Goal: Register for event/course: Sign up to attend an event or enroll in a course

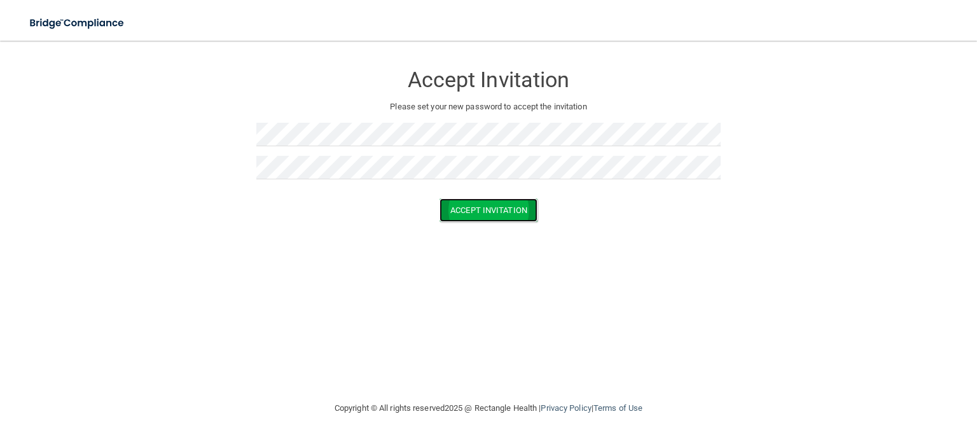
click at [494, 213] on button "Accept Invitation" at bounding box center [489, 210] width 98 height 24
click at [476, 228] on button "Accept Invitation" at bounding box center [489, 229] width 98 height 24
click at [485, 207] on button "Accept Invitation" at bounding box center [489, 210] width 98 height 24
click at [485, 228] on button "Accept Invitation" at bounding box center [489, 229] width 98 height 24
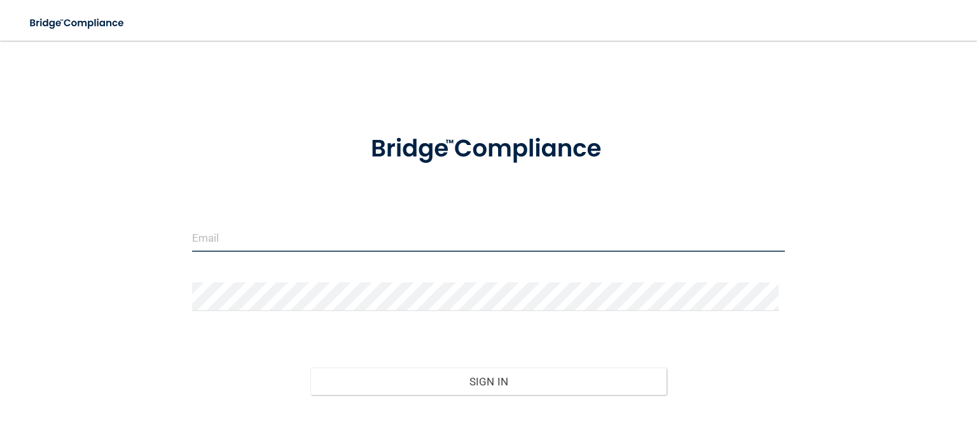
click at [246, 234] on input "email" at bounding box center [488, 237] width 593 height 29
type input "[EMAIL_ADDRESS][DOMAIN_NAME]"
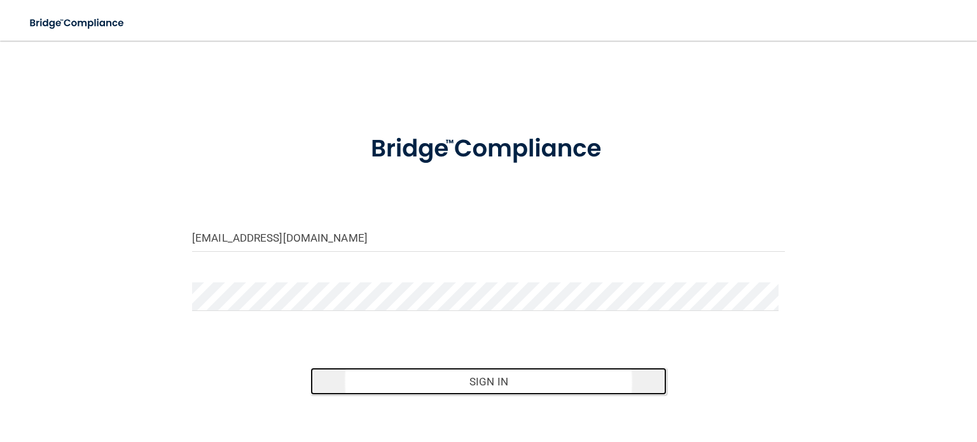
click at [488, 379] on button "Sign In" at bounding box center [488, 382] width 356 height 28
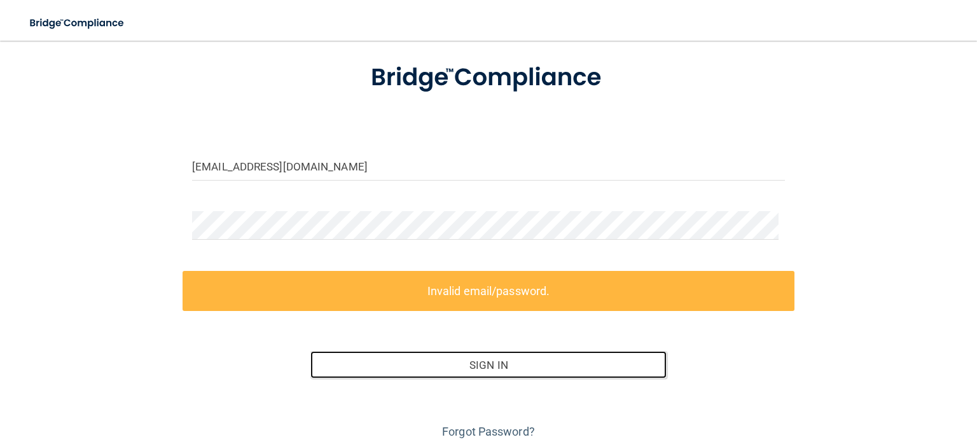
scroll to position [121, 0]
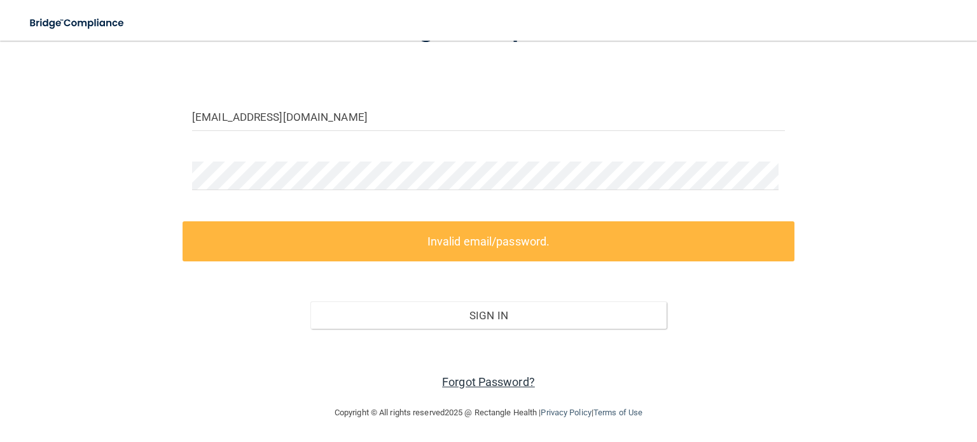
click at [482, 379] on link "Forgot Password?" at bounding box center [488, 381] width 93 height 13
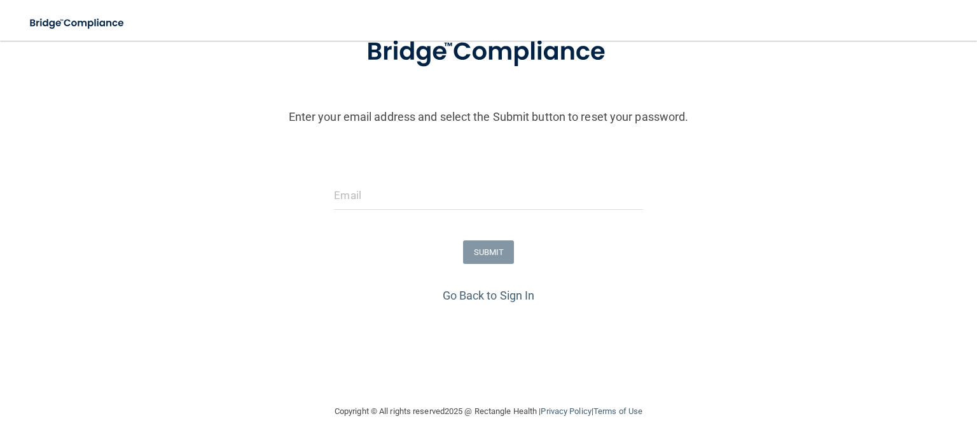
scroll to position [98, 0]
click at [405, 185] on input "email" at bounding box center [488, 195] width 309 height 29
type input "[EMAIL_ADDRESS][DOMAIN_NAME]"
click at [475, 251] on button "SUBMIT" at bounding box center [489, 252] width 52 height 24
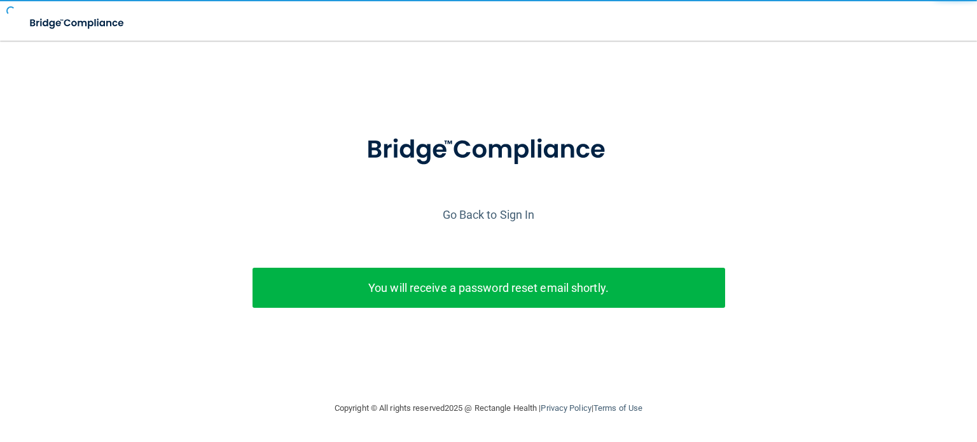
scroll to position [0, 0]
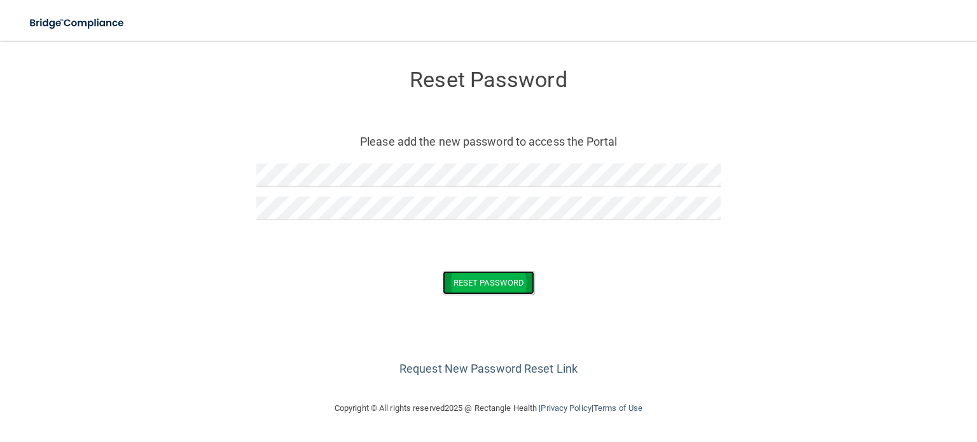
click at [492, 279] on button "Reset Password" at bounding box center [489, 283] width 92 height 24
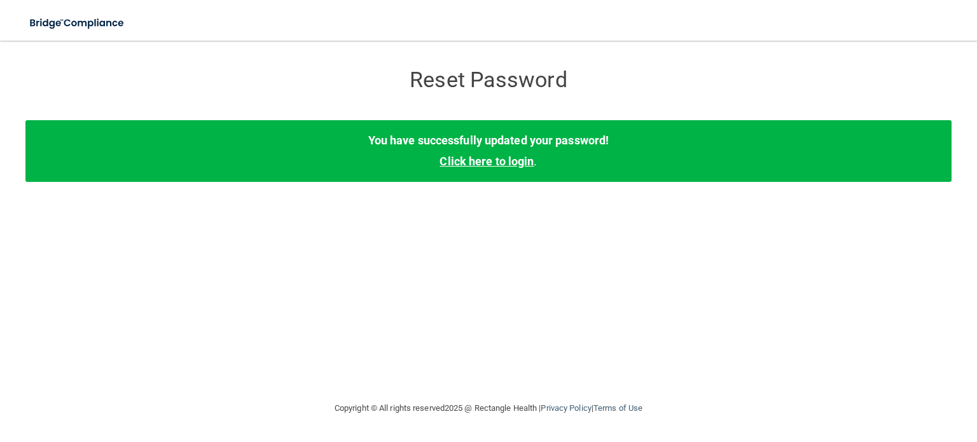
click at [499, 165] on link "Click here to login" at bounding box center [487, 161] width 94 height 13
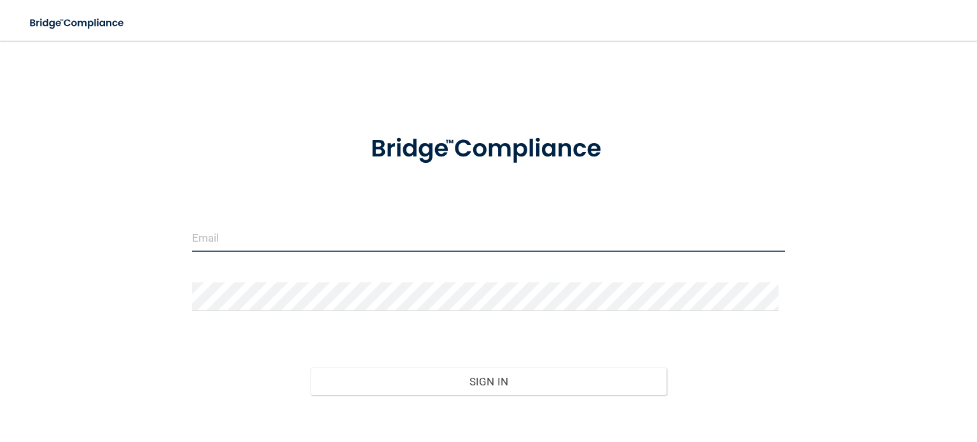
click at [260, 232] on input "email" at bounding box center [488, 237] width 593 height 29
type input "[EMAIL_ADDRESS][DOMAIN_NAME]"
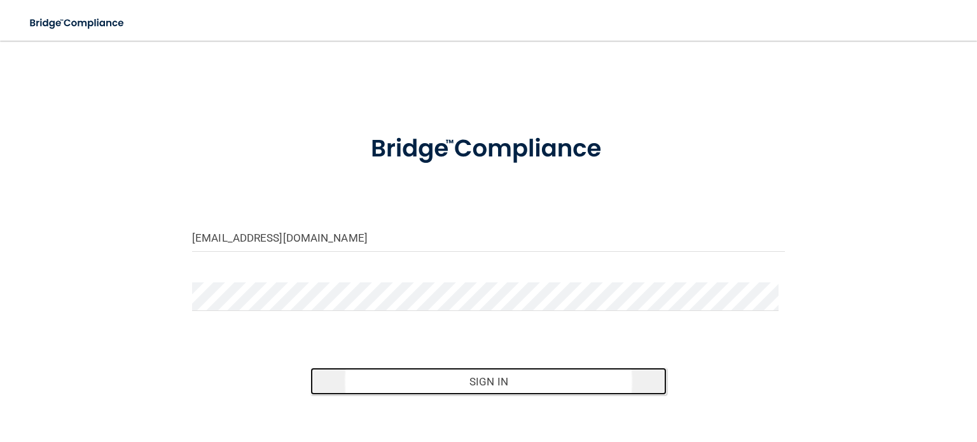
click at [489, 384] on button "Sign In" at bounding box center [488, 382] width 356 height 28
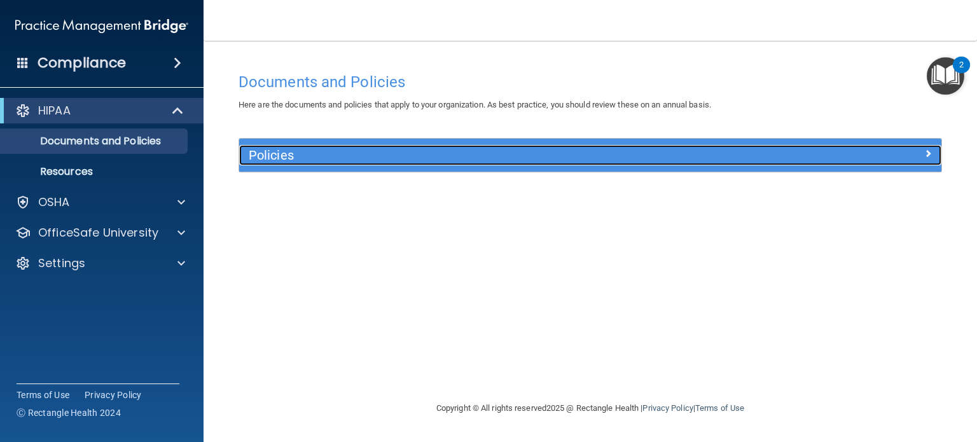
click at [929, 151] on span at bounding box center [928, 153] width 8 height 15
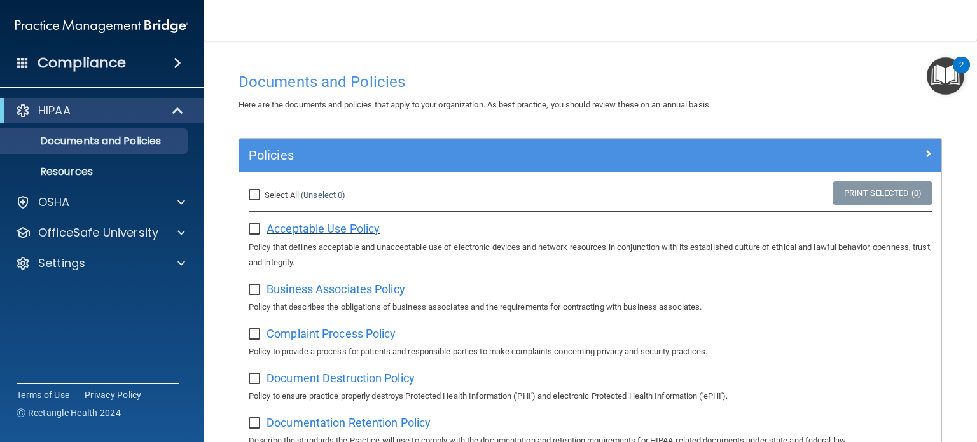
click at [277, 225] on span "Acceptable Use Policy" at bounding box center [323, 228] width 113 height 13
click at [256, 194] on input "Select All (Unselect 0) Unselect All" at bounding box center [256, 195] width 15 height 10
checkbox input "true"
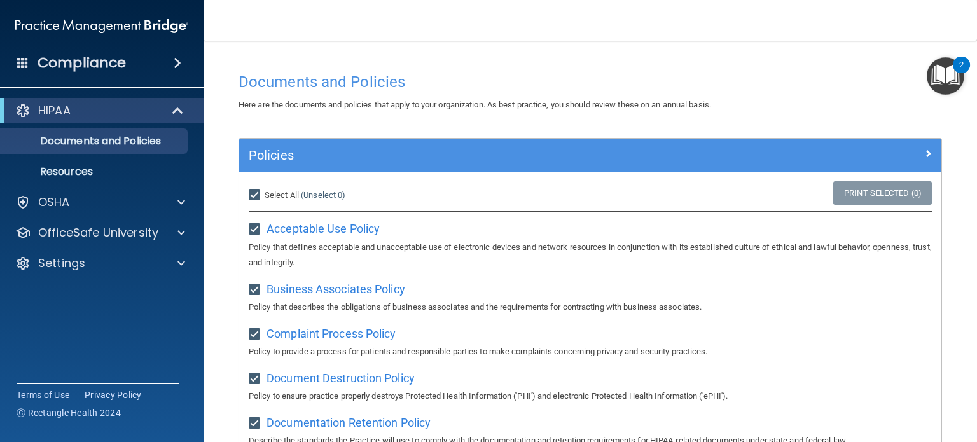
checkbox input "true"
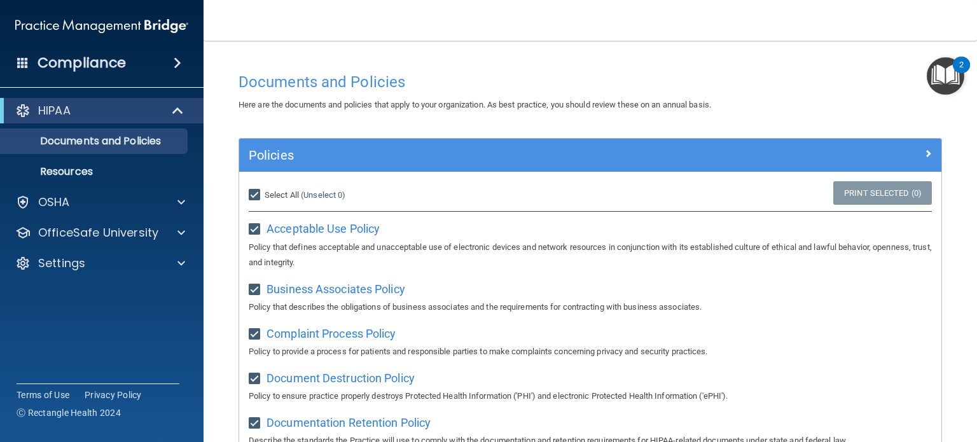
checkbox input "true"
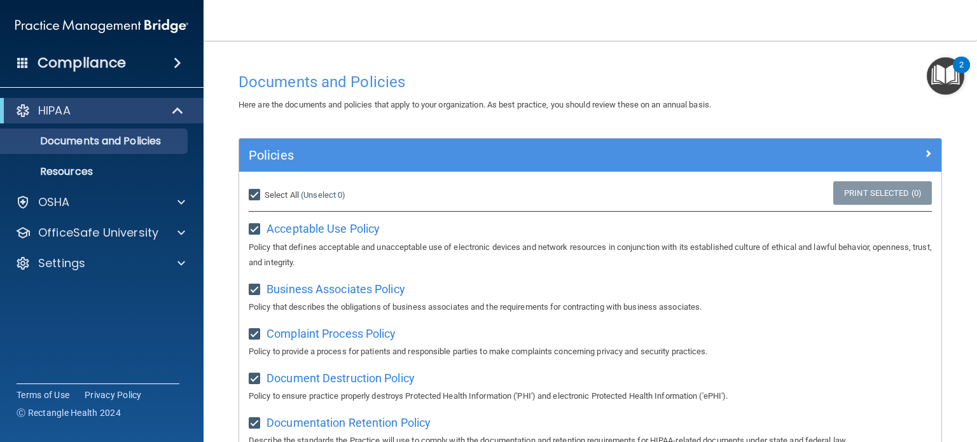
checkbox input "true"
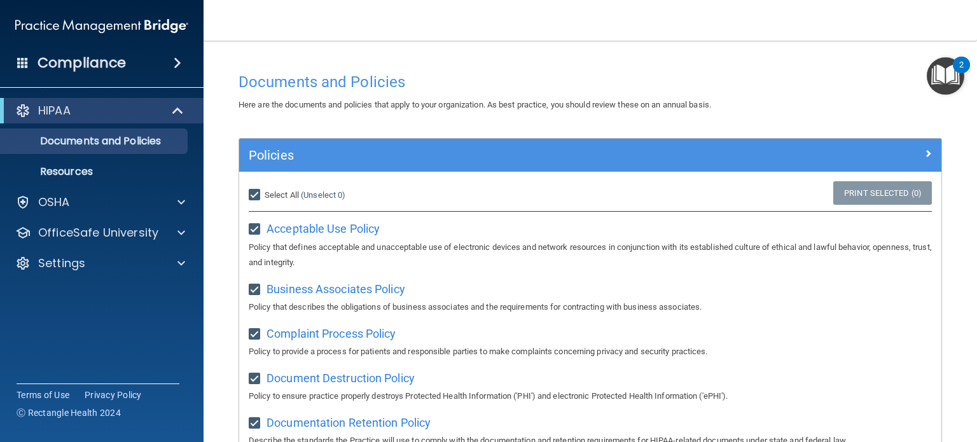
checkbox input "true"
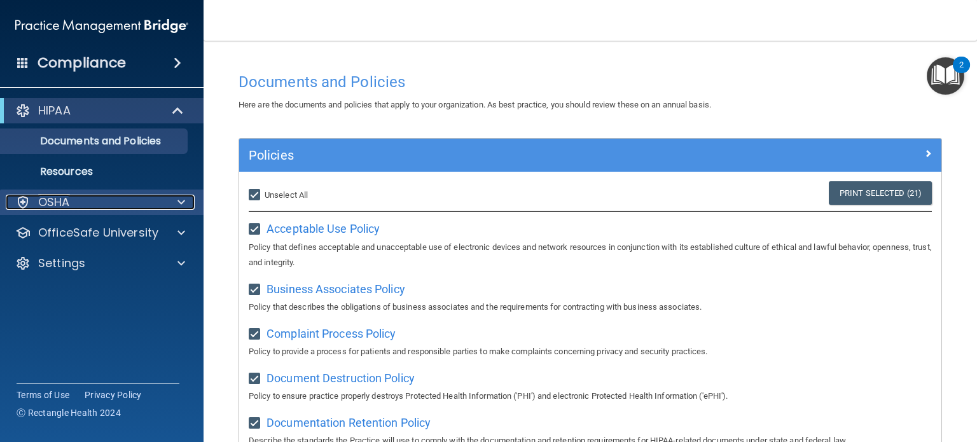
click at [182, 200] on span at bounding box center [182, 202] width 8 height 15
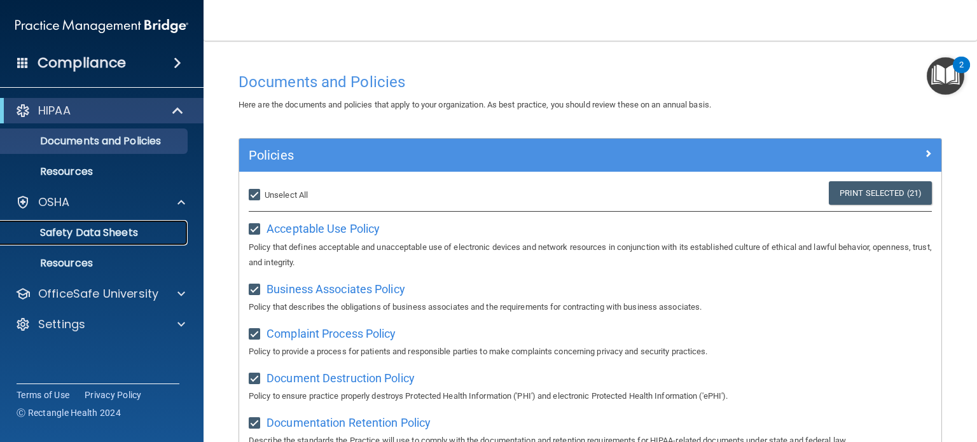
click at [106, 230] on p "Safety Data Sheets" at bounding box center [95, 232] width 174 height 13
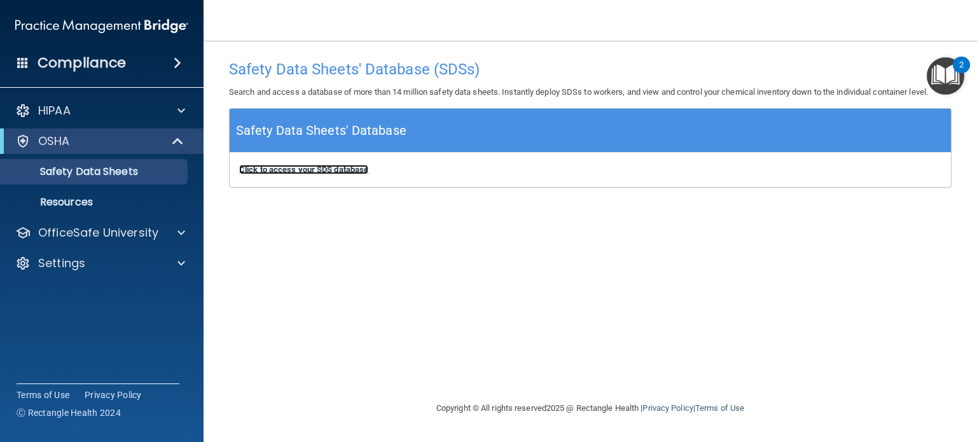
click at [312, 167] on b "Click to access your SDS database" at bounding box center [303, 170] width 129 height 10
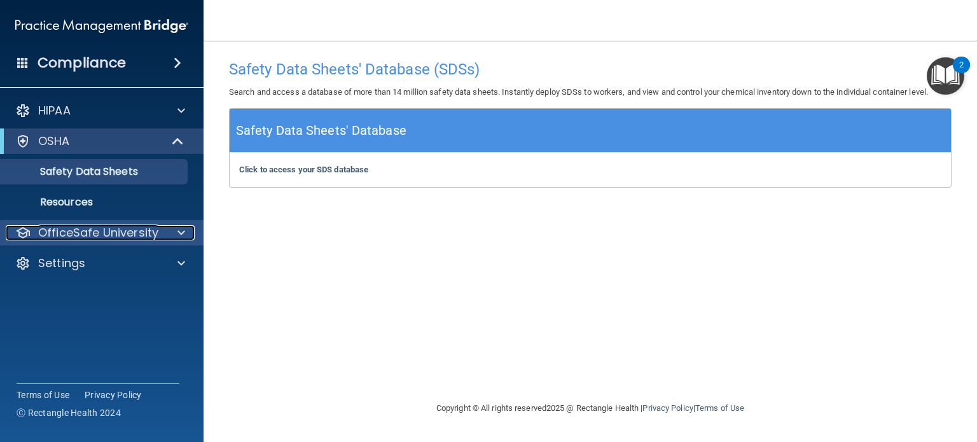
click at [181, 230] on span at bounding box center [182, 232] width 8 height 15
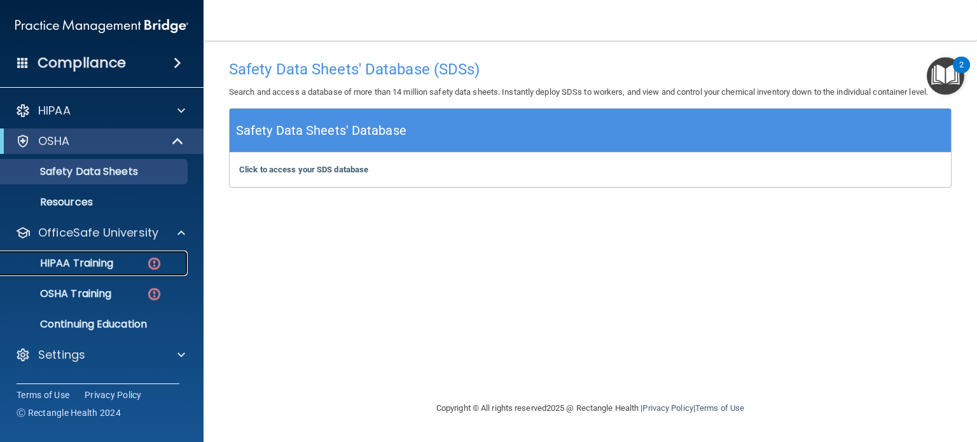
click at [88, 261] on p "HIPAA Training" at bounding box center [60, 263] width 105 height 13
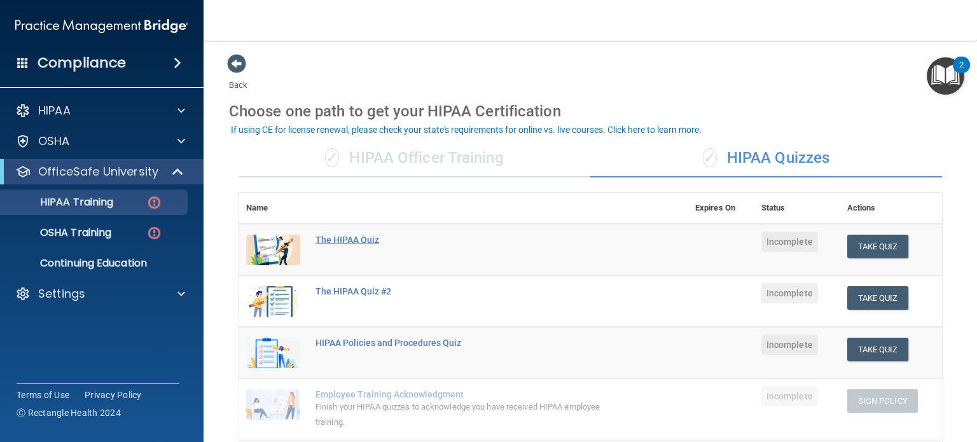
click at [346, 237] on div "The HIPAA Quiz" at bounding box center [470, 240] width 309 height 10
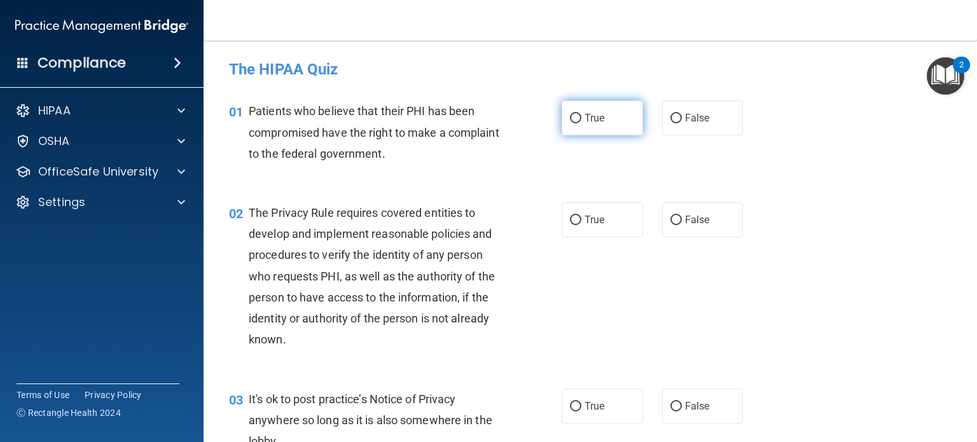
click at [590, 115] on span "True" at bounding box center [595, 118] width 20 height 12
click at [581, 115] on input "True" at bounding box center [575, 119] width 11 height 10
radio input "true"
click at [585, 221] on span "True" at bounding box center [595, 220] width 20 height 12
click at [581, 221] on input "True" at bounding box center [575, 221] width 11 height 10
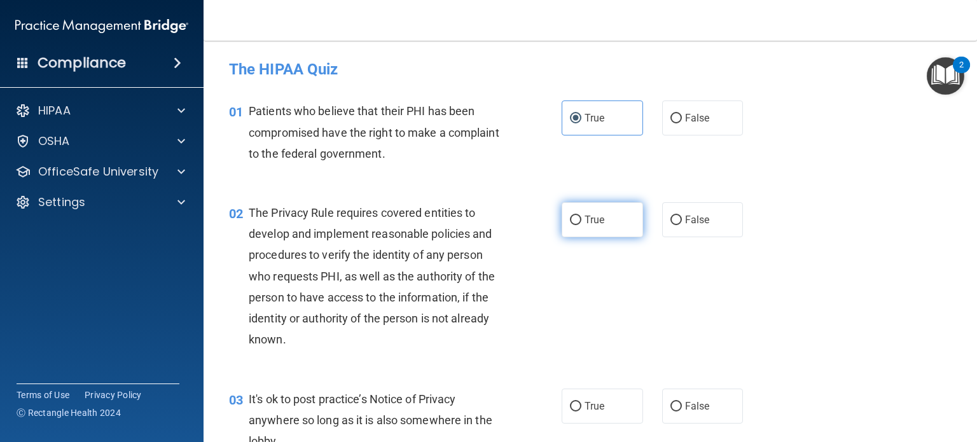
radio input "true"
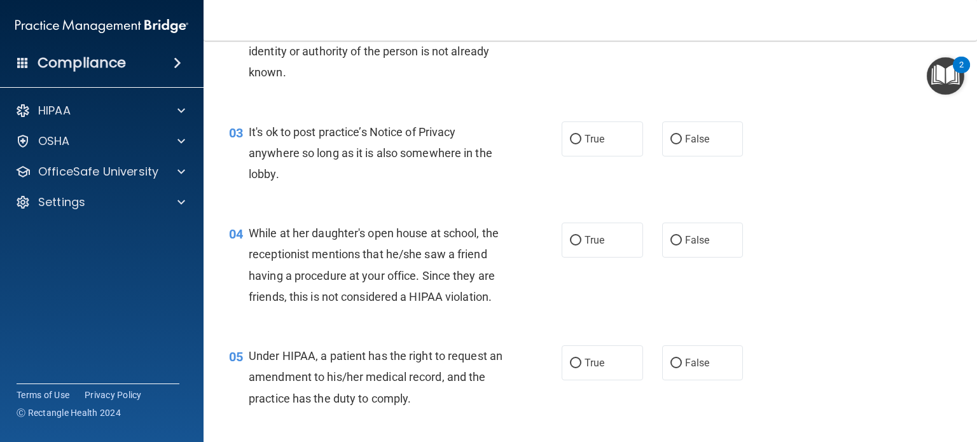
scroll to position [286, 0]
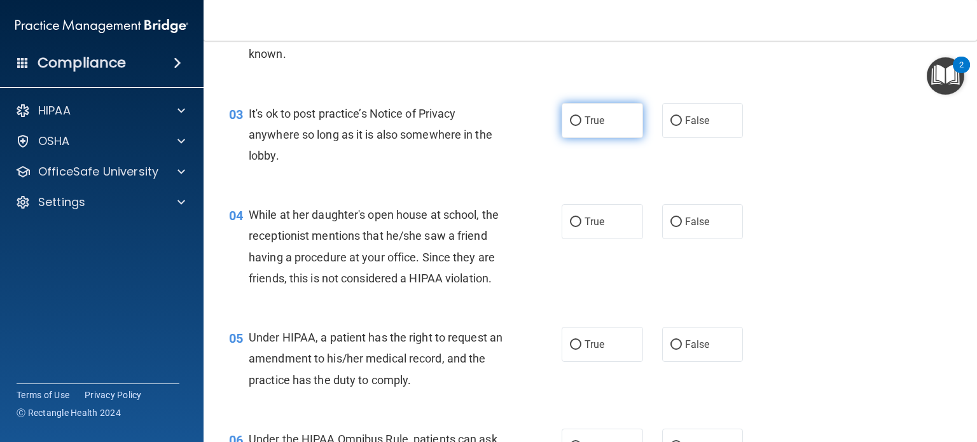
click at [585, 120] on span "True" at bounding box center [595, 121] width 20 height 12
click at [581, 120] on input "True" at bounding box center [575, 121] width 11 height 10
radio input "true"
click at [688, 231] on label "False" at bounding box center [702, 221] width 81 height 35
click at [682, 227] on input "False" at bounding box center [676, 223] width 11 height 10
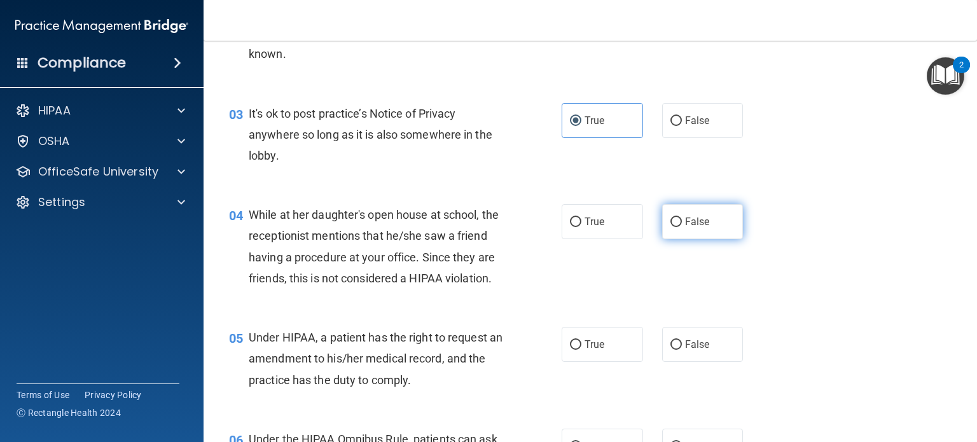
radio input "true"
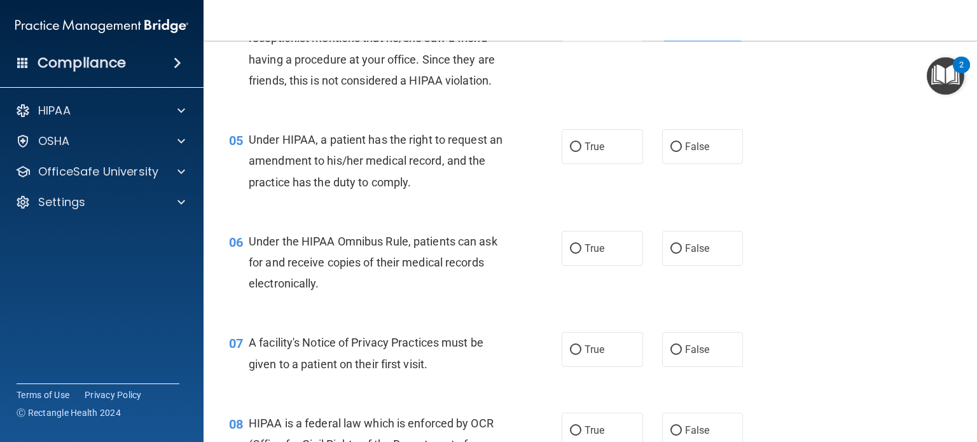
scroll to position [469, 0]
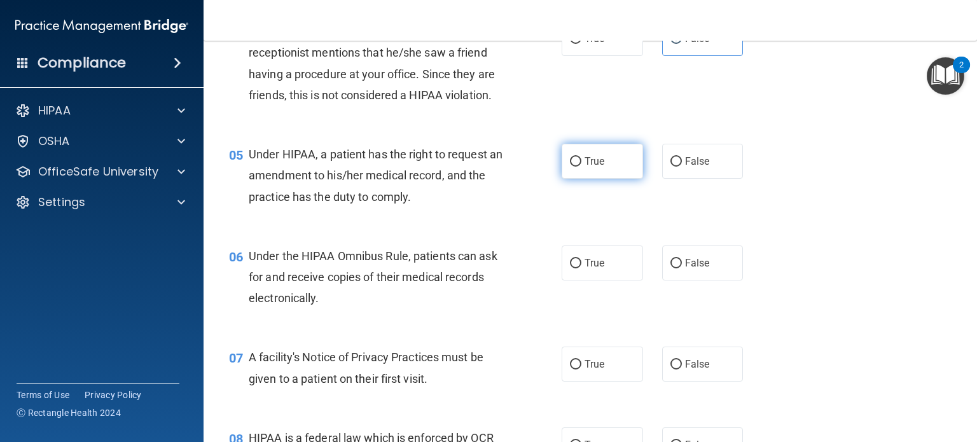
click at [608, 179] on label "True" at bounding box center [602, 161] width 81 height 35
click at [581, 167] on input "True" at bounding box center [575, 162] width 11 height 10
radio input "true"
click at [685, 269] on span "False" at bounding box center [697, 263] width 25 height 12
click at [682, 268] on input "False" at bounding box center [676, 264] width 11 height 10
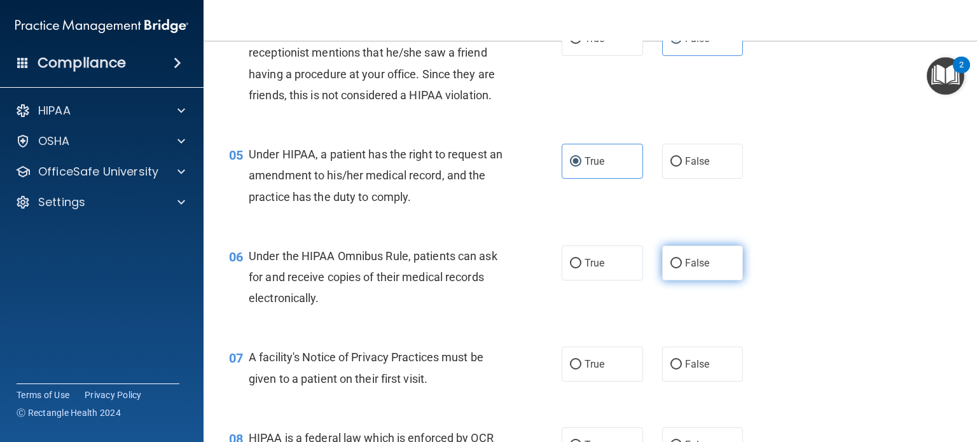
radio input "true"
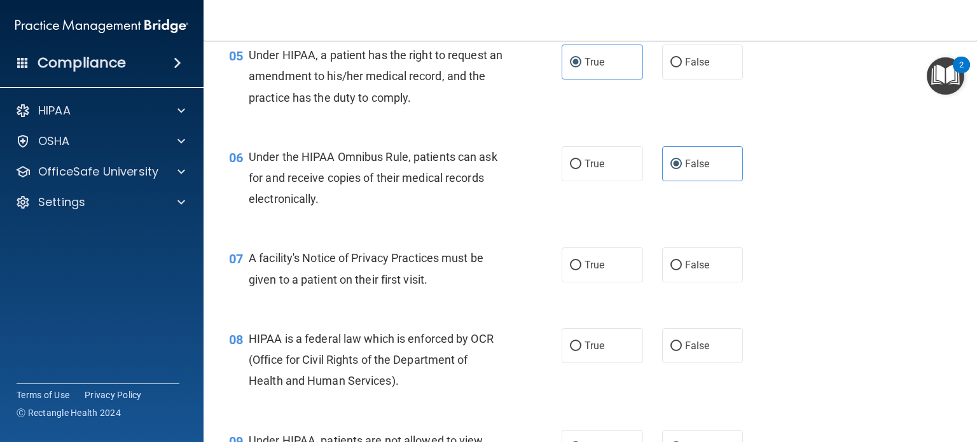
scroll to position [648, 0]
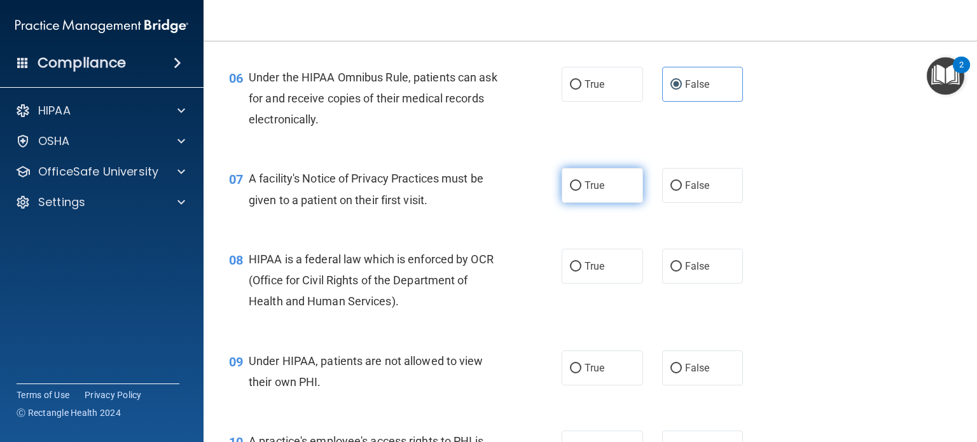
click at [608, 193] on label "True" at bounding box center [602, 185] width 81 height 35
click at [581, 191] on input "True" at bounding box center [575, 186] width 11 height 10
radio input "true"
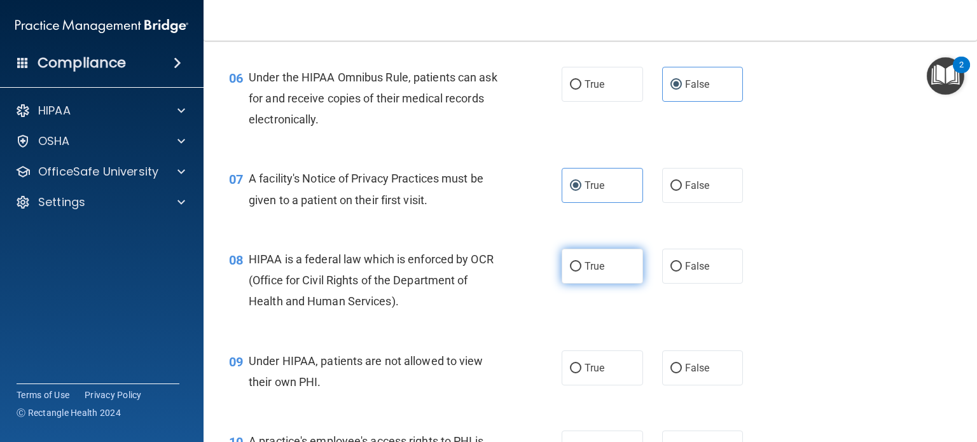
click at [601, 284] on label "True" at bounding box center [602, 266] width 81 height 35
click at [581, 272] on input "True" at bounding box center [575, 267] width 11 height 10
radio input "true"
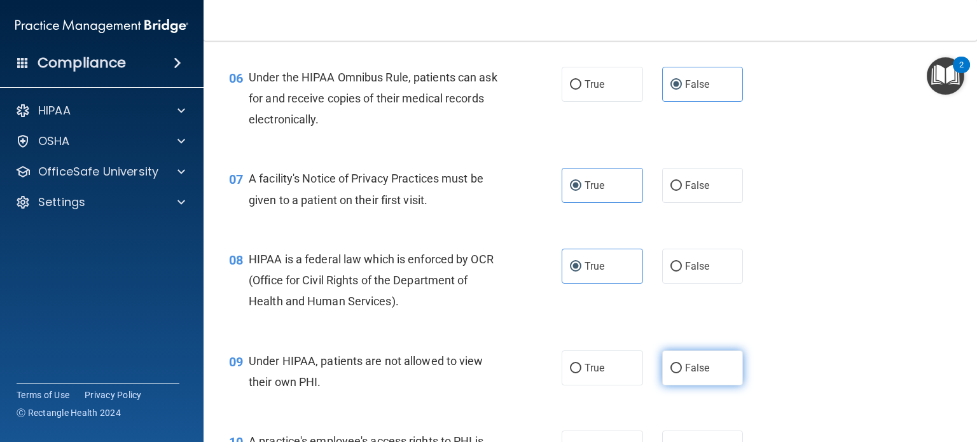
click at [686, 374] on span "False" at bounding box center [697, 368] width 25 height 12
click at [682, 373] on input "False" at bounding box center [676, 369] width 11 height 10
radio input "true"
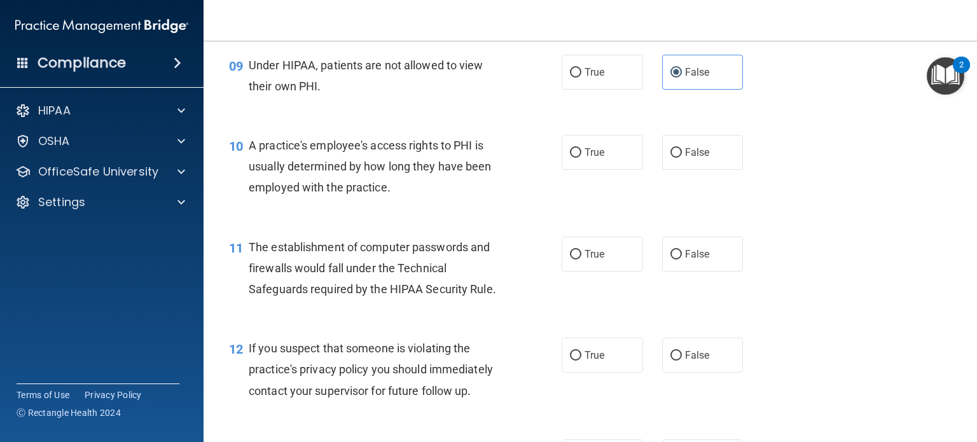
scroll to position [957, 0]
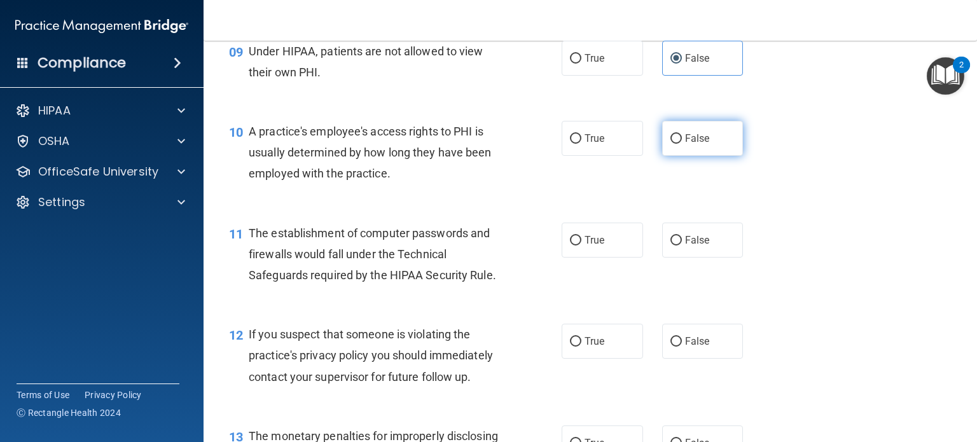
click at [687, 156] on label "False" at bounding box center [702, 138] width 81 height 35
click at [682, 144] on input "False" at bounding box center [676, 139] width 11 height 10
radio input "true"
click at [594, 246] on label "True" at bounding box center [602, 240] width 81 height 35
click at [581, 246] on input "True" at bounding box center [575, 241] width 11 height 10
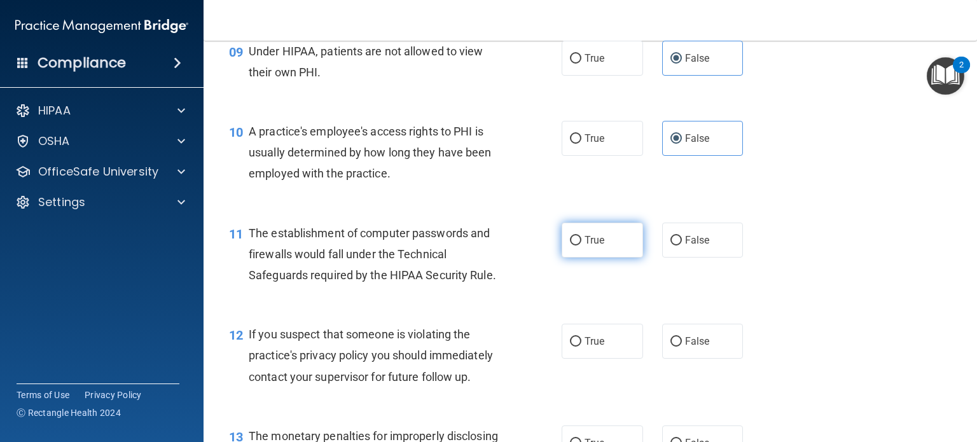
radio input "true"
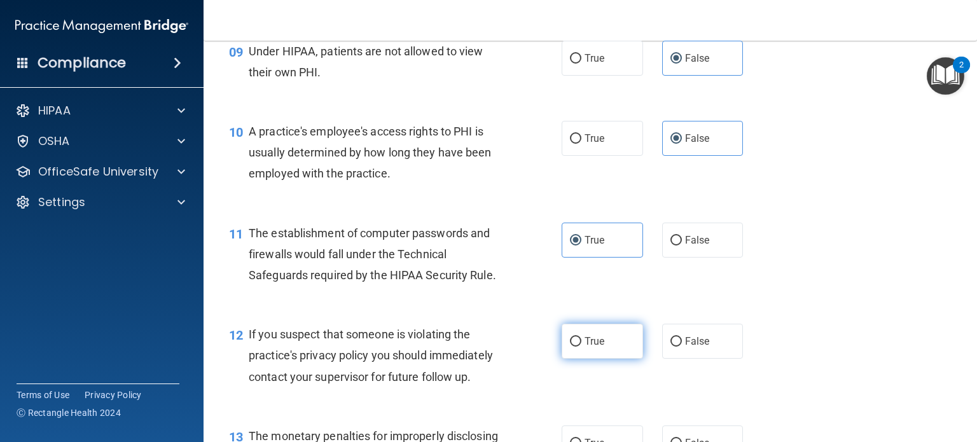
click at [585, 347] on span "True" at bounding box center [595, 341] width 20 height 12
click at [581, 347] on input "True" at bounding box center [575, 342] width 11 height 10
radio input "true"
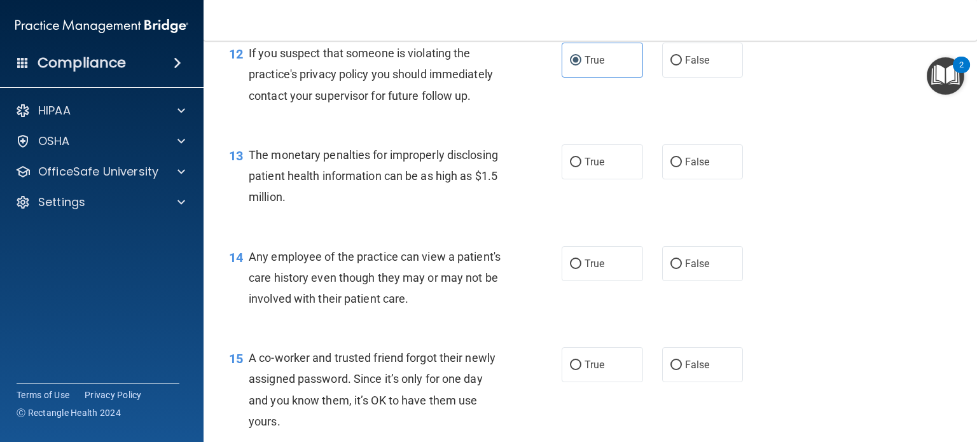
scroll to position [1248, 0]
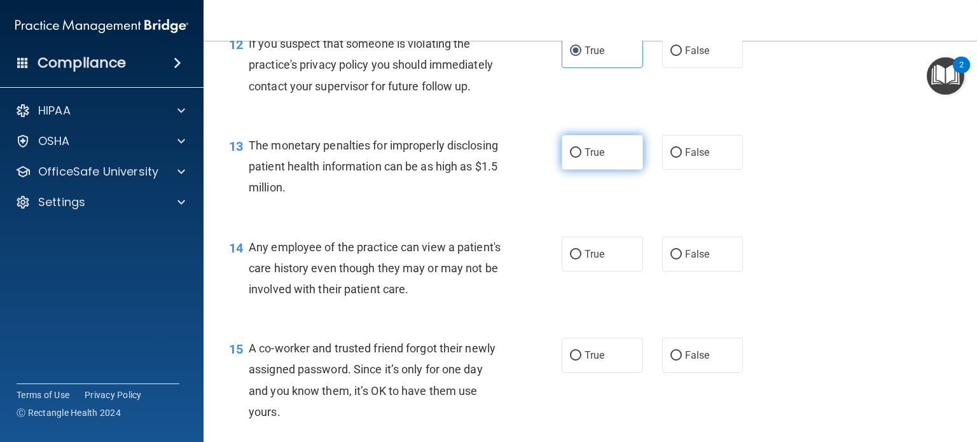
click at [620, 170] on label "True" at bounding box center [602, 152] width 81 height 35
click at [581, 158] on input "True" at bounding box center [575, 153] width 11 height 10
radio input "true"
click at [674, 260] on input "False" at bounding box center [676, 255] width 11 height 10
radio input "true"
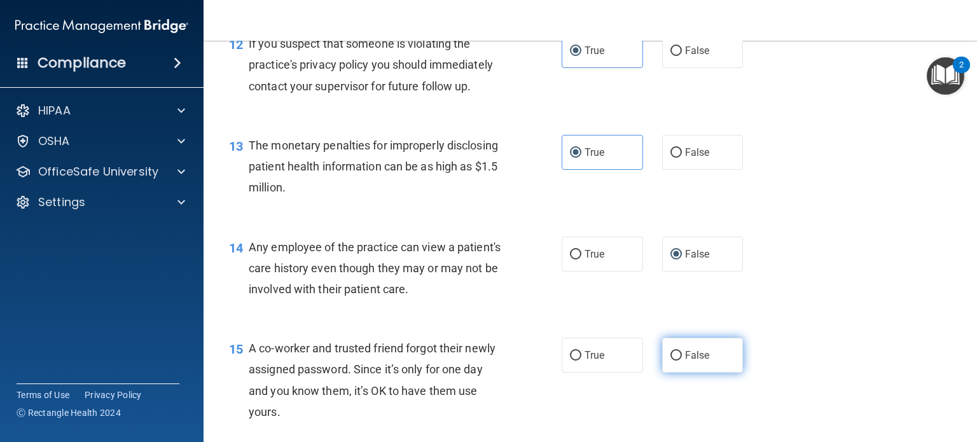
click at [674, 373] on label "False" at bounding box center [702, 355] width 81 height 35
click at [674, 361] on input "False" at bounding box center [676, 356] width 11 height 10
radio input "true"
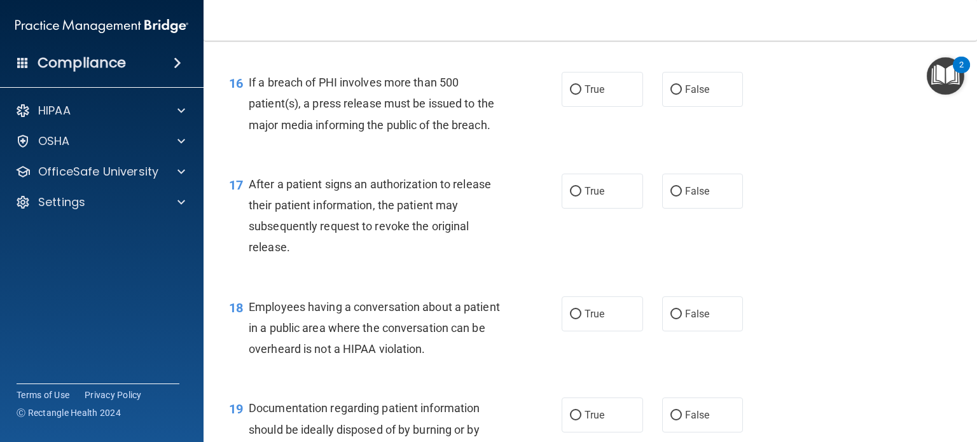
scroll to position [1632, 0]
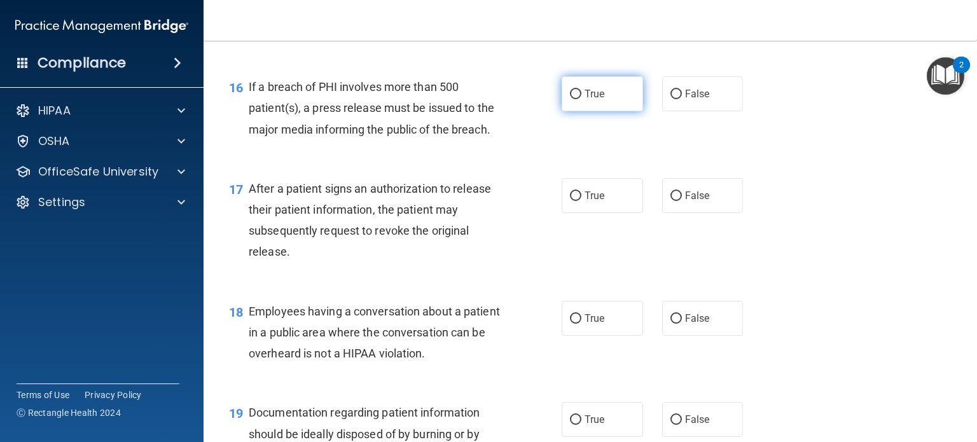
click at [598, 100] on span "True" at bounding box center [595, 94] width 20 height 12
click at [581, 99] on input "True" at bounding box center [575, 95] width 11 height 10
radio input "true"
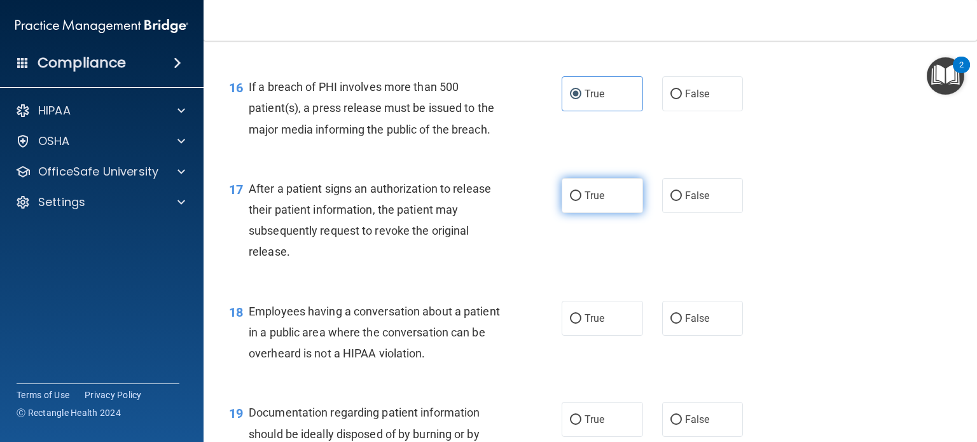
click at [590, 202] on span "True" at bounding box center [595, 196] width 20 height 12
click at [581, 201] on input "True" at bounding box center [575, 196] width 11 height 10
radio input "true"
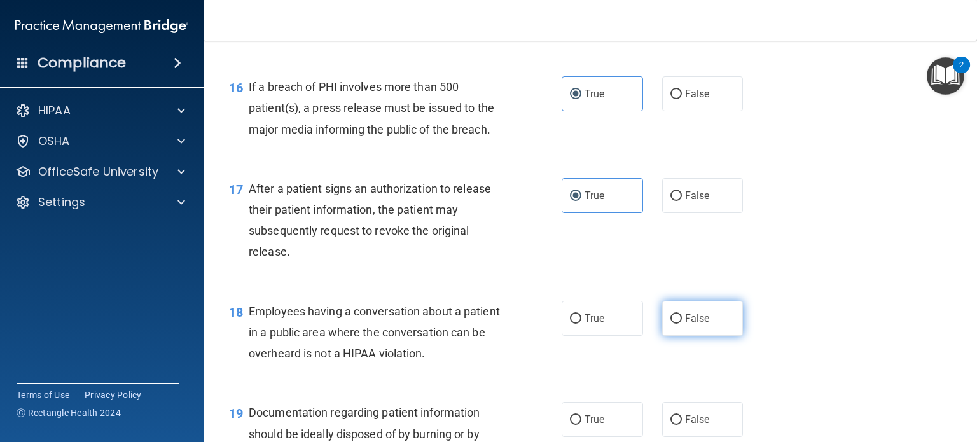
click at [695, 336] on label "False" at bounding box center [702, 318] width 81 height 35
click at [682, 324] on input "False" at bounding box center [676, 319] width 11 height 10
radio input "true"
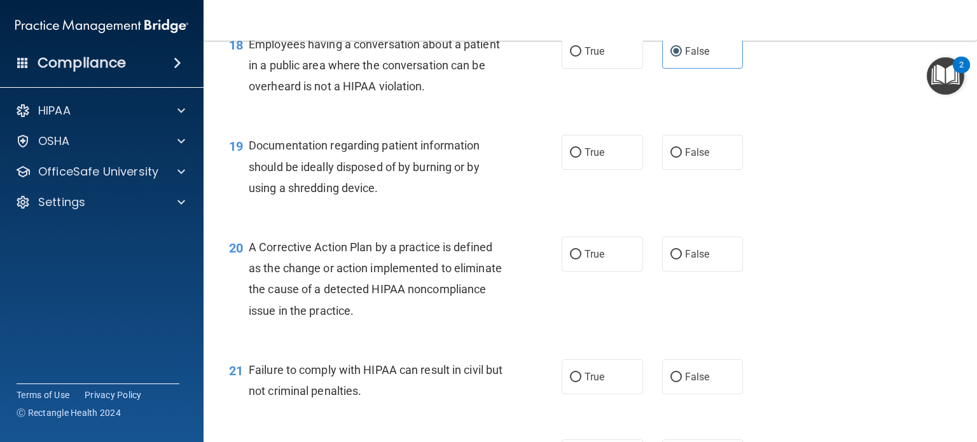
scroll to position [1881, 0]
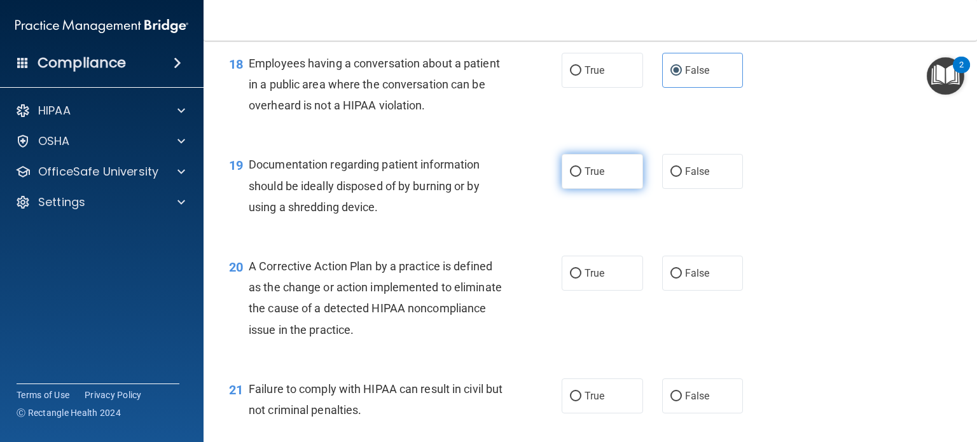
click at [615, 189] on label "True" at bounding box center [602, 171] width 81 height 35
click at [581, 177] on input "True" at bounding box center [575, 172] width 11 height 10
radio input "true"
click at [606, 289] on label "True" at bounding box center [602, 273] width 81 height 35
click at [581, 279] on input "True" at bounding box center [575, 274] width 11 height 10
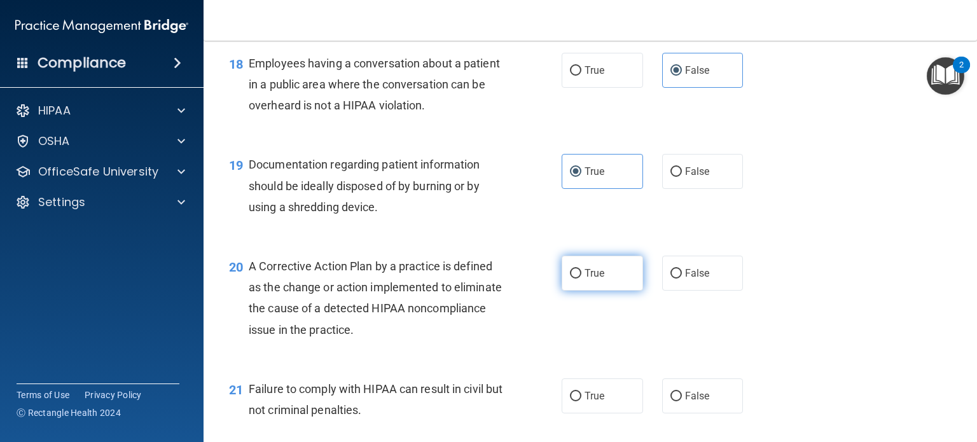
radio input "true"
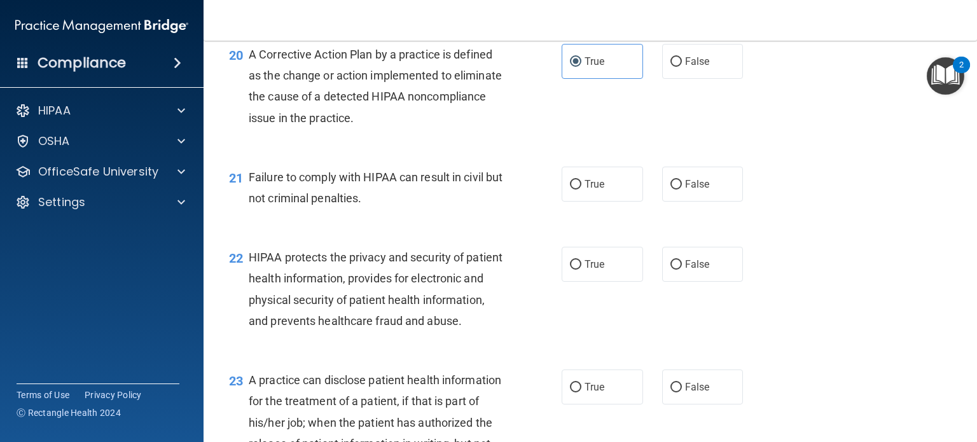
scroll to position [2088, 0]
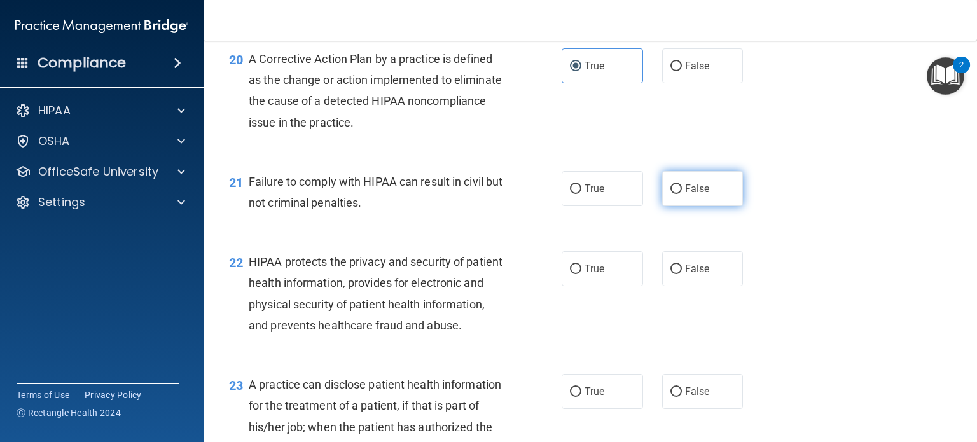
click at [676, 200] on label "False" at bounding box center [702, 188] width 81 height 35
click at [676, 194] on input "False" at bounding box center [676, 189] width 11 height 10
radio input "true"
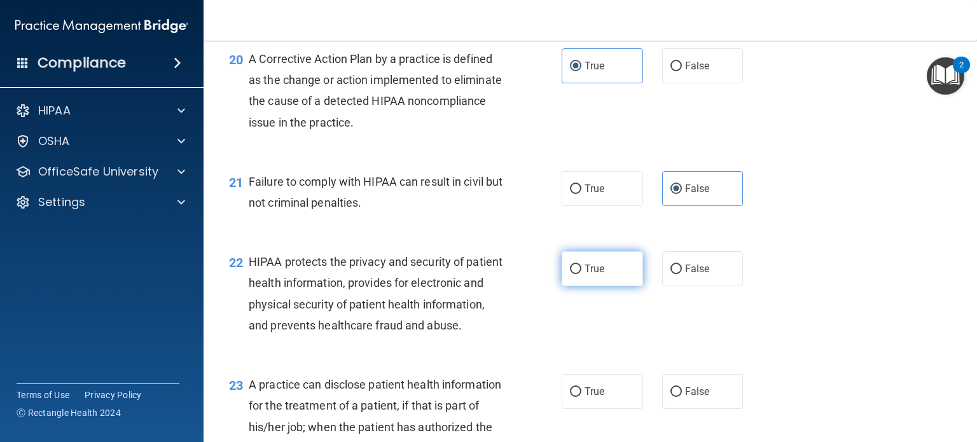
click at [583, 281] on label "True" at bounding box center [602, 268] width 81 height 35
click at [581, 274] on input "True" at bounding box center [575, 270] width 11 height 10
radio input "true"
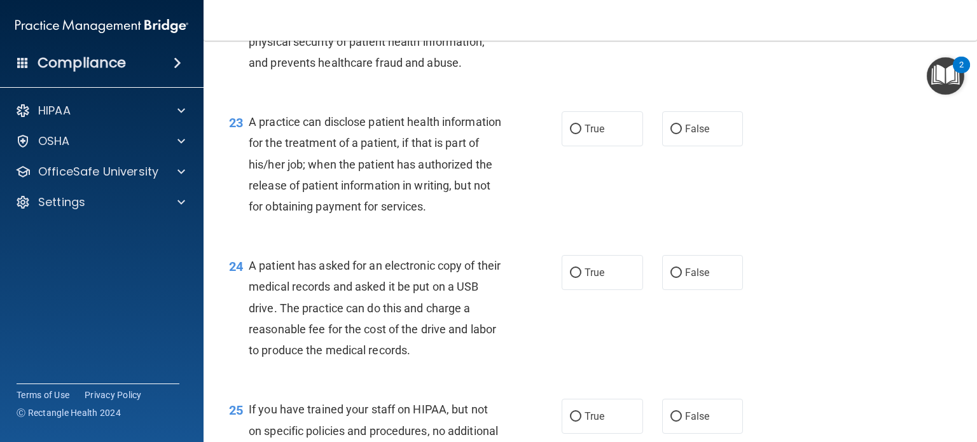
scroll to position [2383, 0]
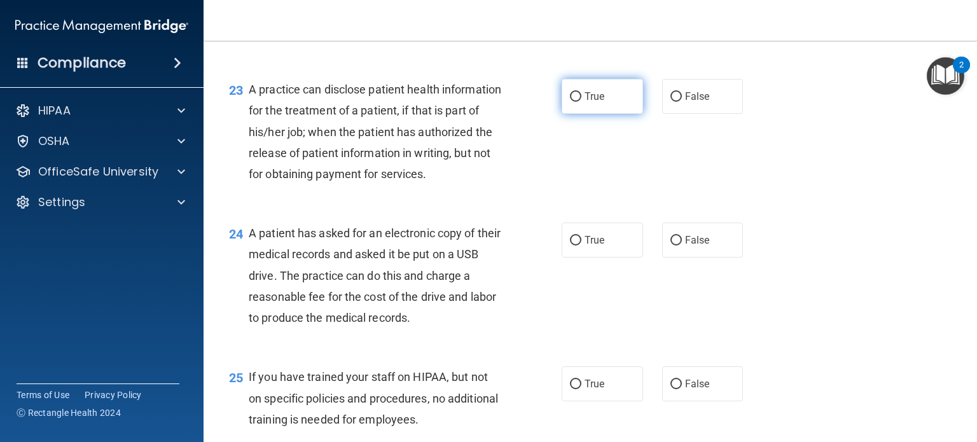
click at [585, 102] on span "True" at bounding box center [595, 96] width 20 height 12
click at [581, 102] on input "True" at bounding box center [575, 97] width 11 height 10
radio input "true"
click at [578, 258] on label "True" at bounding box center [602, 240] width 81 height 35
click at [578, 246] on input "True" at bounding box center [575, 241] width 11 height 10
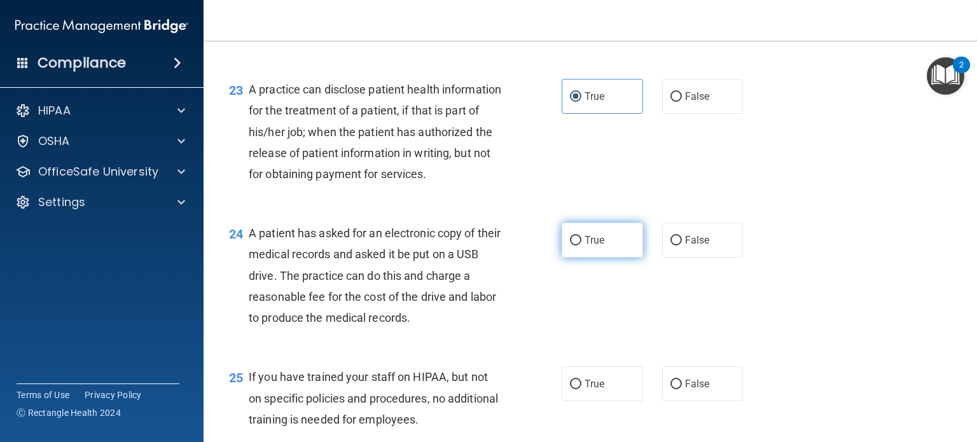
radio input "true"
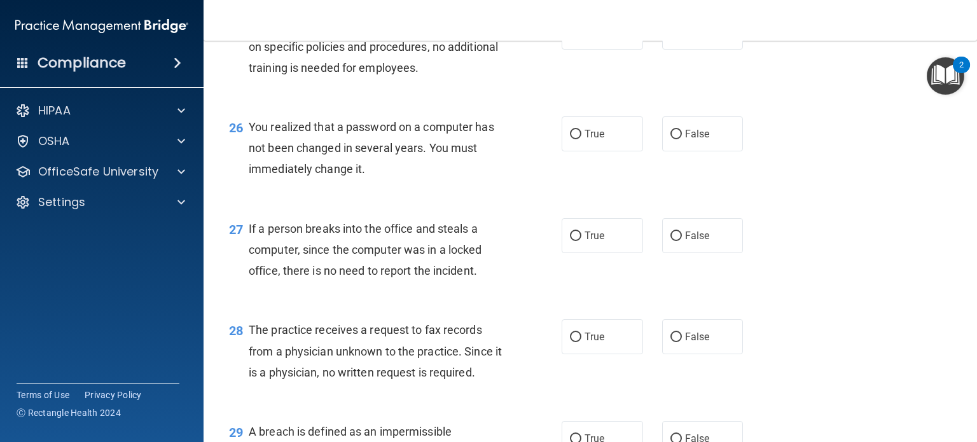
scroll to position [2744, 0]
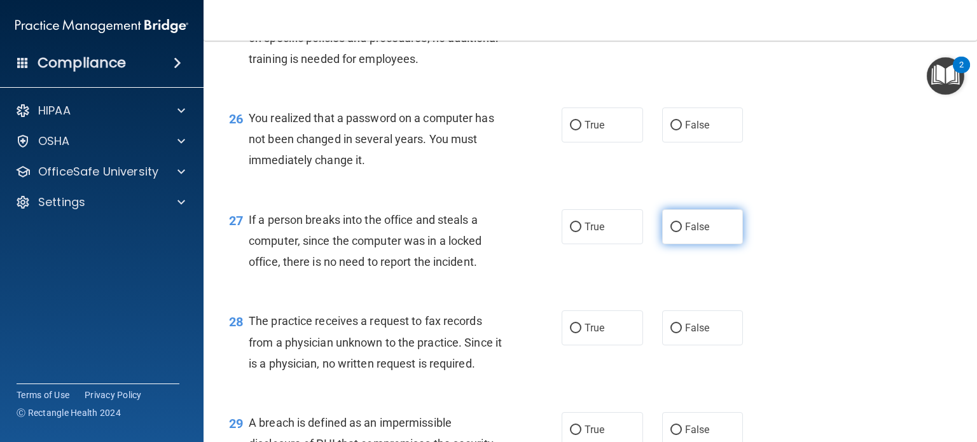
click at [693, 233] on span "False" at bounding box center [697, 227] width 25 height 12
click at [682, 232] on input "False" at bounding box center [676, 228] width 11 height 10
radio input "true"
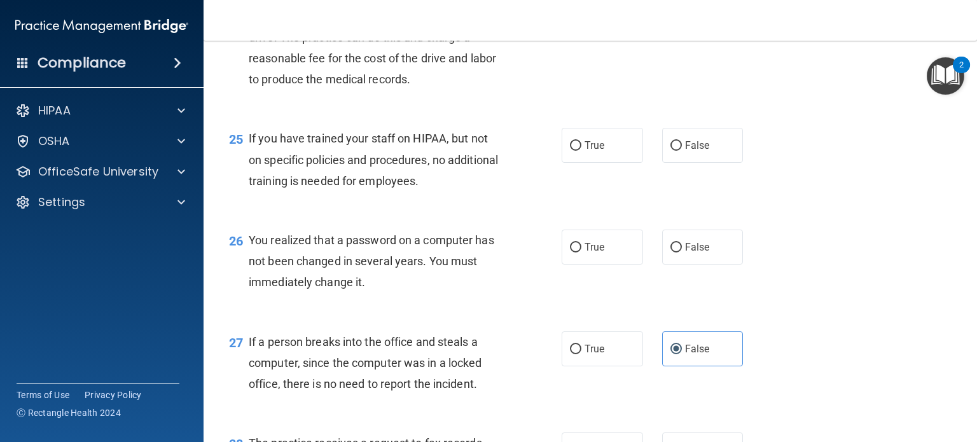
scroll to position [2617, 0]
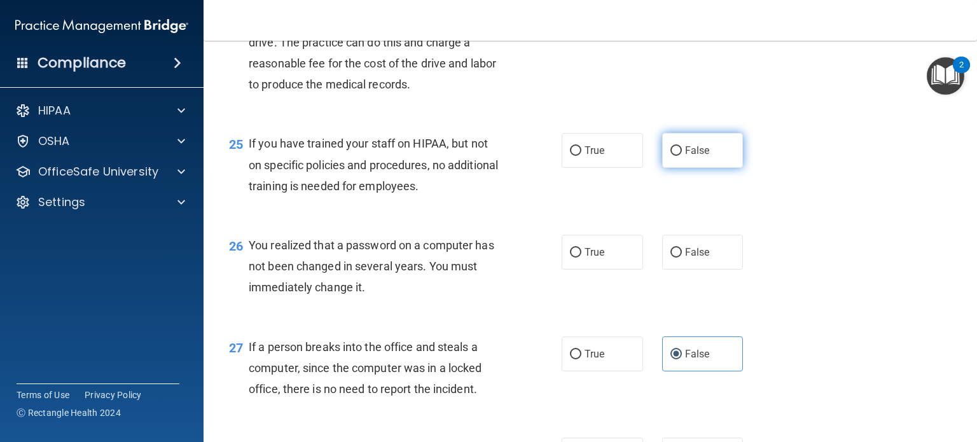
click at [677, 168] on label "False" at bounding box center [702, 150] width 81 height 35
click at [677, 156] on input "False" at bounding box center [676, 151] width 11 height 10
radio input "true"
click at [674, 258] on input "False" at bounding box center [676, 253] width 11 height 10
radio input "true"
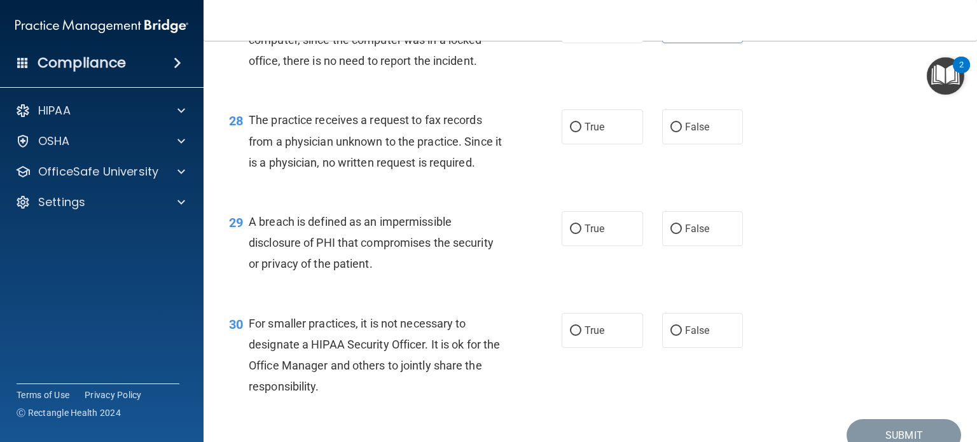
scroll to position [2949, 0]
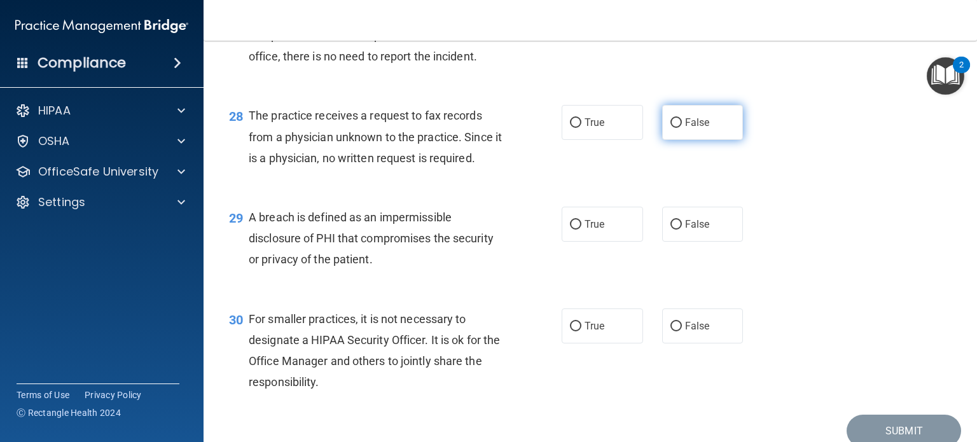
click at [697, 129] on span "False" at bounding box center [697, 122] width 25 height 12
click at [682, 128] on input "False" at bounding box center [676, 123] width 11 height 10
radio input "true"
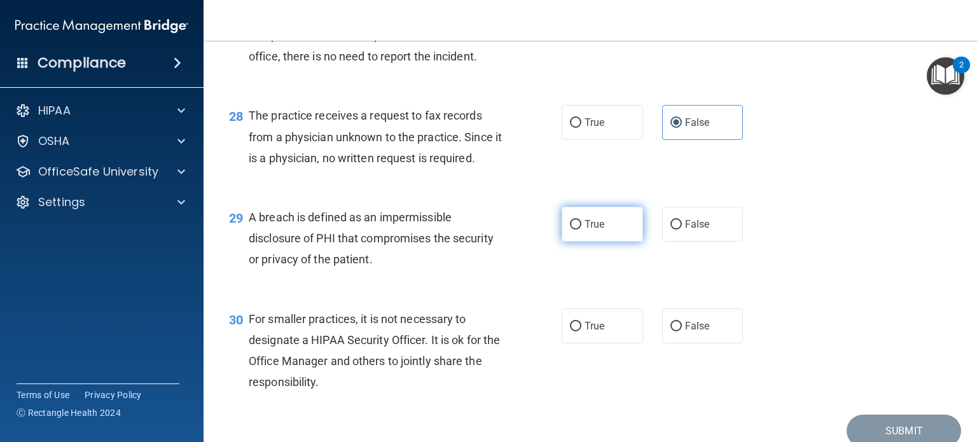
click at [587, 230] on span "True" at bounding box center [595, 224] width 20 height 12
click at [581, 230] on input "True" at bounding box center [575, 225] width 11 height 10
radio input "true"
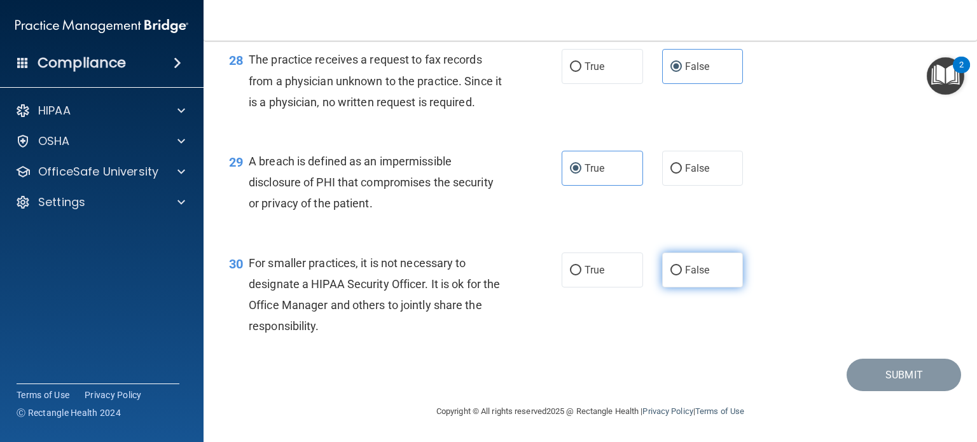
click at [685, 270] on span "False" at bounding box center [697, 270] width 25 height 12
click at [679, 270] on input "False" at bounding box center [676, 271] width 11 height 10
radio input "true"
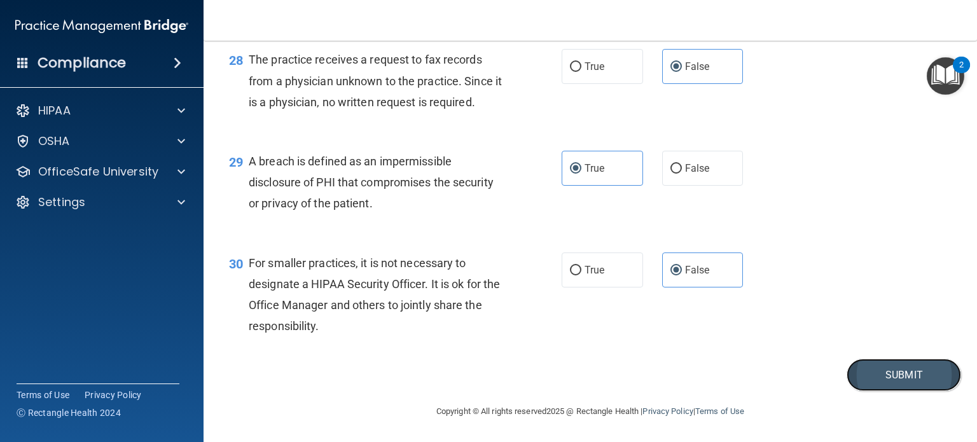
click at [919, 373] on button "Submit" at bounding box center [904, 375] width 115 height 32
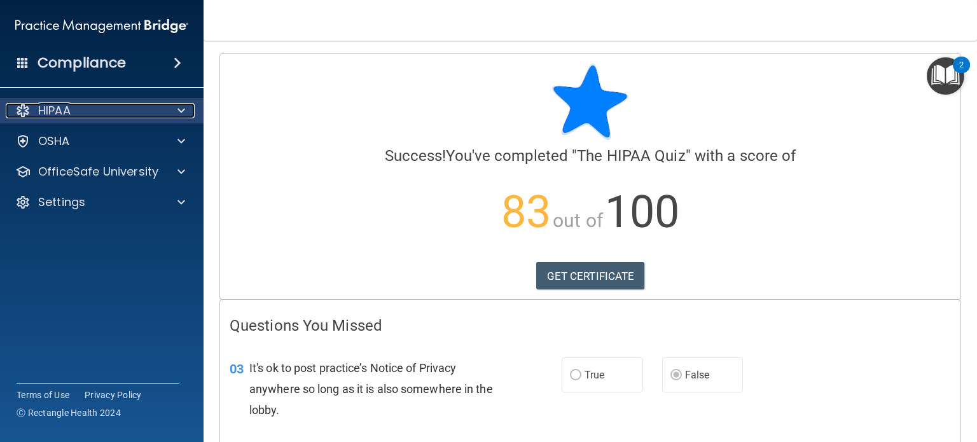
click at [137, 114] on div "HIPAA" at bounding box center [85, 110] width 158 height 15
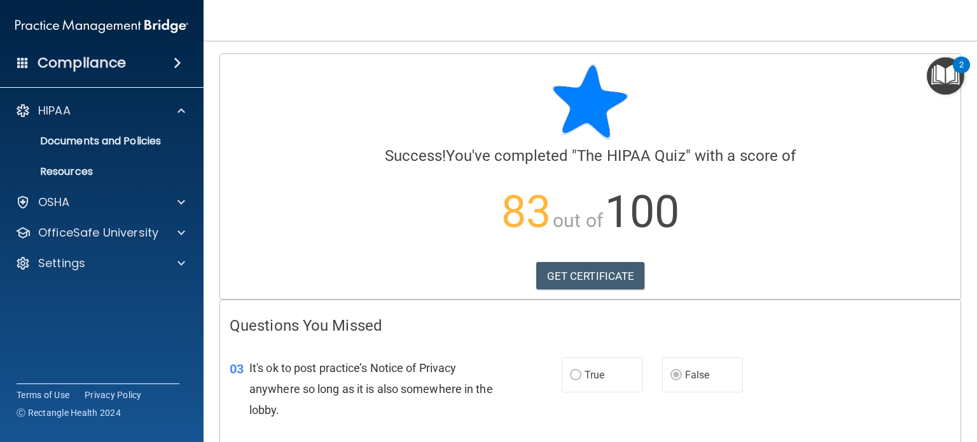
click at [175, 67] on span at bounding box center [178, 62] width 8 height 15
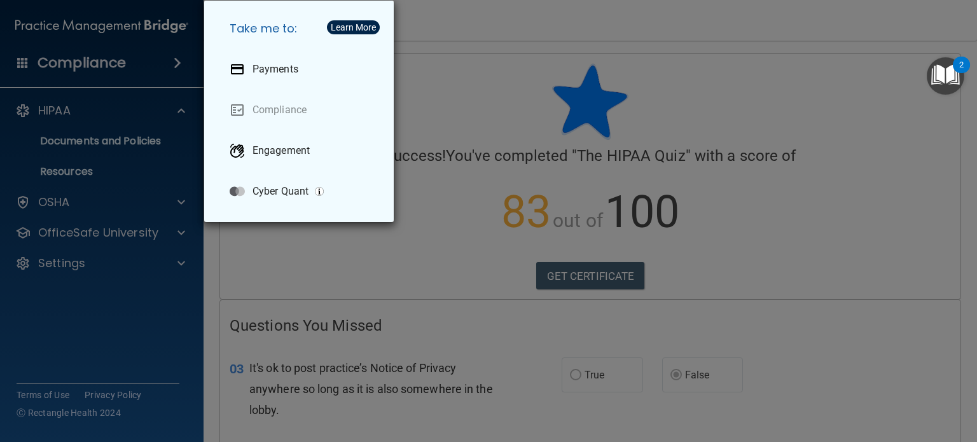
click at [175, 67] on div "Take me to: Payments Compliance Engagement Cyber Quant" at bounding box center [488, 221] width 977 height 442
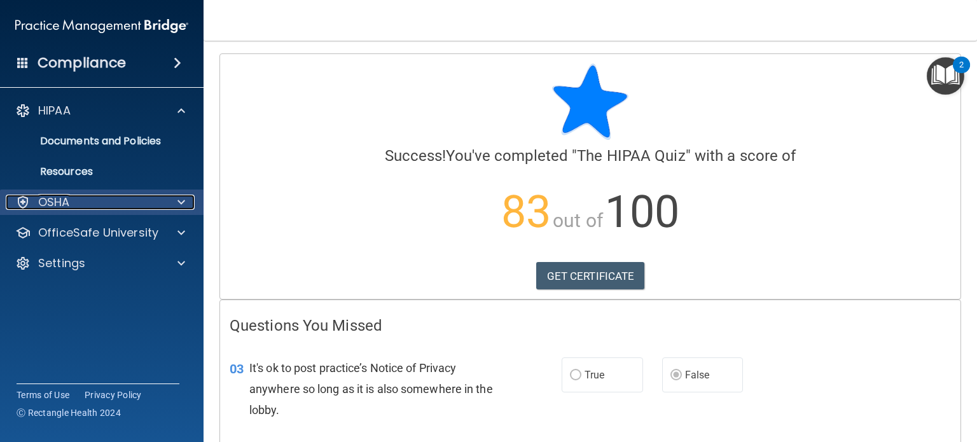
click at [172, 206] on div at bounding box center [180, 202] width 32 height 15
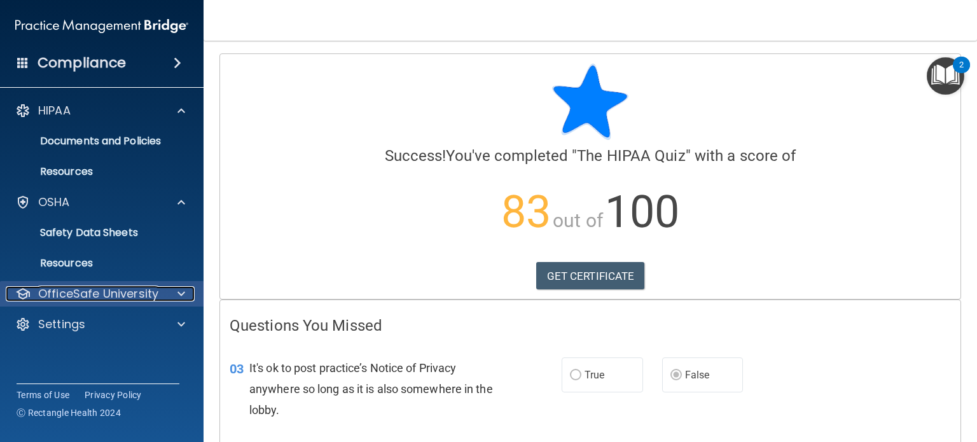
click at [169, 294] on div at bounding box center [180, 293] width 32 height 15
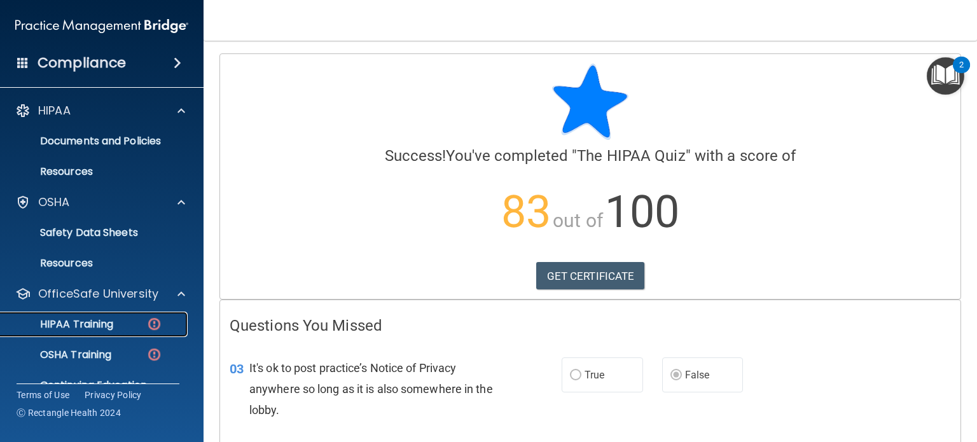
click at [85, 322] on p "HIPAA Training" at bounding box center [60, 324] width 105 height 13
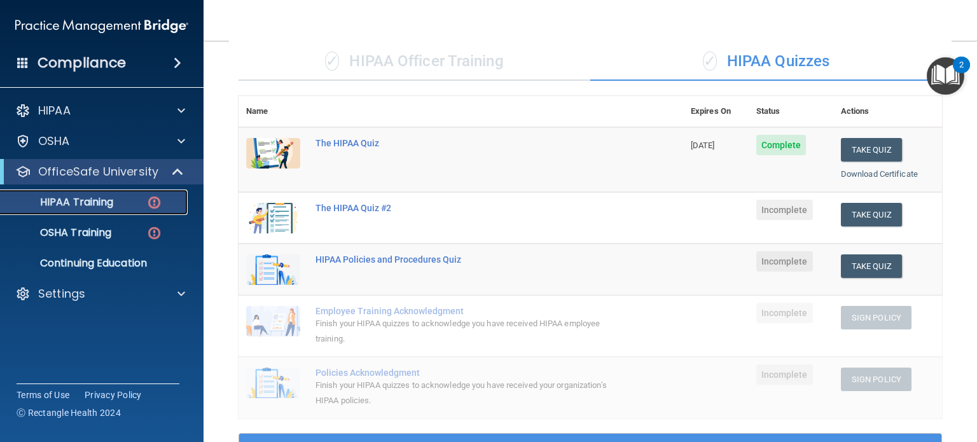
scroll to position [87, 0]
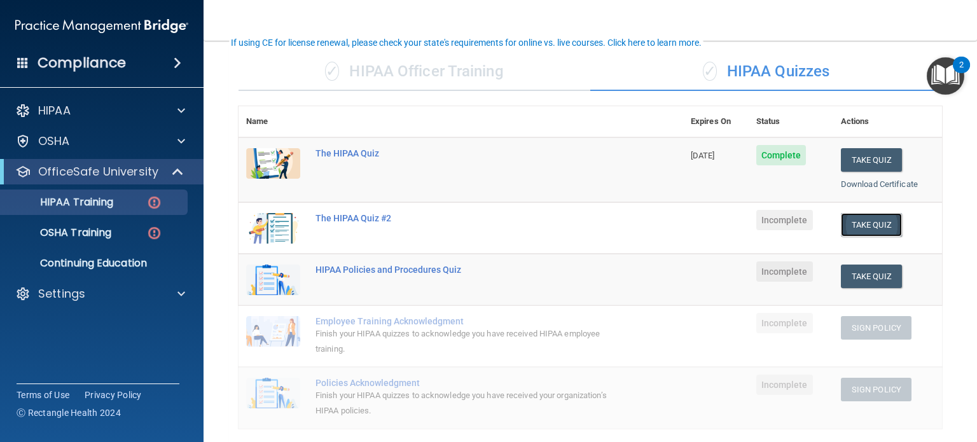
click at [855, 223] on button "Take Quiz" at bounding box center [871, 225] width 61 height 24
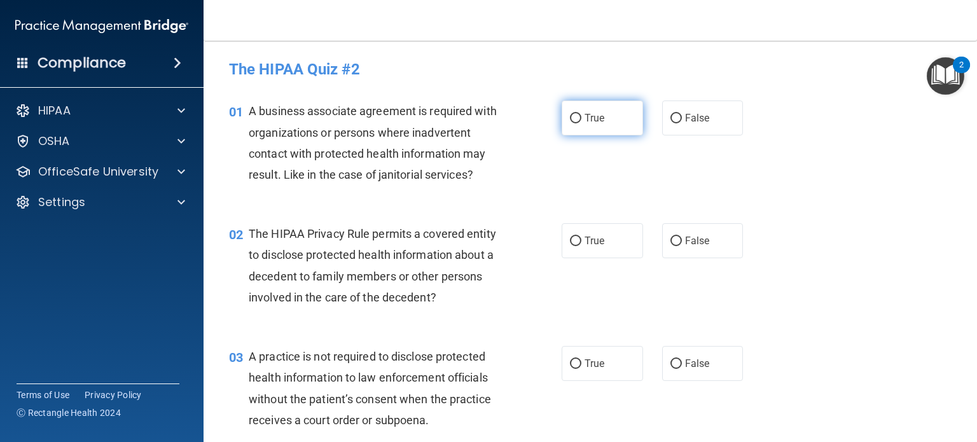
click at [588, 112] on span "True" at bounding box center [595, 118] width 20 height 12
click at [581, 114] on input "True" at bounding box center [575, 119] width 11 height 10
radio input "true"
click at [685, 239] on span "False" at bounding box center [697, 241] width 25 height 12
click at [682, 239] on input "False" at bounding box center [676, 242] width 11 height 10
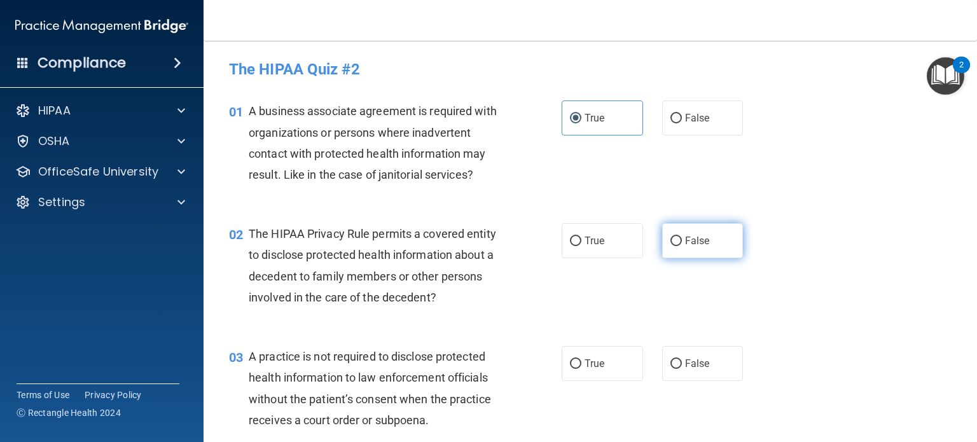
radio input "true"
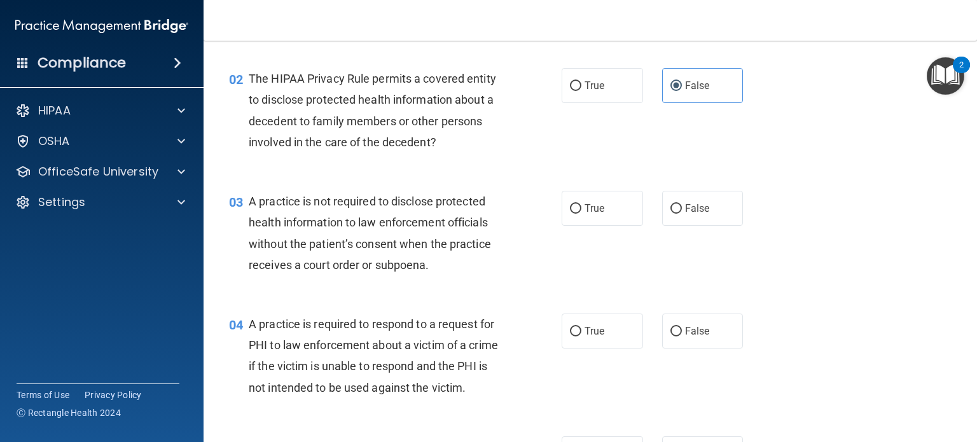
scroll to position [197, 0]
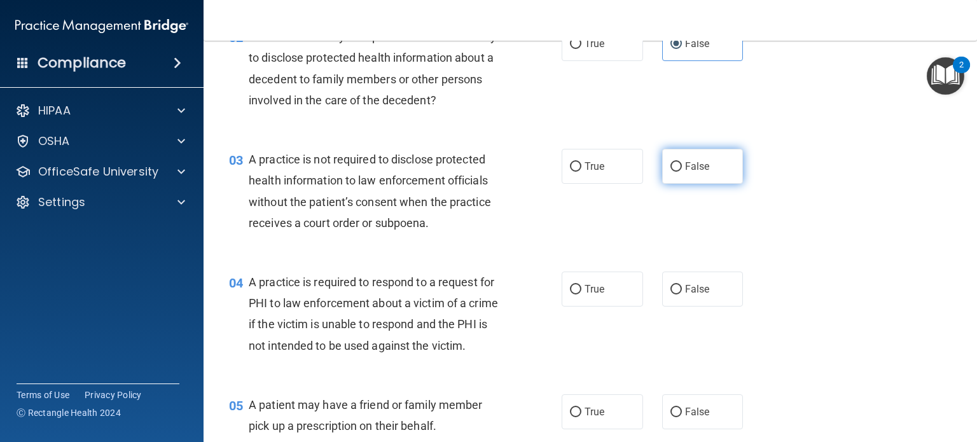
click at [692, 158] on label "False" at bounding box center [702, 166] width 81 height 35
click at [682, 162] on input "False" at bounding box center [676, 167] width 11 height 10
radio input "true"
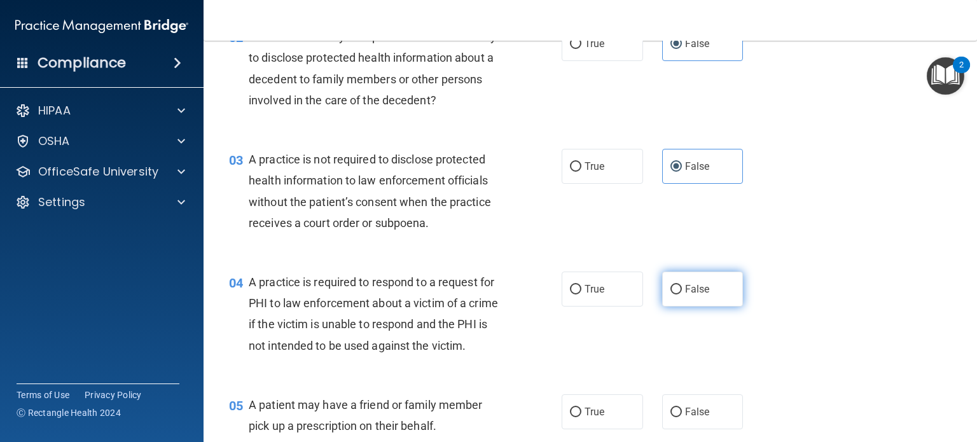
click at [695, 288] on span "False" at bounding box center [697, 289] width 25 height 12
click at [682, 288] on input "False" at bounding box center [676, 290] width 11 height 10
radio input "true"
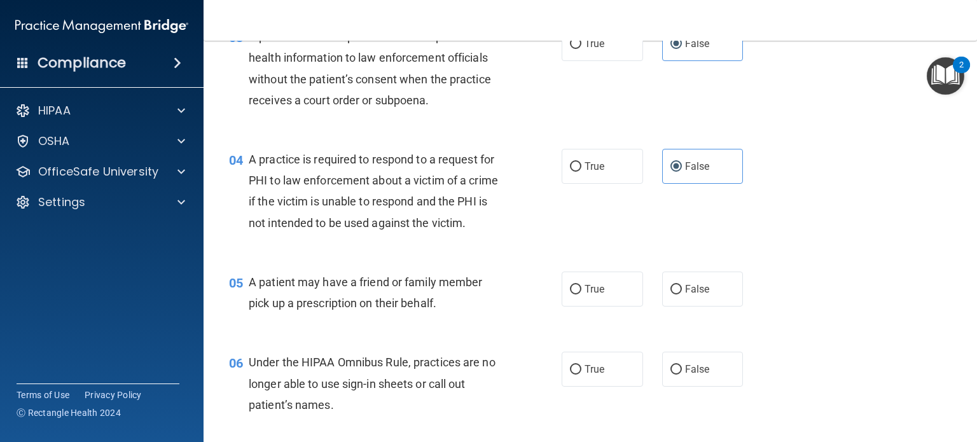
scroll to position [324, 0]
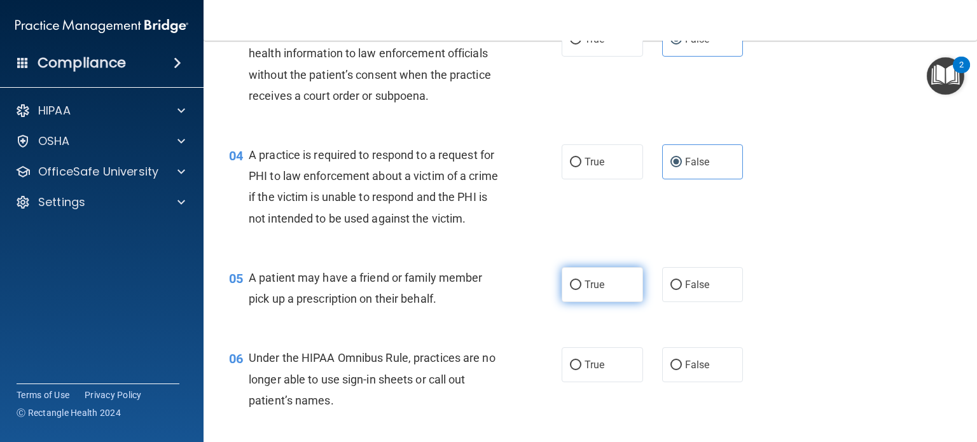
click at [585, 291] on span "True" at bounding box center [595, 285] width 20 height 12
click at [580, 290] on input "True" at bounding box center [575, 286] width 11 height 10
radio input "true"
click at [678, 382] on label "False" at bounding box center [702, 364] width 81 height 35
click at [678, 370] on input "False" at bounding box center [676, 366] width 11 height 10
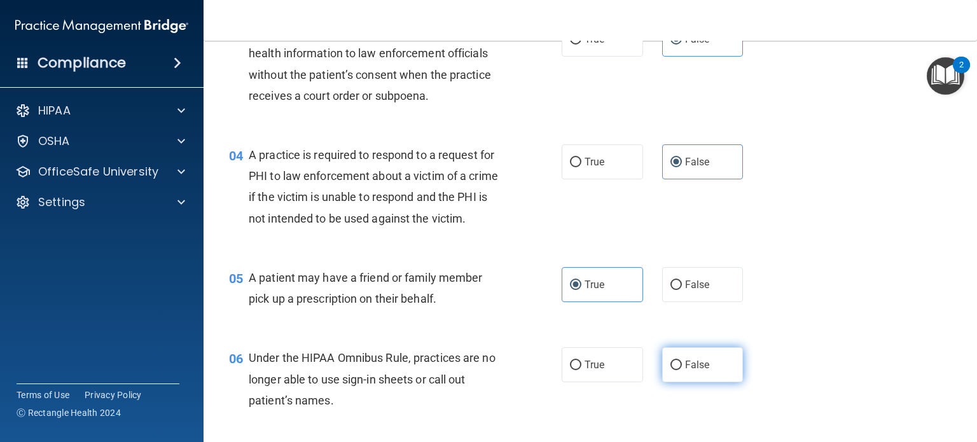
radio input "true"
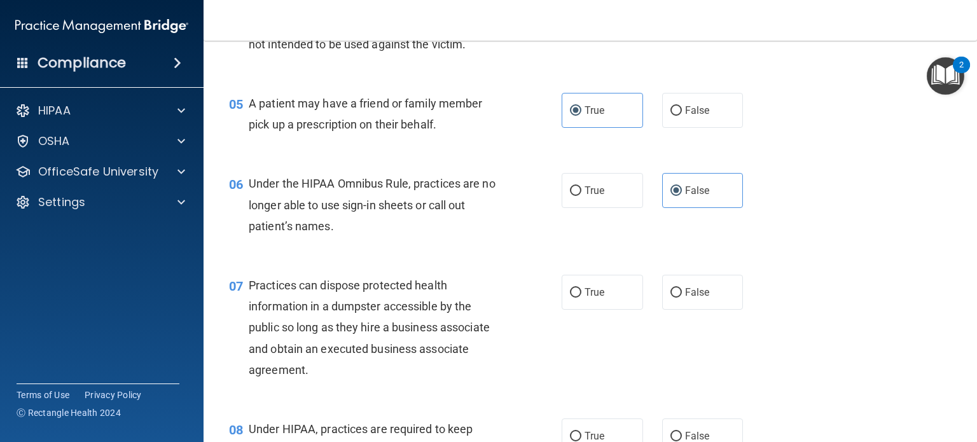
scroll to position [568, 0]
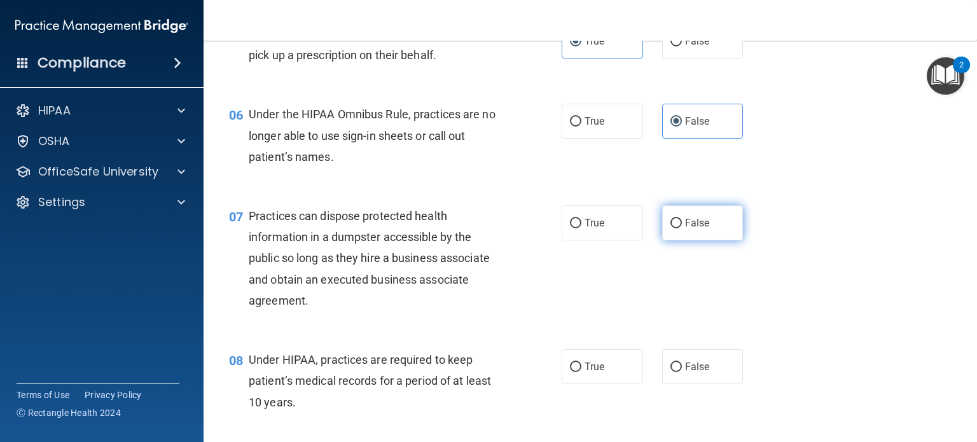
click at [702, 240] on label "False" at bounding box center [702, 222] width 81 height 35
click at [682, 228] on input "False" at bounding box center [676, 224] width 11 height 10
radio input "true"
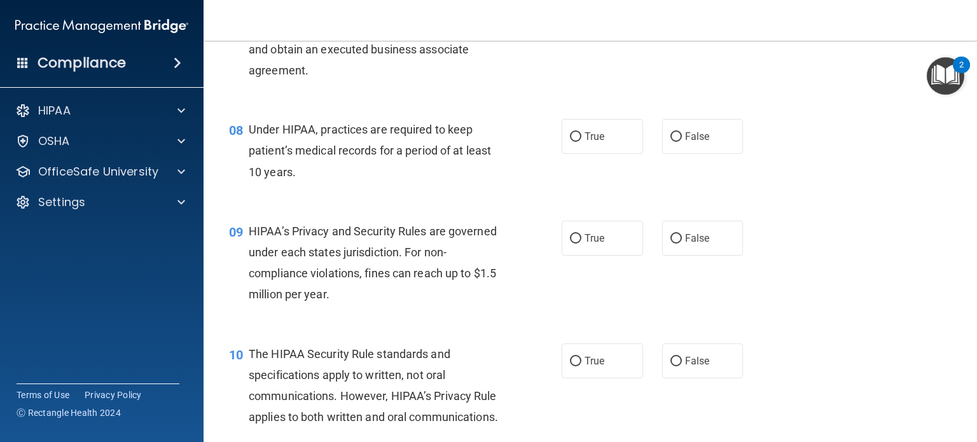
scroll to position [804, 0]
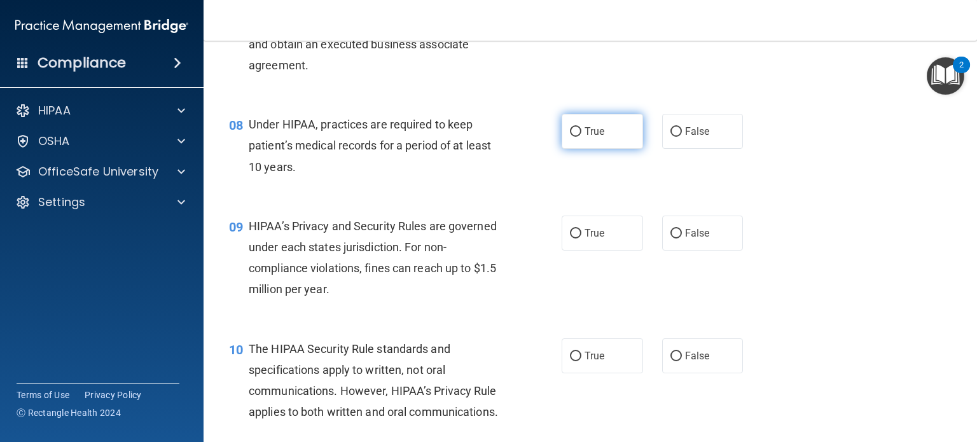
click at [574, 149] on label "True" at bounding box center [602, 131] width 81 height 35
click at [574, 137] on input "True" at bounding box center [575, 132] width 11 height 10
radio input "true"
click at [612, 251] on label "True" at bounding box center [602, 233] width 81 height 35
click at [581, 239] on input "True" at bounding box center [575, 234] width 11 height 10
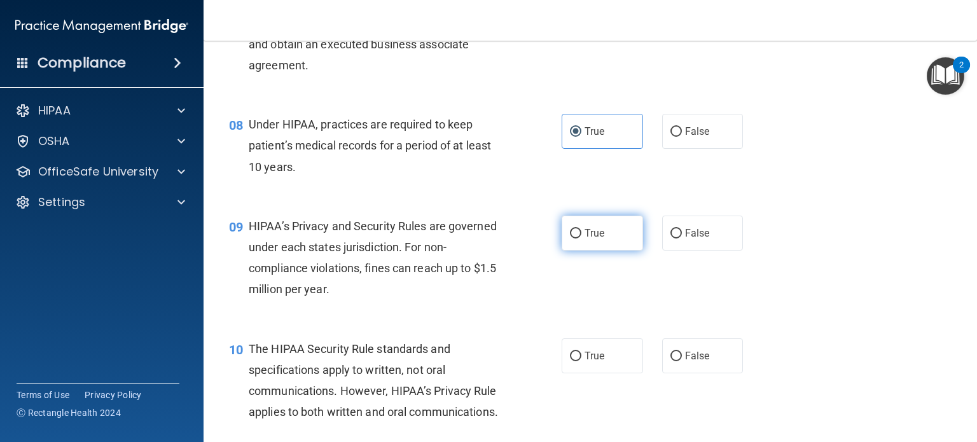
radio input "true"
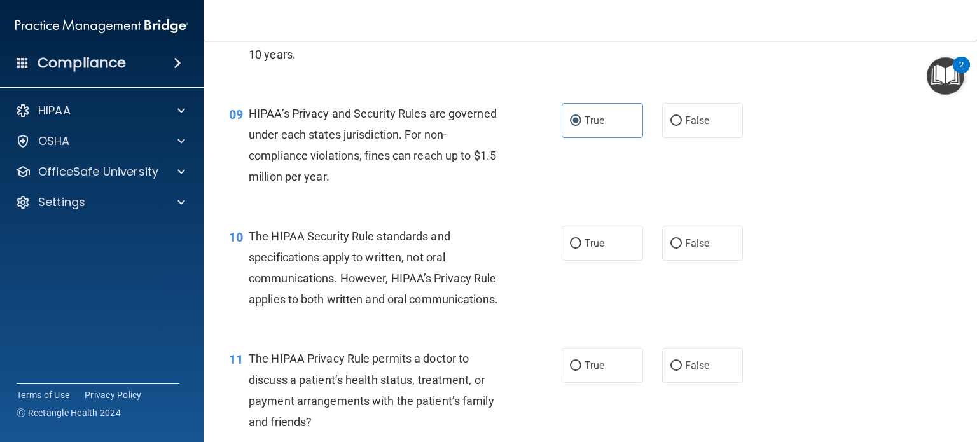
scroll to position [921, 0]
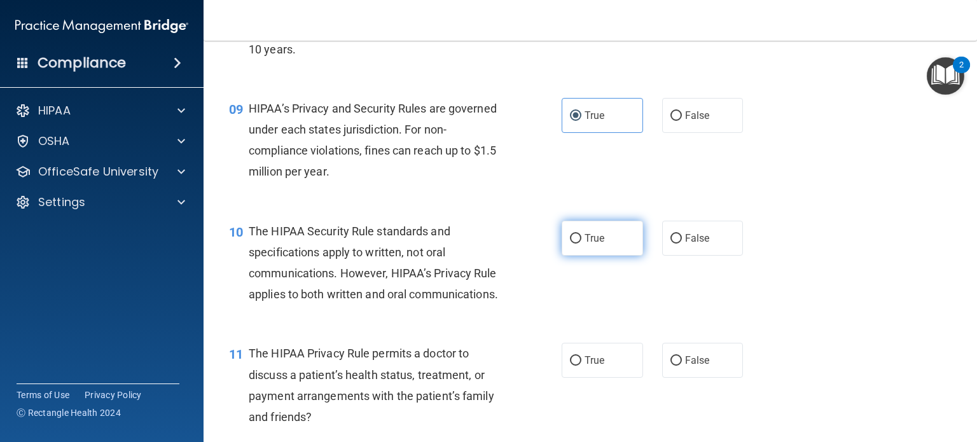
click at [606, 256] on label "True" at bounding box center [602, 238] width 81 height 35
click at [581, 244] on input "True" at bounding box center [575, 239] width 11 height 10
radio input "true"
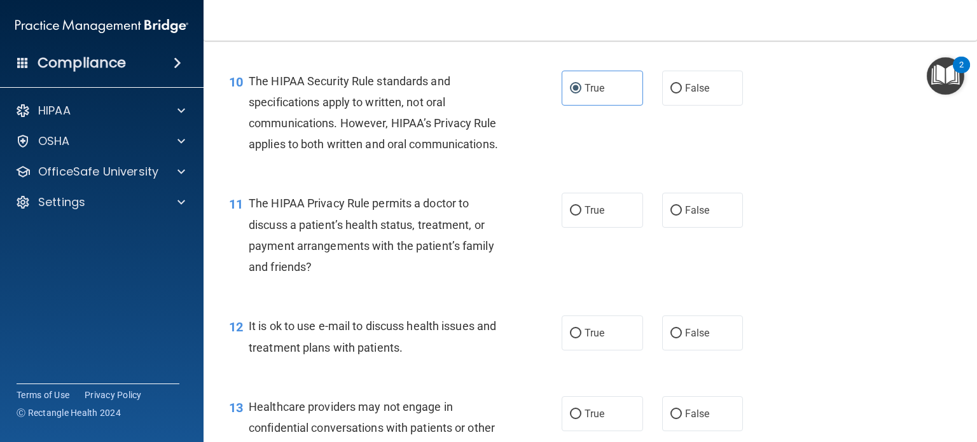
scroll to position [1090, 0]
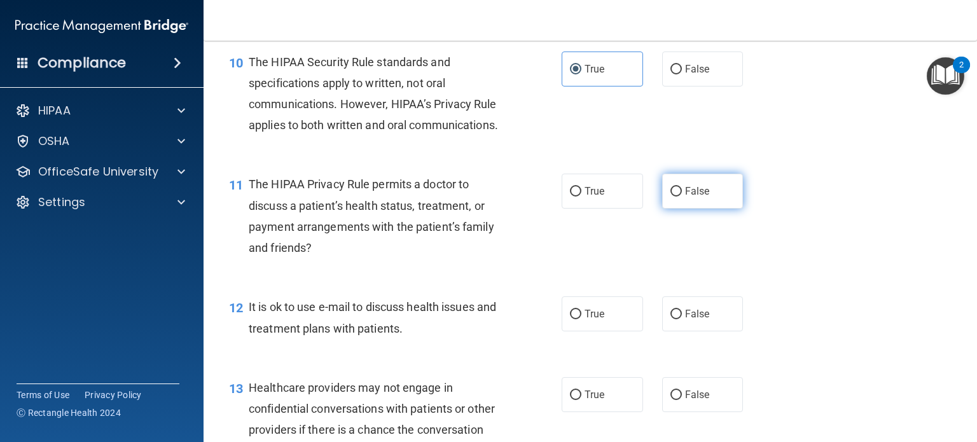
click at [691, 197] on span "False" at bounding box center [697, 191] width 25 height 12
click at [682, 197] on input "False" at bounding box center [676, 192] width 11 height 10
radio input "true"
click at [583, 331] on label "True" at bounding box center [602, 313] width 81 height 35
click at [581, 319] on input "True" at bounding box center [575, 315] width 11 height 10
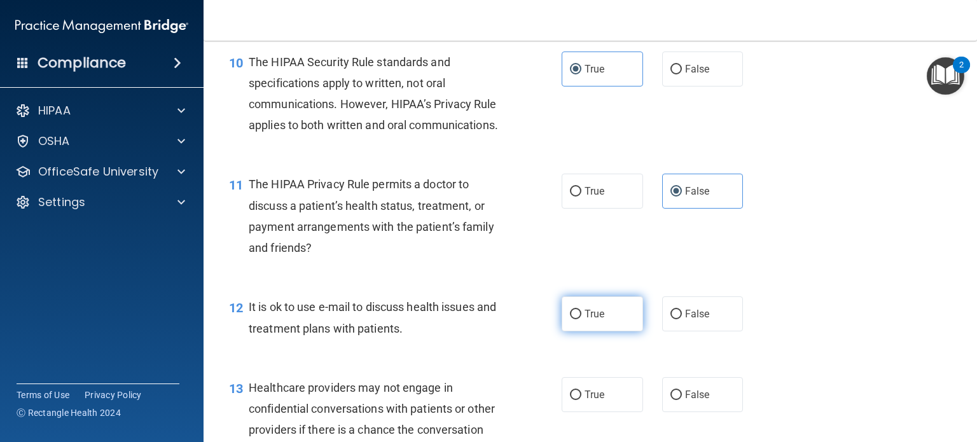
radio input "true"
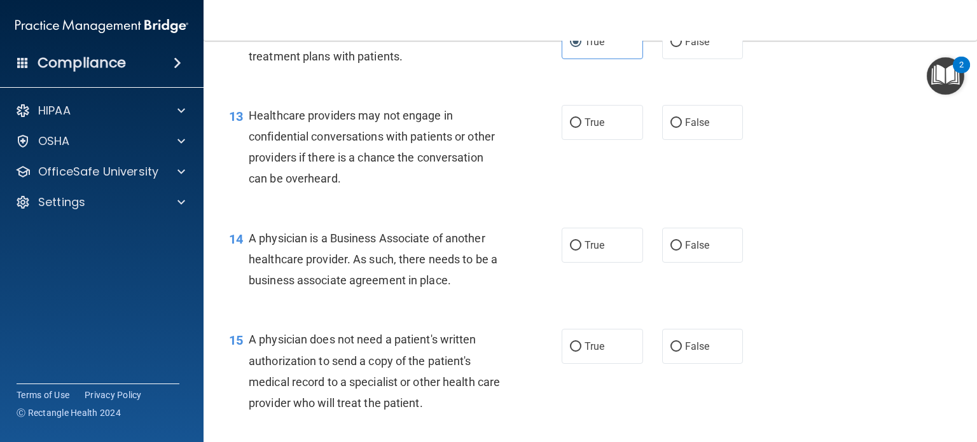
scroll to position [1358, 0]
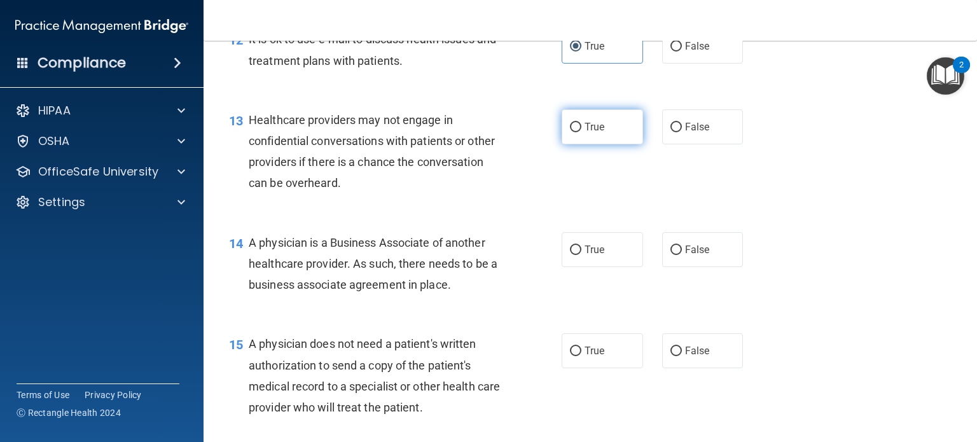
click at [616, 144] on label "True" at bounding box center [602, 126] width 81 height 35
click at [581, 132] on input "True" at bounding box center [575, 128] width 11 height 10
radio input "true"
click at [585, 256] on span "True" at bounding box center [595, 250] width 20 height 12
click at [581, 255] on input "True" at bounding box center [575, 251] width 11 height 10
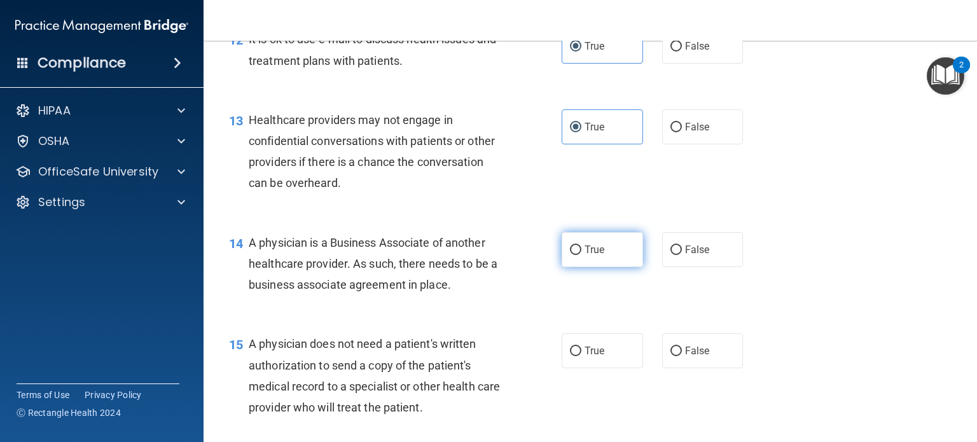
radio input "true"
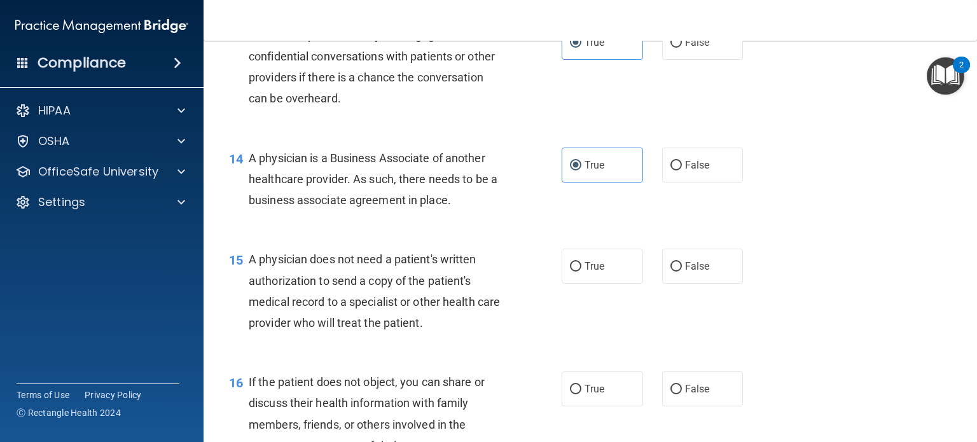
scroll to position [1466, 0]
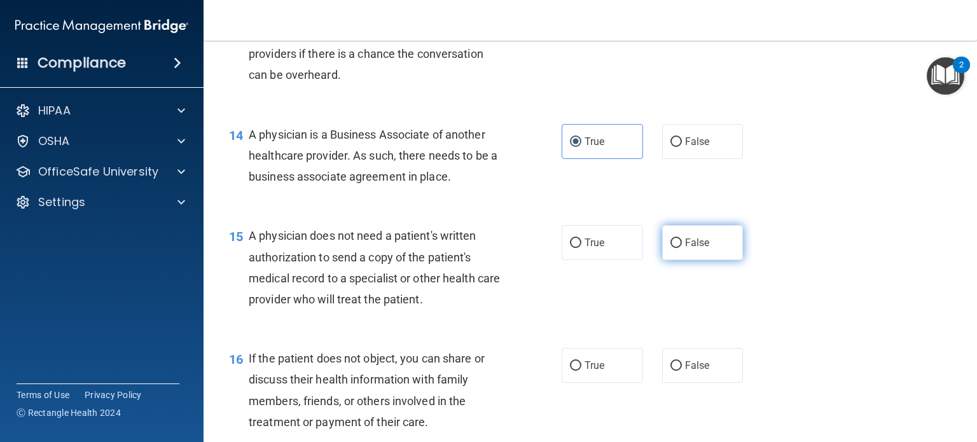
click at [675, 248] on input "False" at bounding box center [676, 244] width 11 height 10
radio input "true"
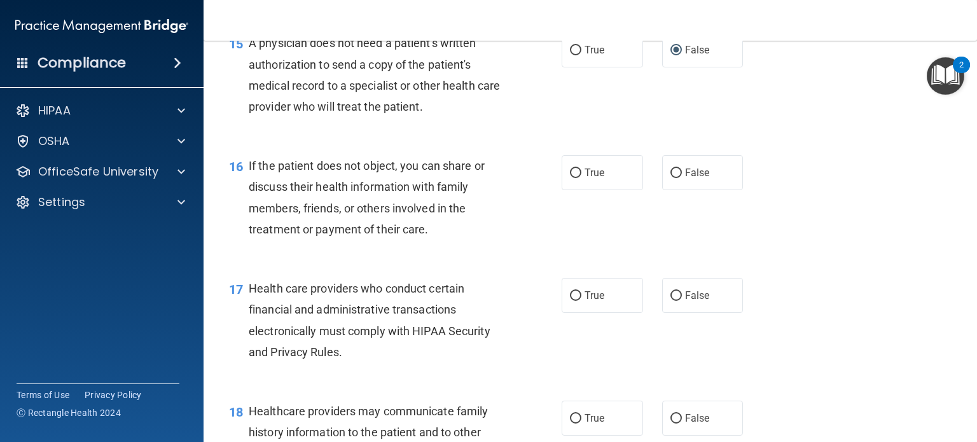
scroll to position [1678, 0]
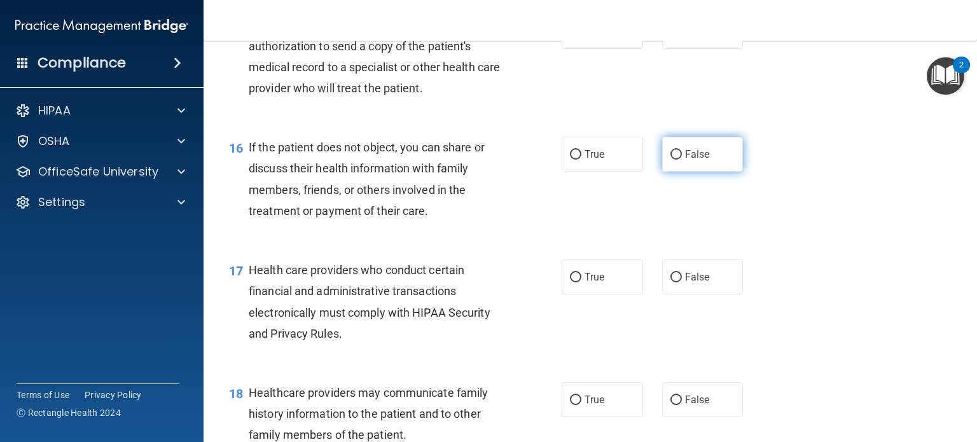
click at [683, 172] on label "False" at bounding box center [702, 154] width 81 height 35
click at [682, 160] on input "False" at bounding box center [676, 155] width 11 height 10
radio input "true"
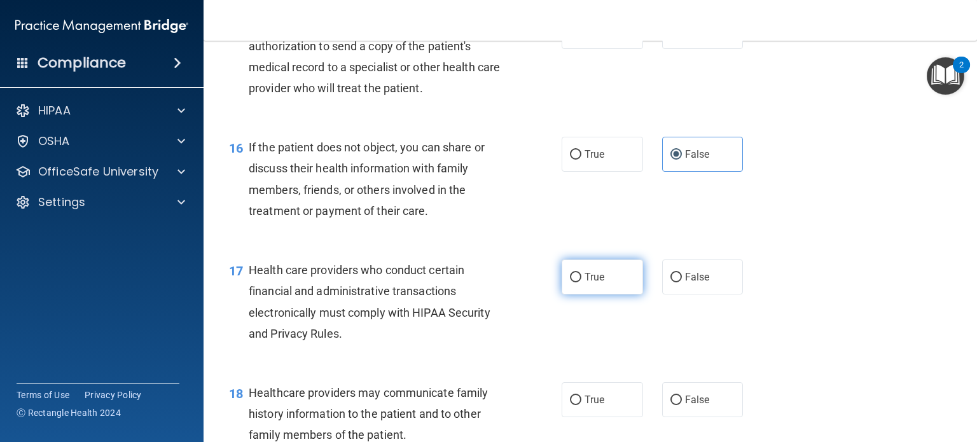
click at [599, 295] on label "True" at bounding box center [602, 277] width 81 height 35
click at [581, 282] on input "True" at bounding box center [575, 278] width 11 height 10
radio input "true"
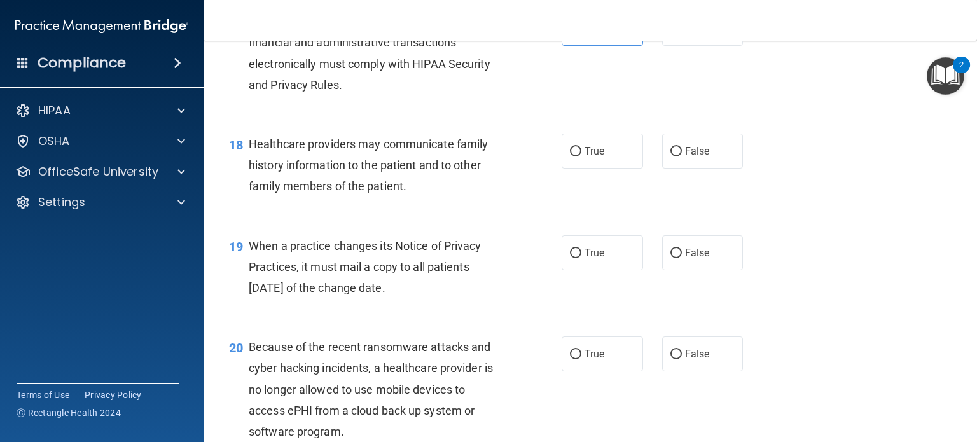
scroll to position [1918, 0]
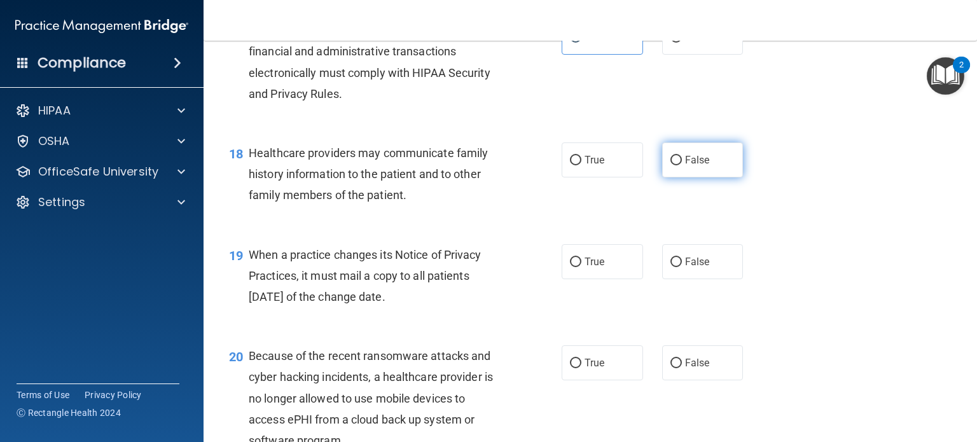
click at [678, 178] on label "False" at bounding box center [702, 160] width 81 height 35
click at [678, 165] on input "False" at bounding box center [676, 161] width 11 height 10
radio input "true"
click at [604, 279] on label "True" at bounding box center [602, 261] width 81 height 35
click at [581, 267] on input "True" at bounding box center [575, 263] width 11 height 10
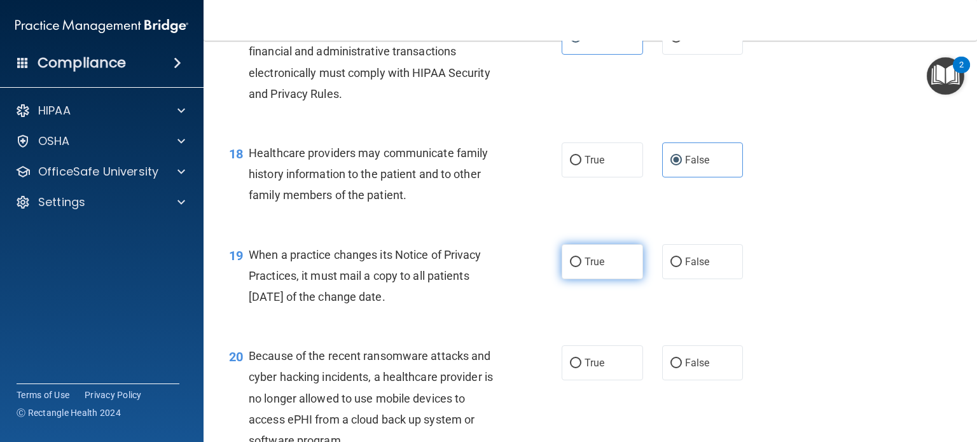
radio input "true"
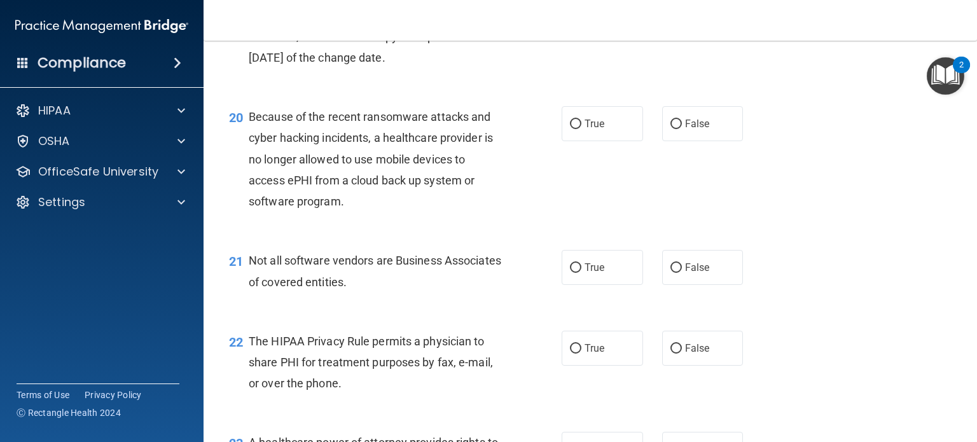
scroll to position [2138, 0]
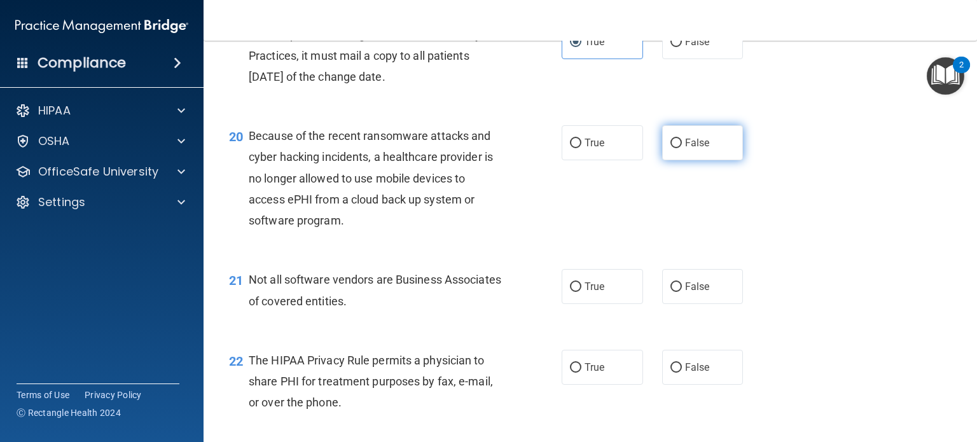
click at [702, 149] on span "False" at bounding box center [697, 143] width 25 height 12
click at [682, 148] on input "False" at bounding box center [676, 144] width 11 height 10
radio input "true"
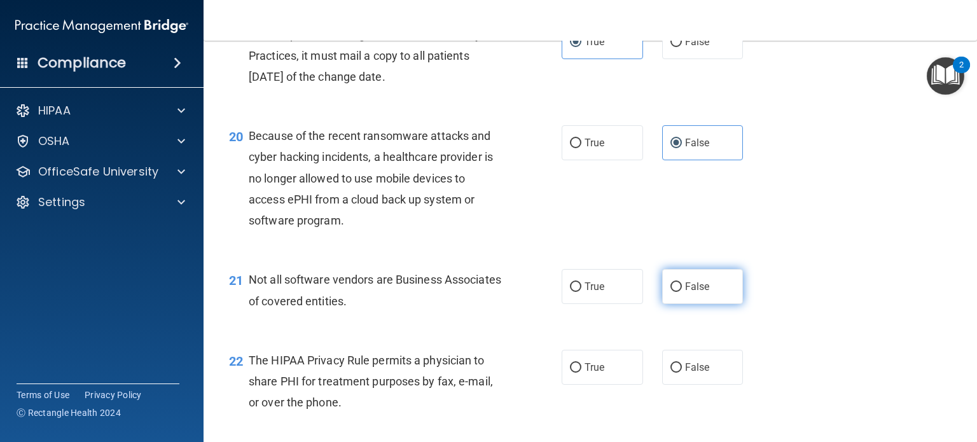
click at [662, 304] on label "False" at bounding box center [702, 286] width 81 height 35
click at [671, 292] on input "False" at bounding box center [676, 287] width 11 height 10
radio input "true"
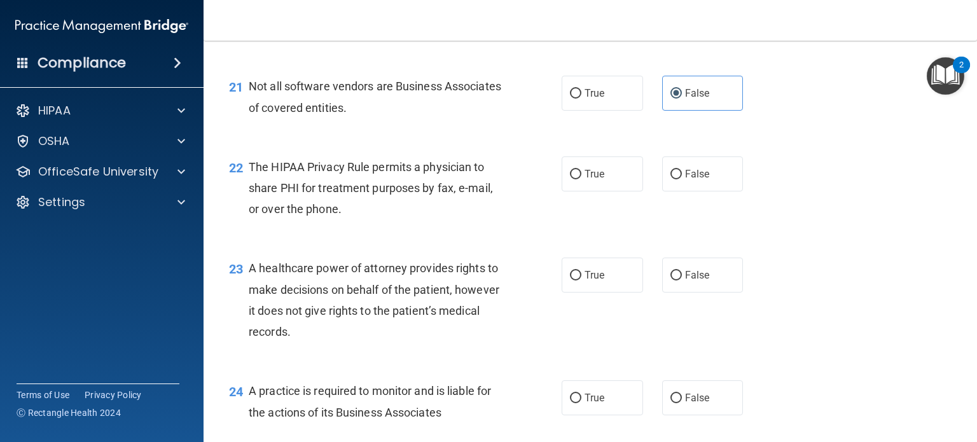
scroll to position [2326, 0]
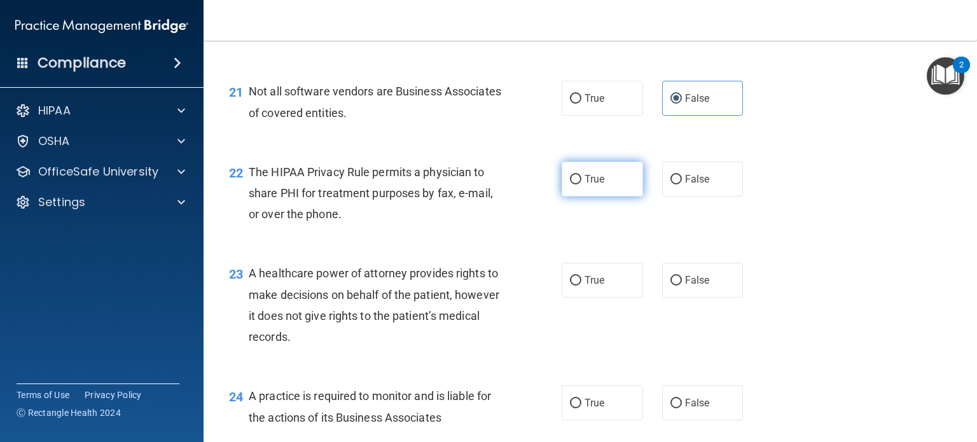
click at [595, 185] on span "True" at bounding box center [595, 179] width 20 height 12
click at [581, 184] on input "True" at bounding box center [575, 180] width 11 height 10
radio input "true"
click at [685, 286] on span "False" at bounding box center [697, 280] width 25 height 12
click at [680, 286] on input "False" at bounding box center [676, 281] width 11 height 10
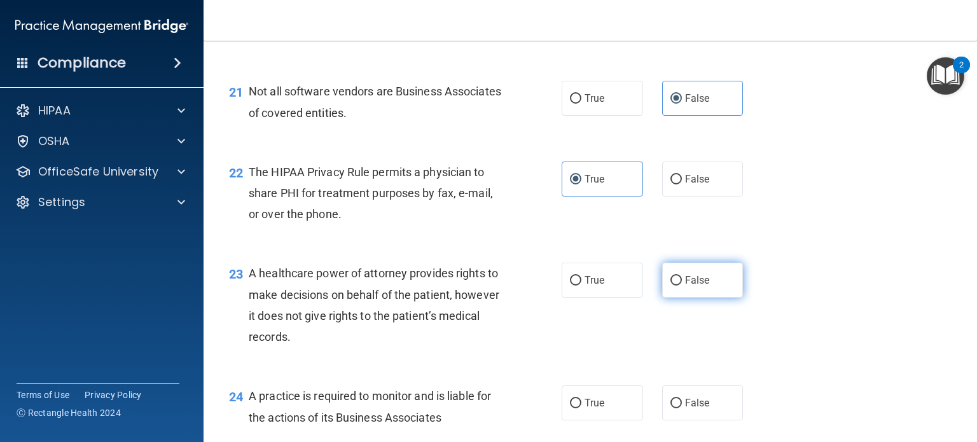
radio input "true"
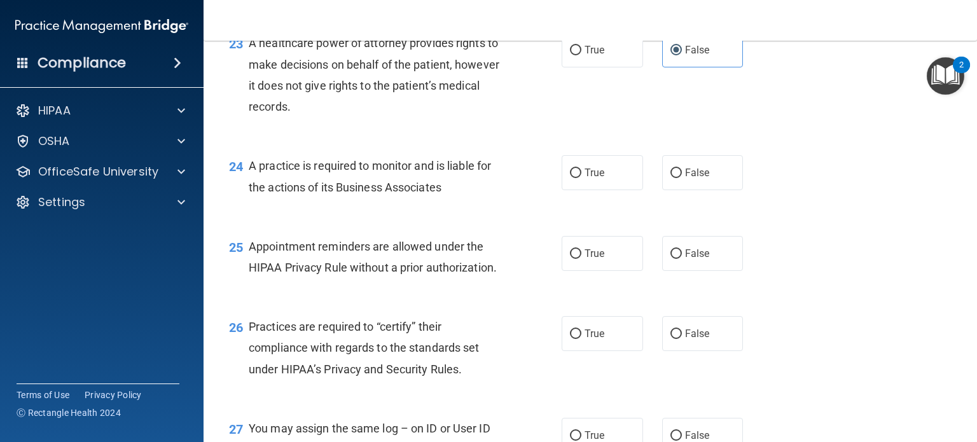
scroll to position [2547, 0]
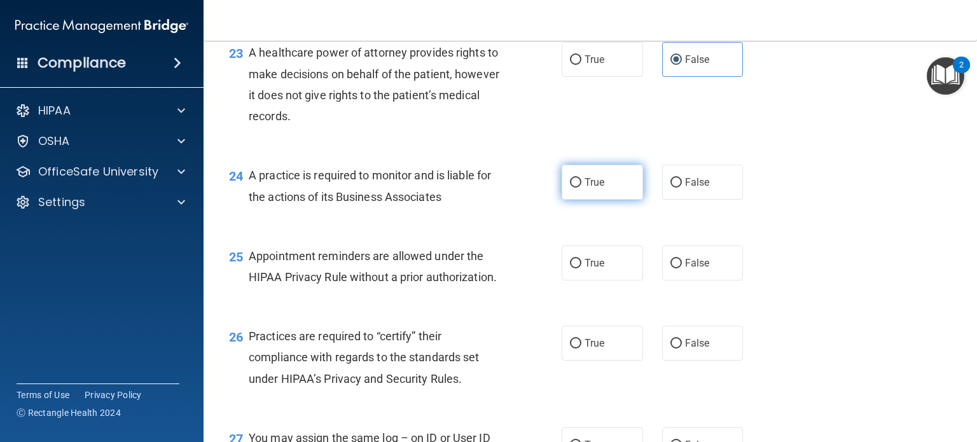
click at [595, 200] on label "True" at bounding box center [602, 182] width 81 height 35
click at [581, 188] on input "True" at bounding box center [575, 183] width 11 height 10
radio input "true"
click at [688, 281] on label "False" at bounding box center [702, 263] width 81 height 35
click at [682, 268] on input "False" at bounding box center [676, 264] width 11 height 10
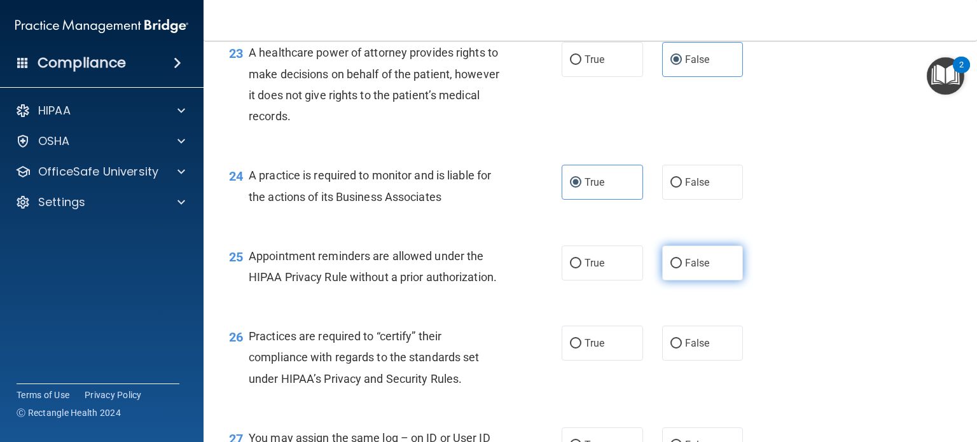
radio input "true"
click at [618, 281] on label "True" at bounding box center [602, 263] width 81 height 35
click at [581, 268] on input "True" at bounding box center [575, 264] width 11 height 10
radio input "true"
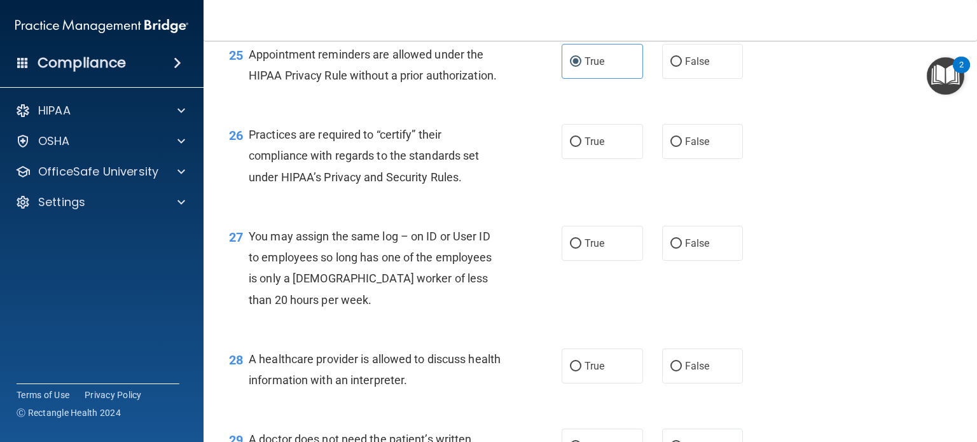
scroll to position [2744, 0]
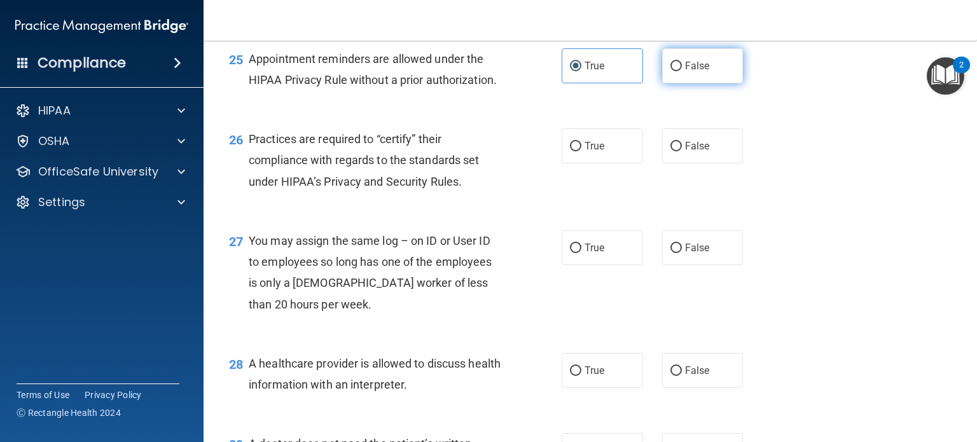
click at [678, 83] on label "False" at bounding box center [702, 65] width 81 height 35
click at [678, 71] on input "False" at bounding box center [676, 67] width 11 height 10
radio input "true"
radio input "false"
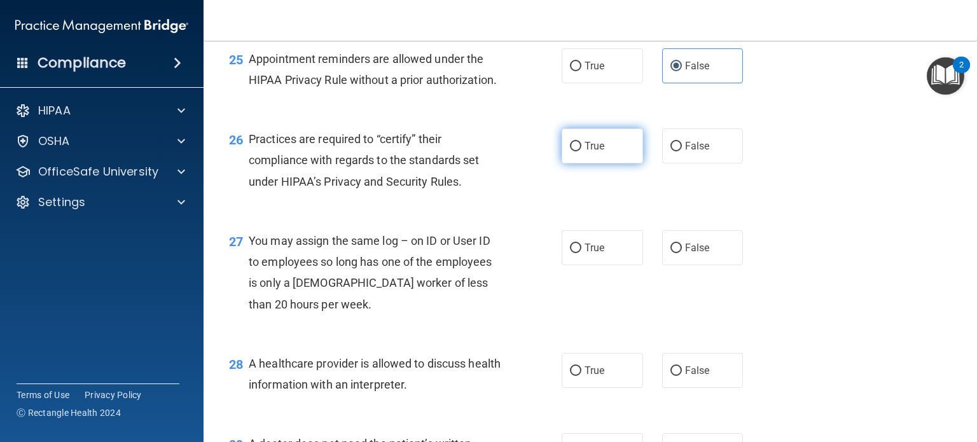
click at [570, 151] on input "True" at bounding box center [575, 147] width 11 height 10
radio input "true"
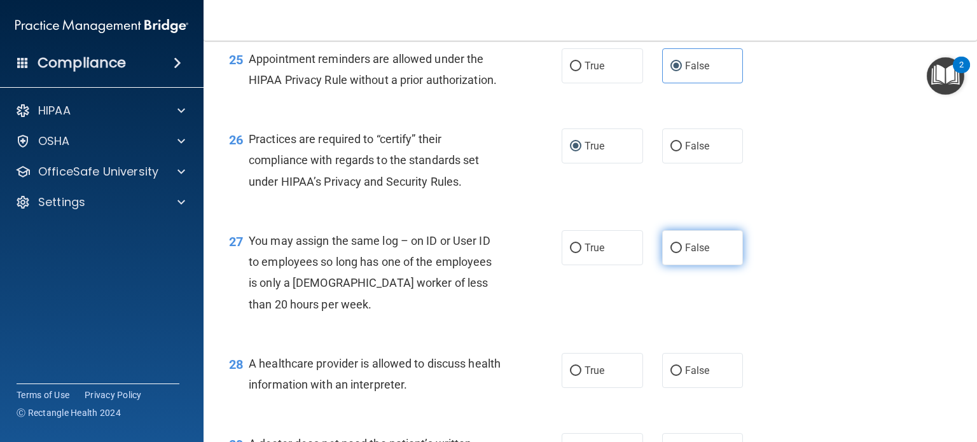
click at [706, 265] on label "False" at bounding box center [702, 247] width 81 height 35
click at [682, 253] on input "False" at bounding box center [676, 249] width 11 height 10
radio input "true"
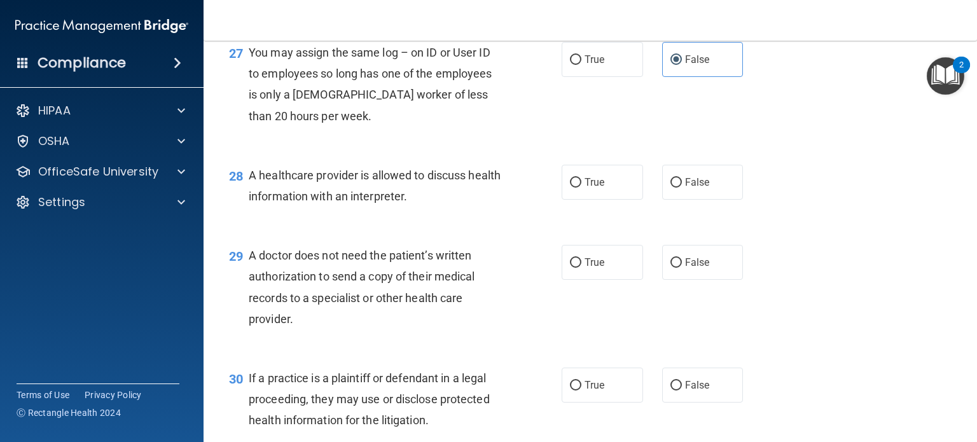
scroll to position [2942, 0]
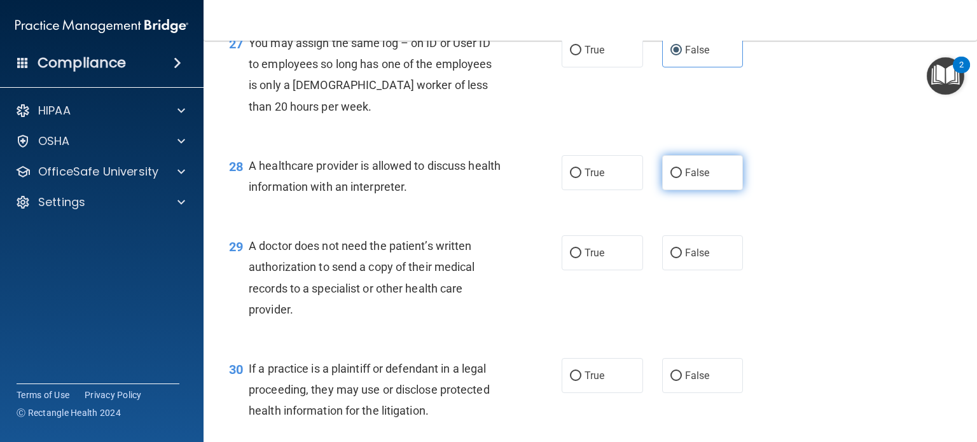
click at [671, 178] on input "False" at bounding box center [676, 174] width 11 height 10
radio input "true"
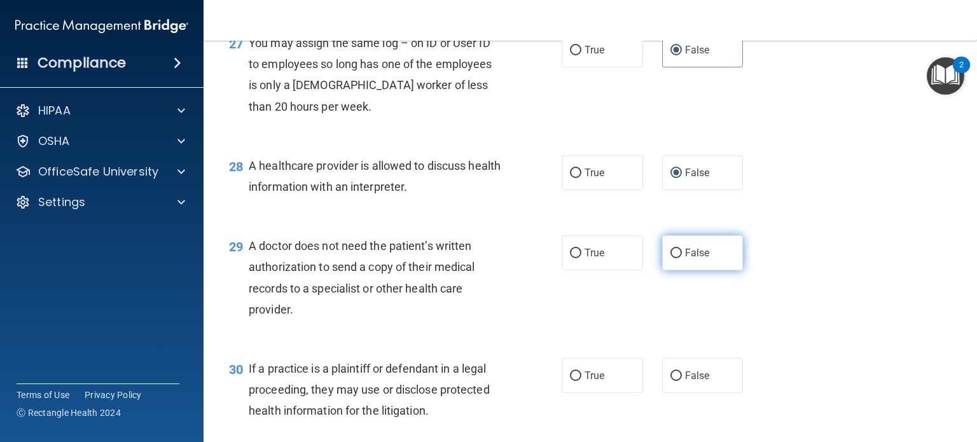
click at [671, 258] on input "False" at bounding box center [676, 254] width 11 height 10
radio input "true"
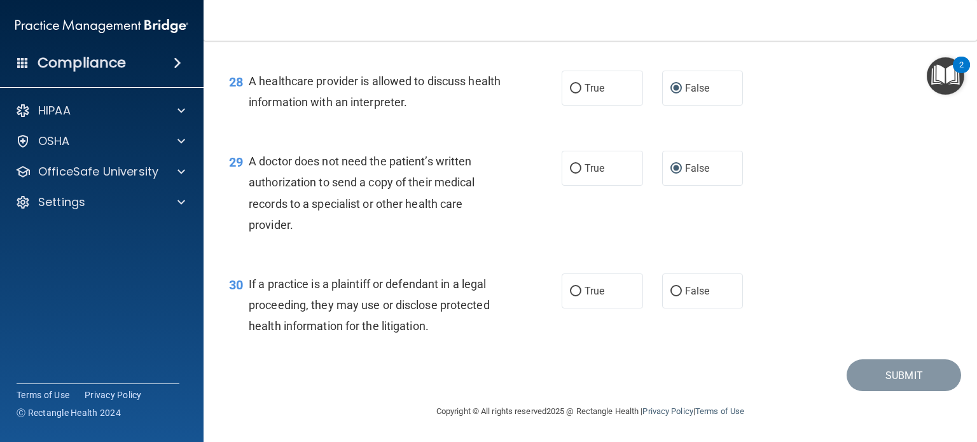
scroll to position [3032, 0]
click at [615, 309] on label "True" at bounding box center [602, 291] width 81 height 35
click at [581, 296] on input "True" at bounding box center [575, 292] width 11 height 10
radio input "true"
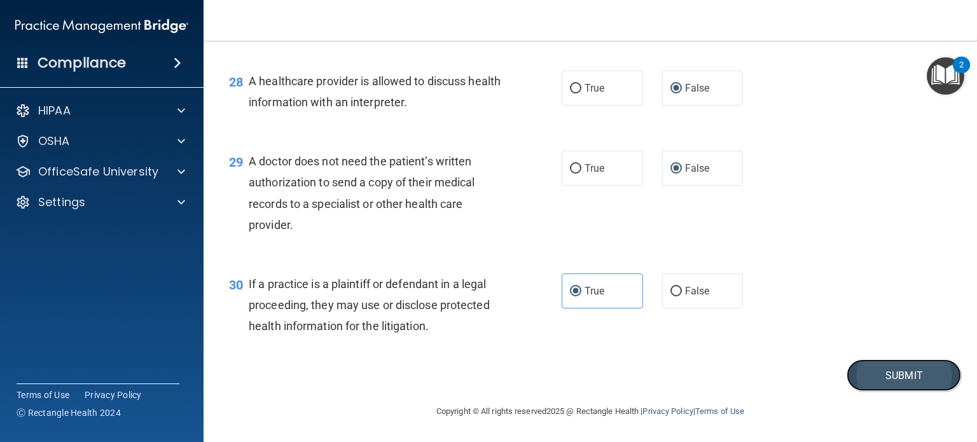
click at [889, 392] on button "Submit" at bounding box center [904, 375] width 115 height 32
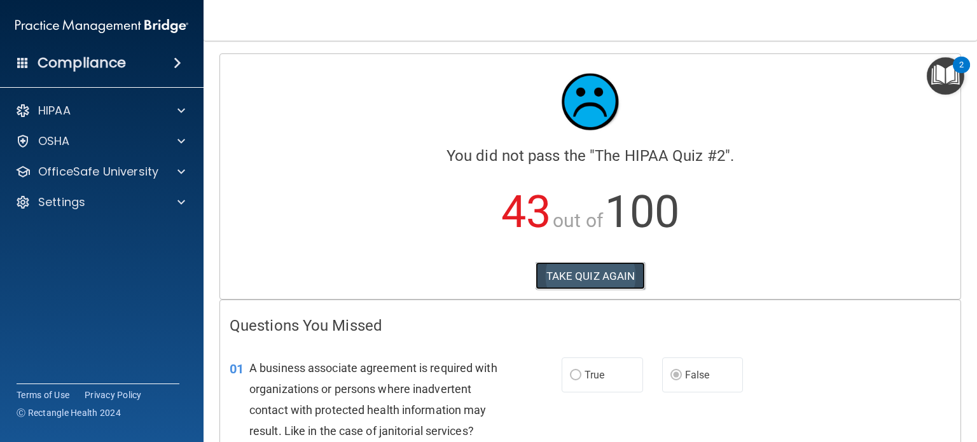
click at [570, 269] on button "TAKE QUIZ AGAIN" at bounding box center [591, 276] width 110 height 28
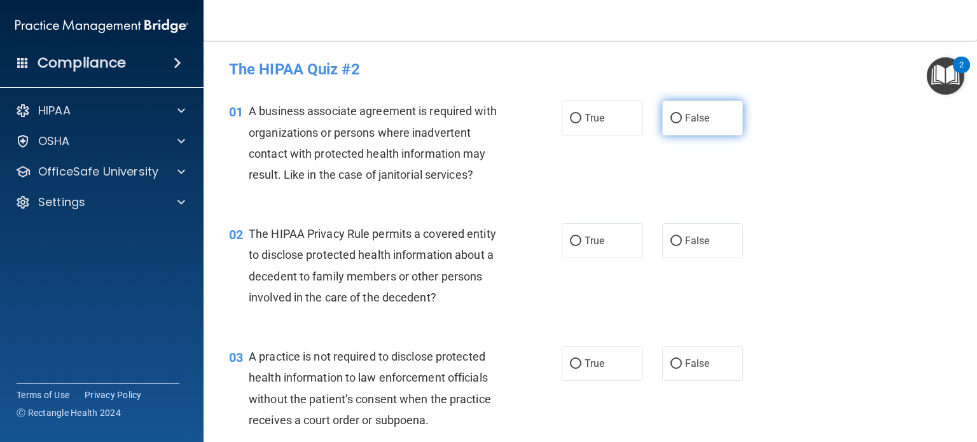
click at [667, 123] on label "False" at bounding box center [702, 118] width 81 height 35
click at [671, 123] on input "False" at bounding box center [676, 119] width 11 height 10
radio input "true"
click at [570, 241] on input "True" at bounding box center [575, 242] width 11 height 10
radio input "true"
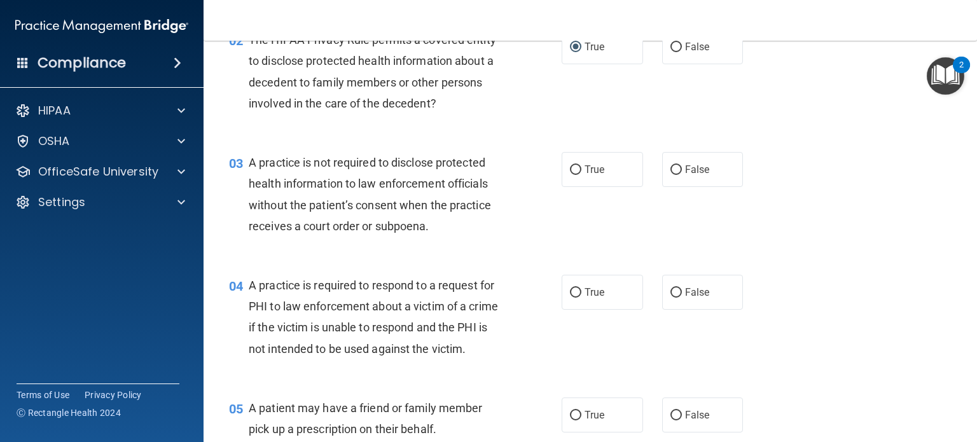
scroll to position [204, 0]
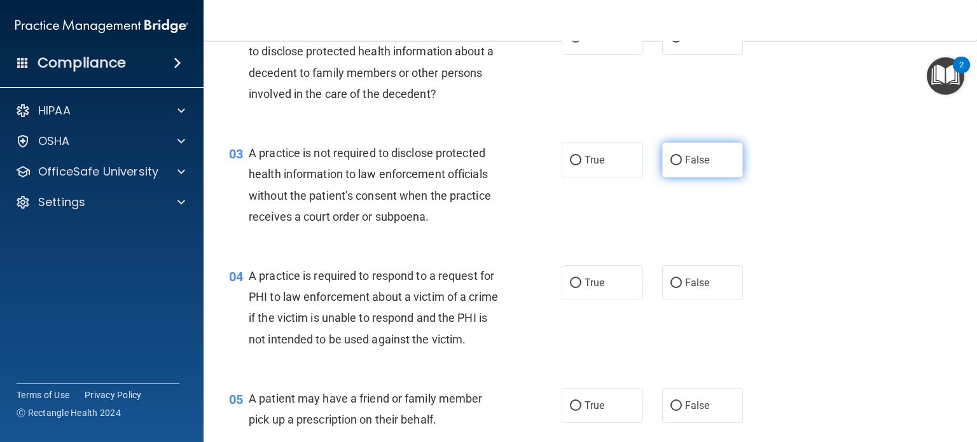
click at [671, 162] on input "False" at bounding box center [676, 161] width 11 height 10
radio input "true"
click at [571, 282] on input "True" at bounding box center [575, 284] width 11 height 10
radio input "true"
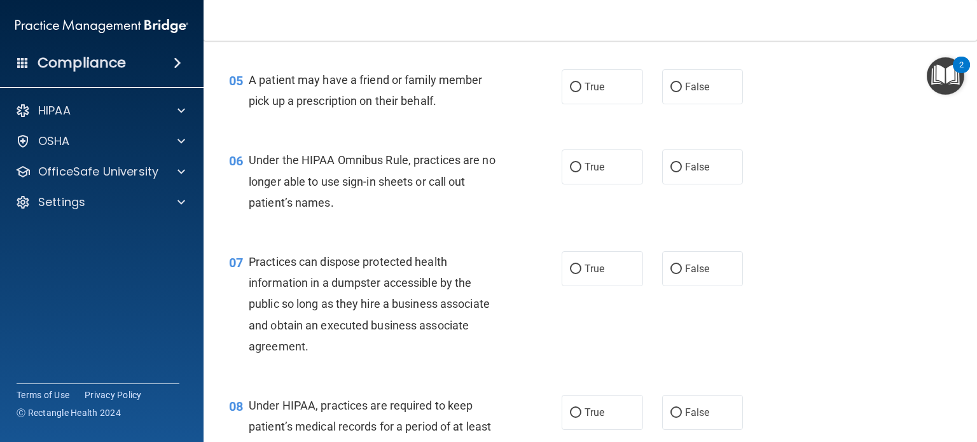
scroll to position [534, 0]
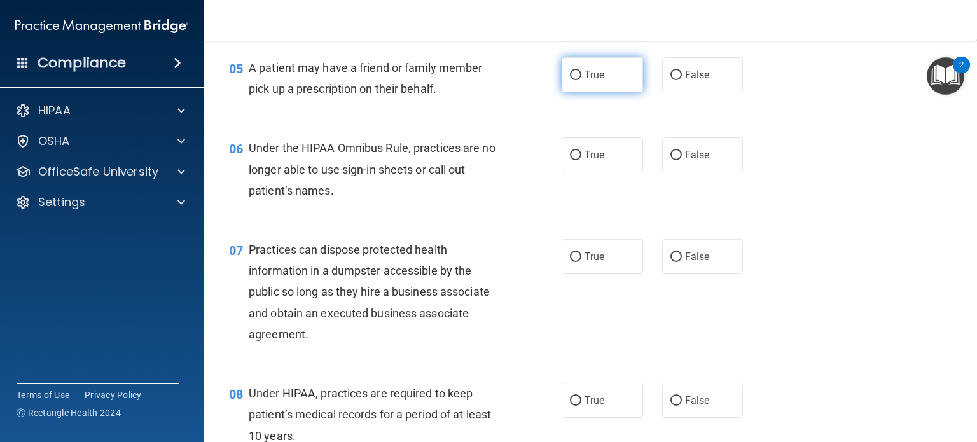
click at [601, 92] on label "True" at bounding box center [602, 74] width 81 height 35
click at [581, 80] on input "True" at bounding box center [575, 76] width 11 height 10
radio input "true"
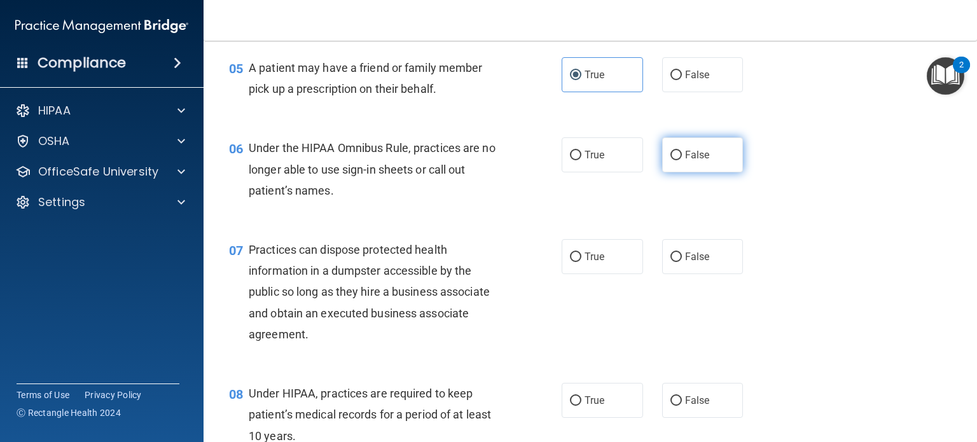
click at [676, 167] on label "False" at bounding box center [702, 154] width 81 height 35
click at [676, 160] on input "False" at bounding box center [676, 156] width 11 height 10
radio input "true"
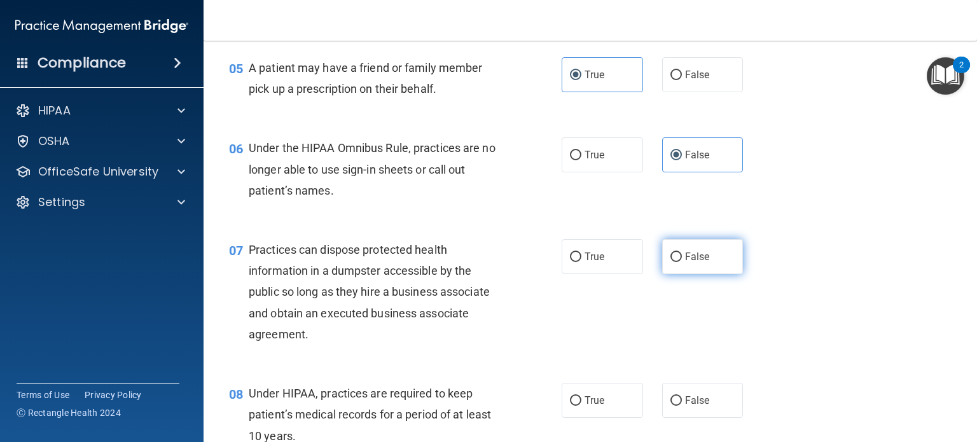
click at [671, 262] on input "False" at bounding box center [676, 258] width 11 height 10
radio input "true"
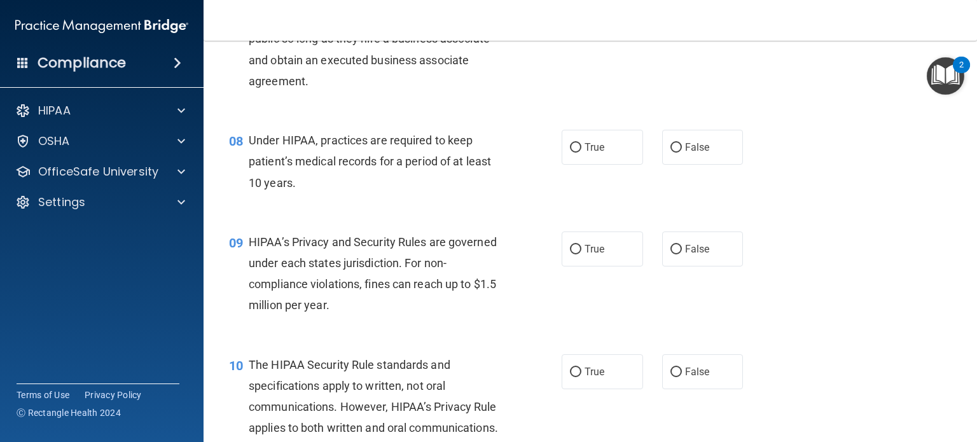
scroll to position [792, 0]
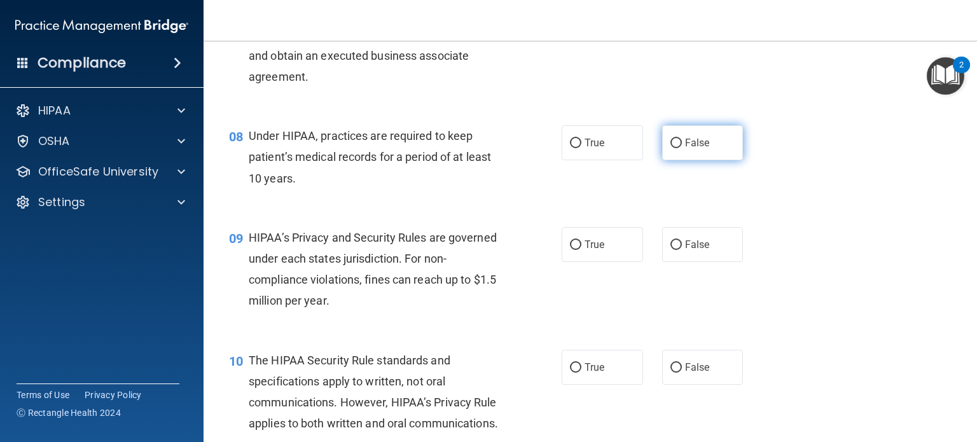
click at [690, 149] on span "False" at bounding box center [697, 143] width 25 height 12
click at [682, 148] on input "False" at bounding box center [676, 144] width 11 height 10
radio input "true"
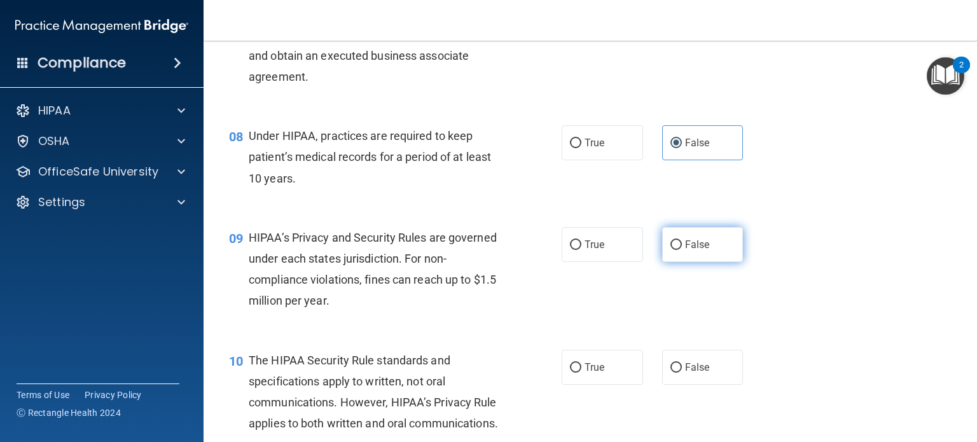
click at [674, 250] on input "False" at bounding box center [676, 245] width 11 height 10
radio input "true"
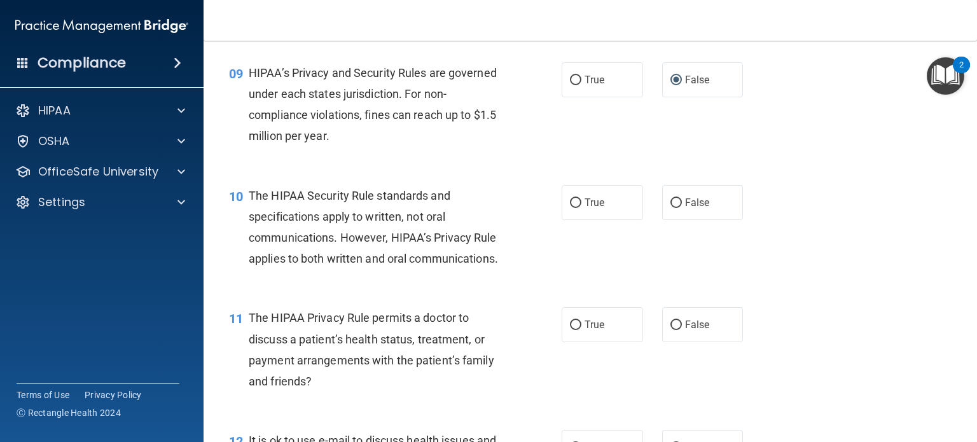
scroll to position [994, 0]
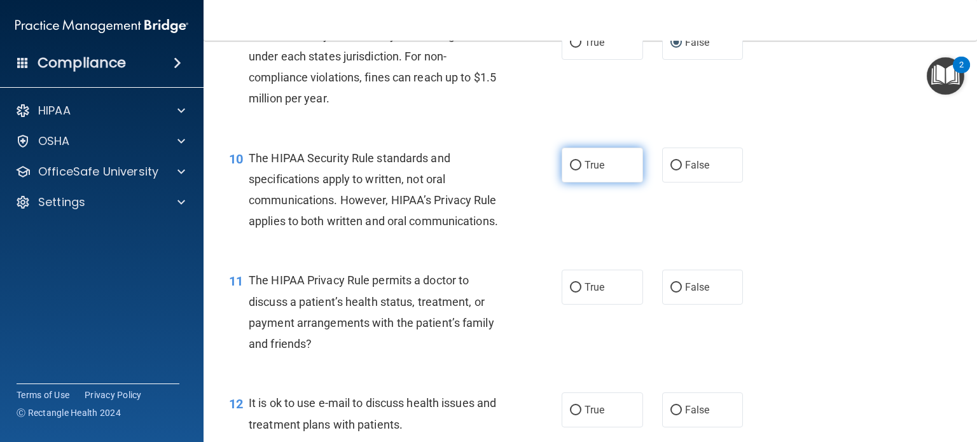
click at [595, 178] on label "True" at bounding box center [602, 165] width 81 height 35
click at [581, 171] on input "True" at bounding box center [575, 166] width 11 height 10
radio input "true"
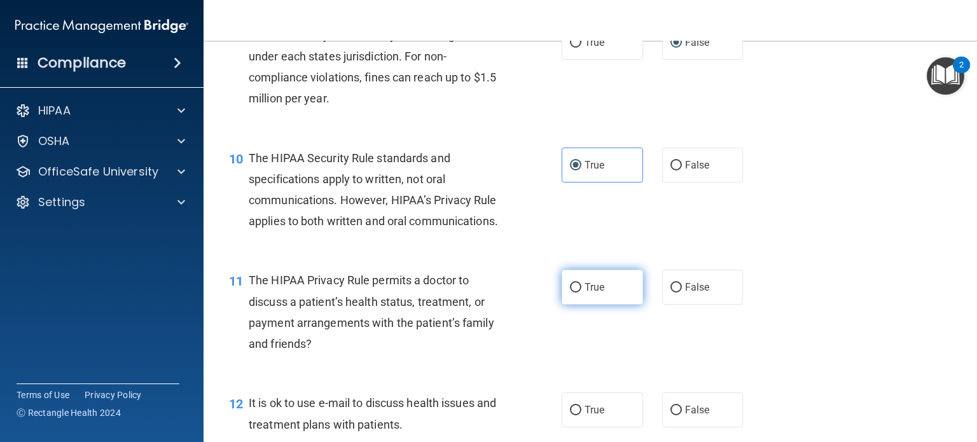
click at [585, 293] on span "True" at bounding box center [595, 287] width 20 height 12
click at [580, 293] on input "True" at bounding box center [575, 288] width 11 height 10
radio input "true"
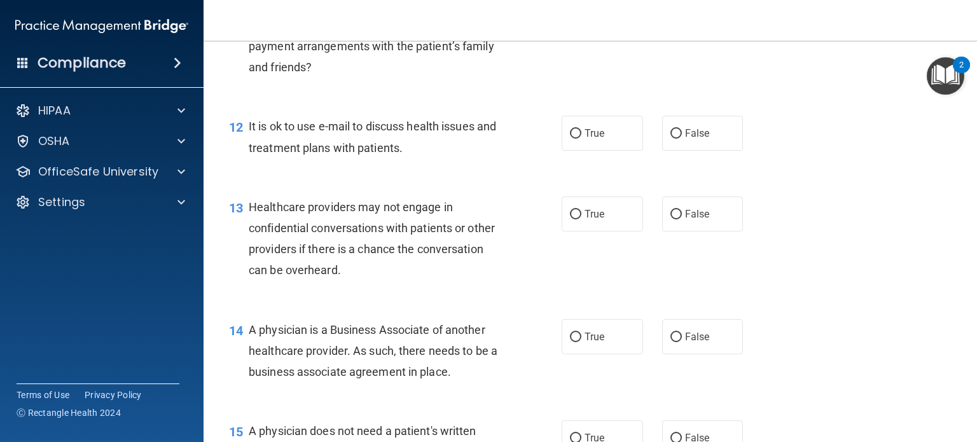
scroll to position [1280, 0]
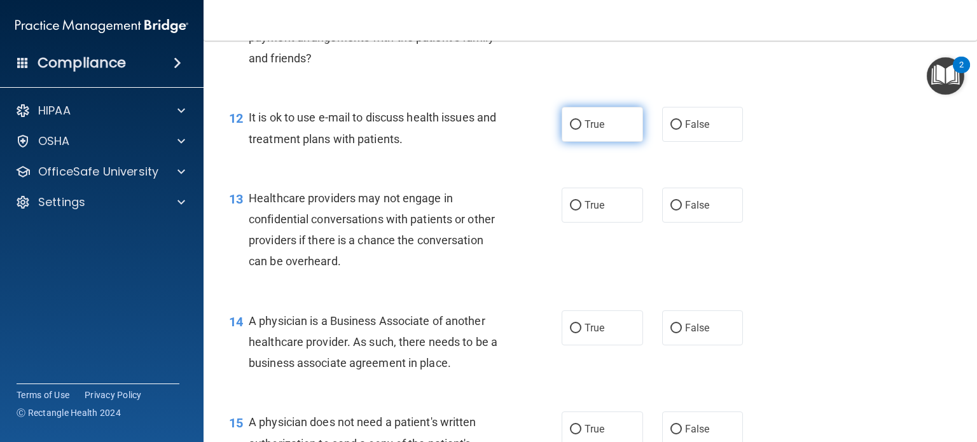
click at [620, 142] on label "True" at bounding box center [602, 124] width 81 height 35
click at [581, 130] on input "True" at bounding box center [575, 125] width 11 height 10
radio input "true"
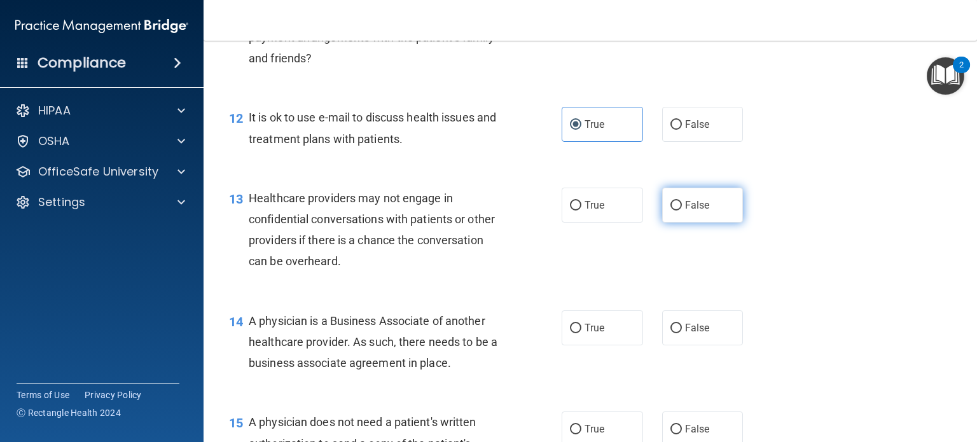
click at [685, 211] on span "False" at bounding box center [697, 205] width 25 height 12
click at [681, 211] on input "False" at bounding box center [676, 206] width 11 height 10
radio input "true"
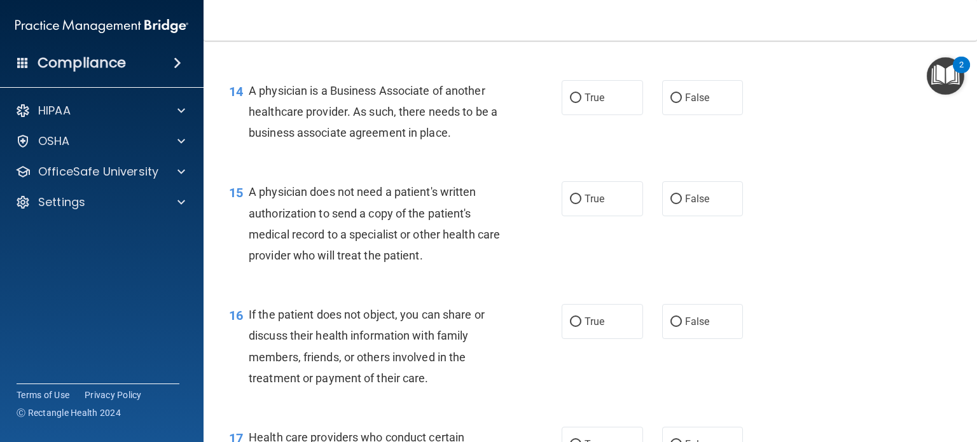
scroll to position [1407, 0]
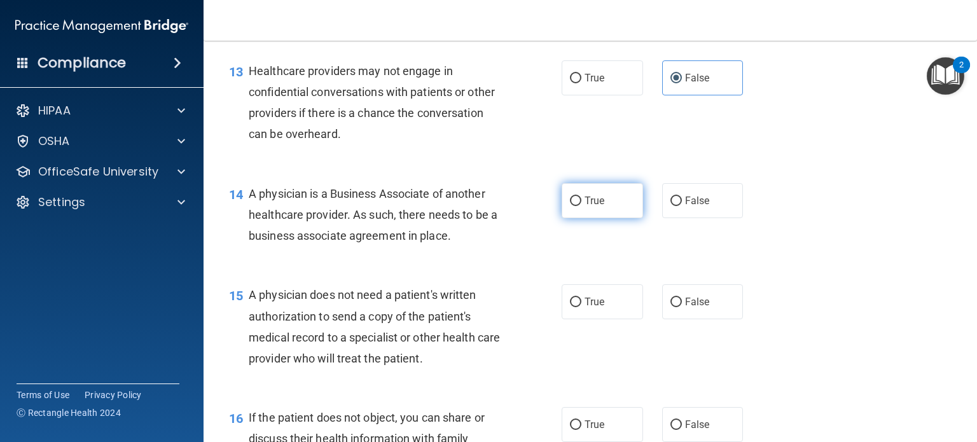
click at [571, 218] on label "True" at bounding box center [602, 200] width 81 height 35
click at [571, 206] on input "True" at bounding box center [575, 202] width 11 height 10
radio input "true"
click at [578, 319] on label "True" at bounding box center [602, 301] width 81 height 35
click at [578, 307] on input "True" at bounding box center [575, 303] width 11 height 10
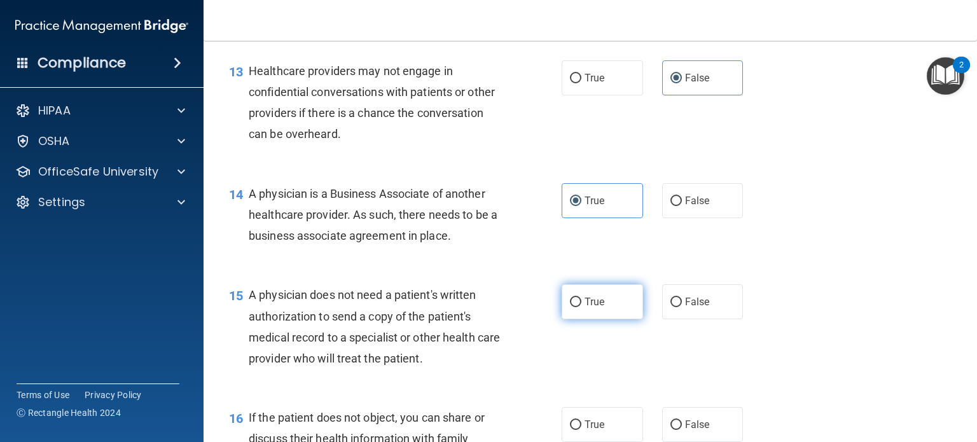
radio input "true"
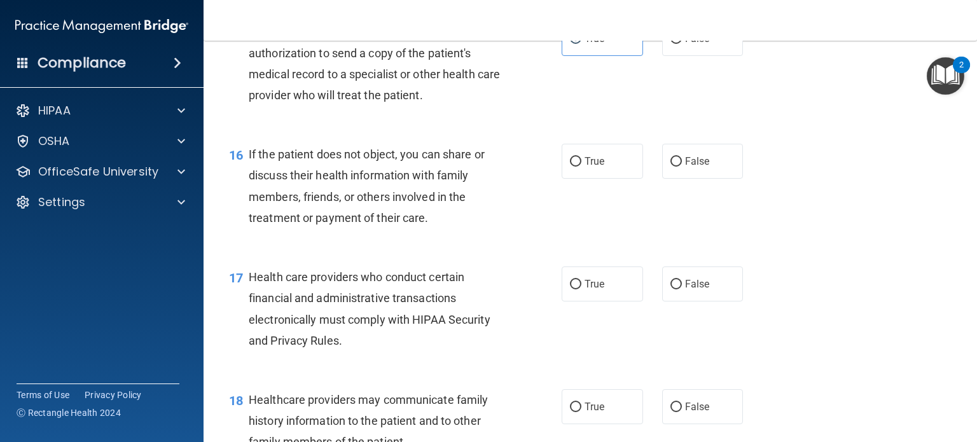
scroll to position [1685, 0]
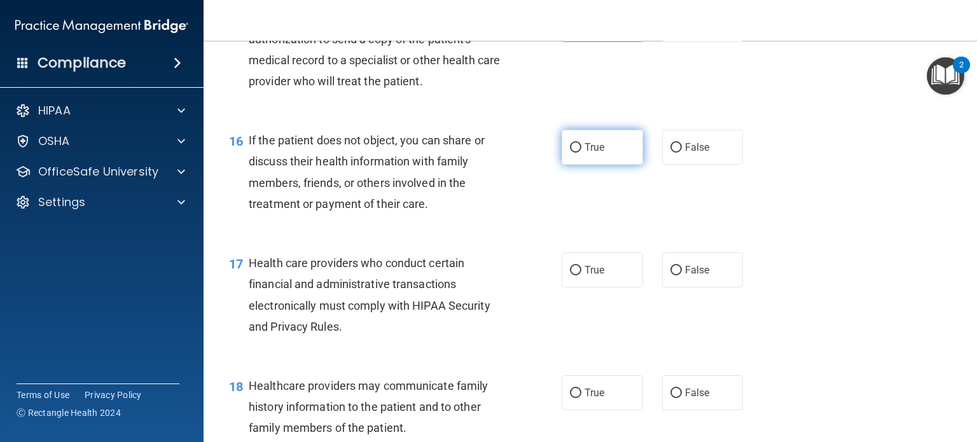
click at [576, 165] on label "True" at bounding box center [602, 147] width 81 height 35
click at [576, 153] on input "True" at bounding box center [575, 148] width 11 height 10
radio input "true"
click at [583, 288] on label "True" at bounding box center [602, 270] width 81 height 35
click at [581, 275] on input "True" at bounding box center [575, 271] width 11 height 10
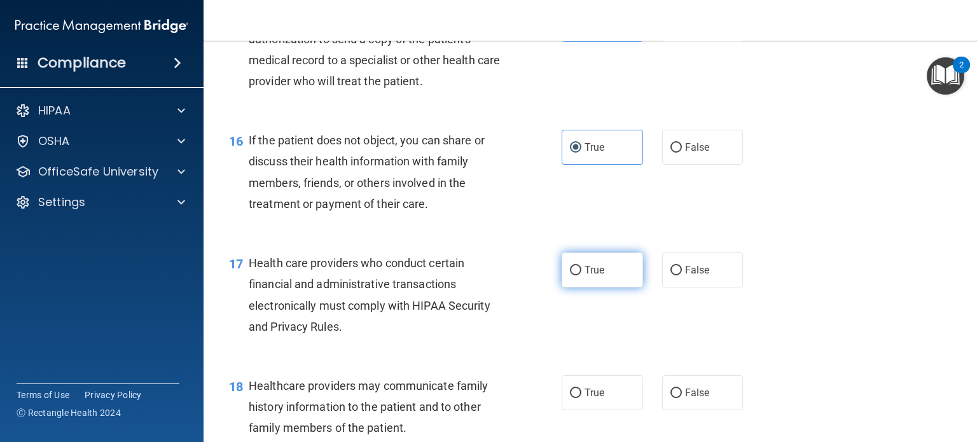
radio input "true"
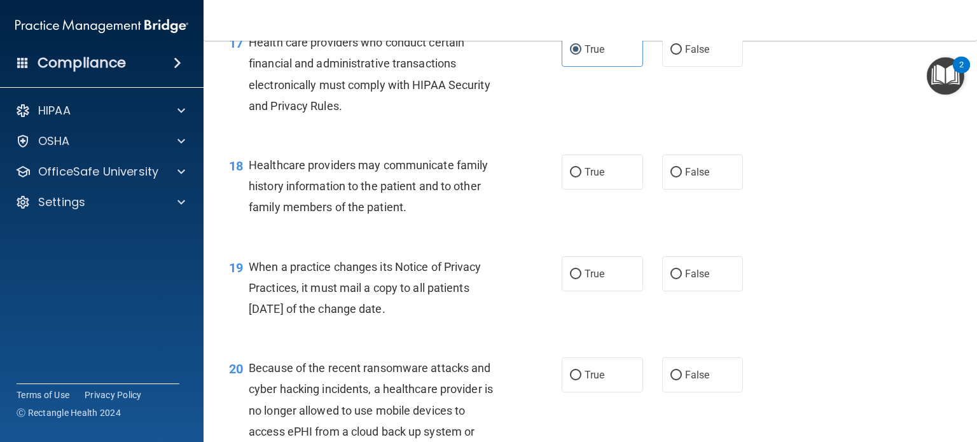
scroll to position [1919, 0]
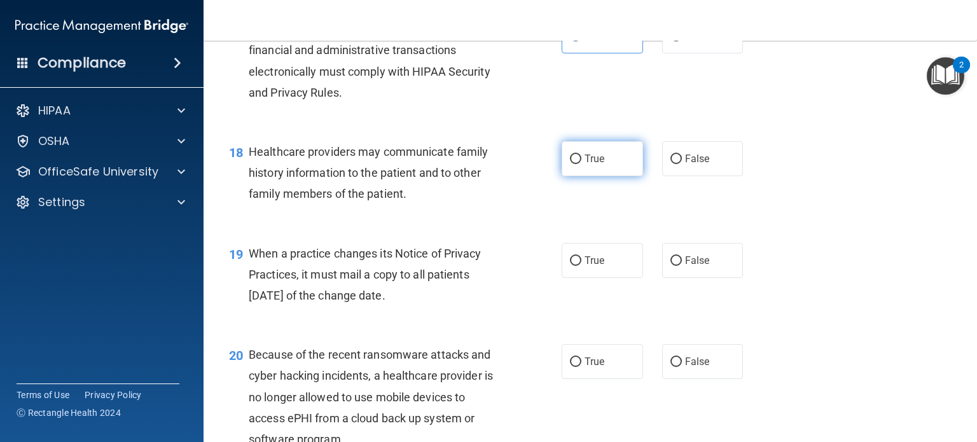
click at [596, 165] on span "True" at bounding box center [595, 159] width 20 height 12
click at [581, 164] on input "True" at bounding box center [575, 160] width 11 height 10
radio input "true"
click at [690, 267] on span "False" at bounding box center [697, 260] width 25 height 12
click at [682, 266] on input "False" at bounding box center [676, 261] width 11 height 10
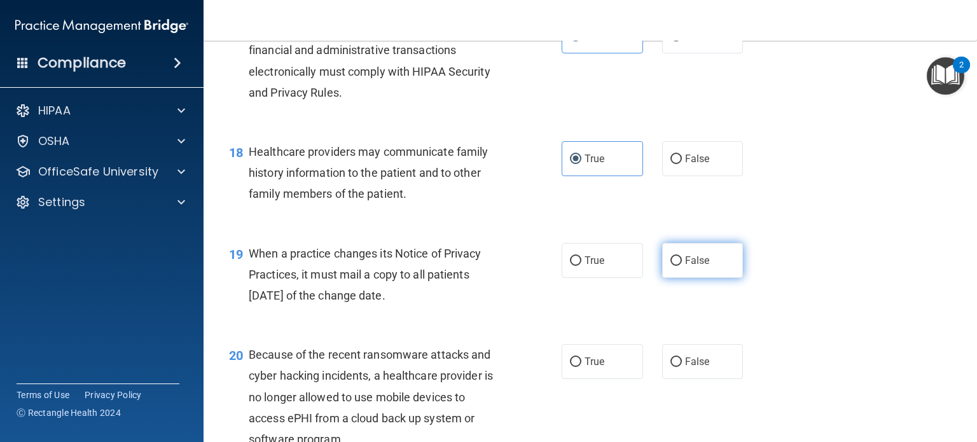
radio input "true"
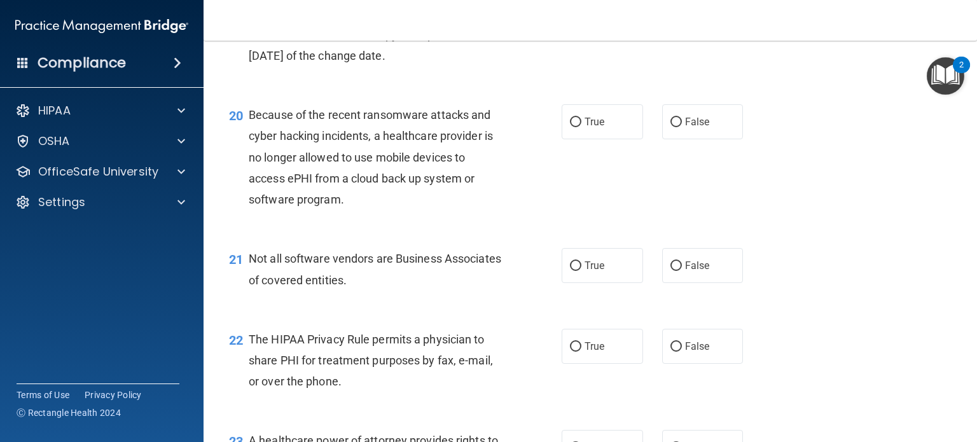
scroll to position [2154, 0]
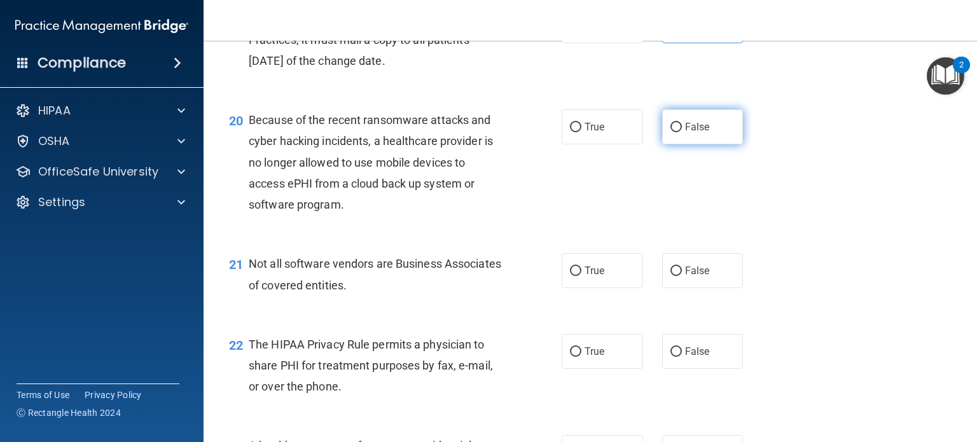
click at [687, 144] on label "False" at bounding box center [702, 126] width 81 height 35
click at [682, 132] on input "False" at bounding box center [676, 128] width 11 height 10
radio input "true"
click at [685, 277] on span "False" at bounding box center [697, 271] width 25 height 12
click at [682, 276] on input "False" at bounding box center [676, 272] width 11 height 10
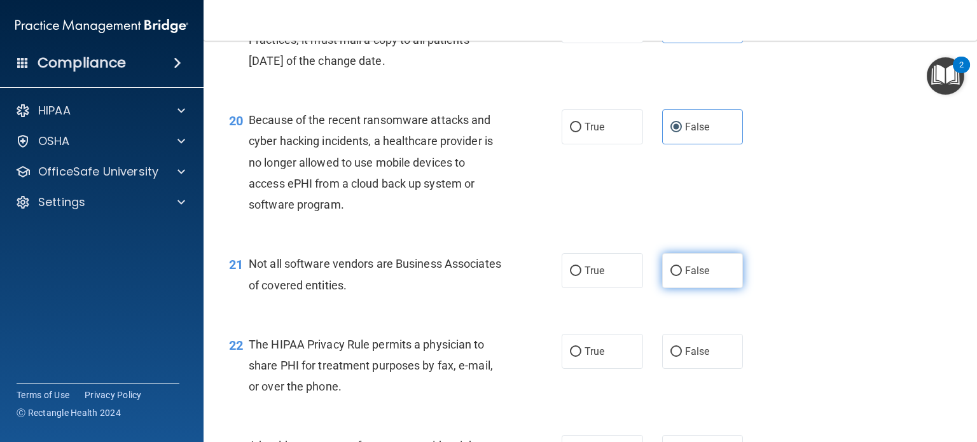
radio input "true"
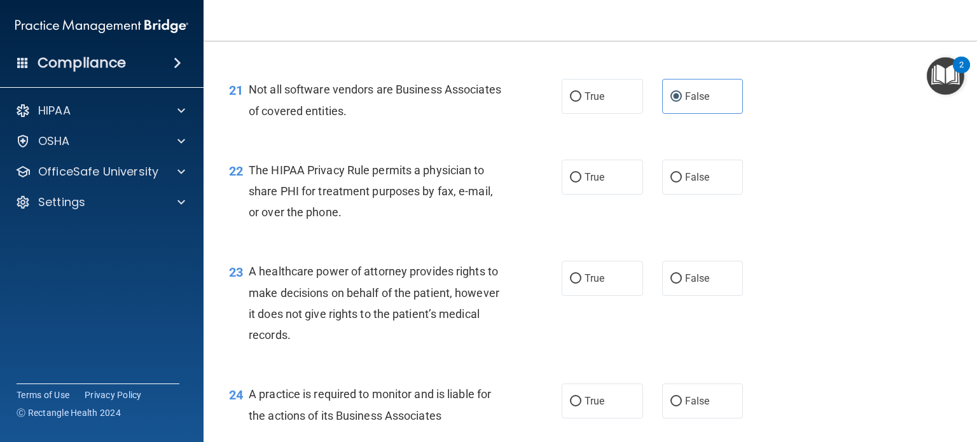
scroll to position [2337, 0]
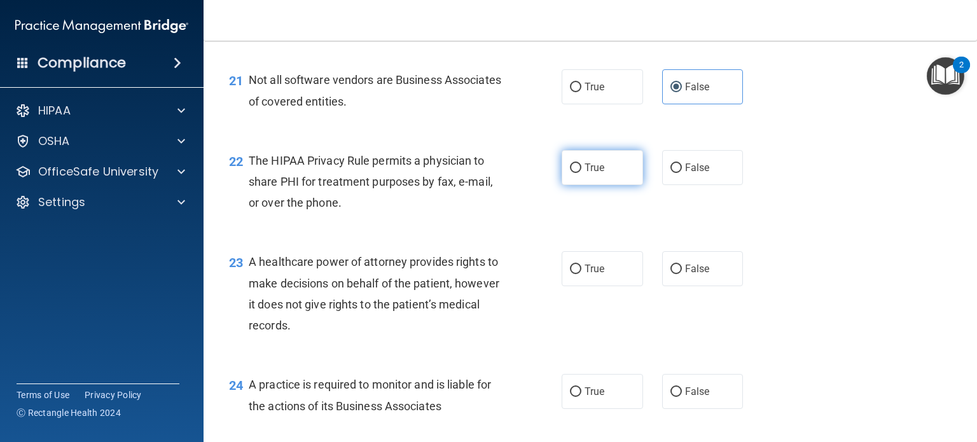
click at [578, 185] on label "True" at bounding box center [602, 167] width 81 height 35
click at [578, 173] on input "True" at bounding box center [575, 169] width 11 height 10
radio input "true"
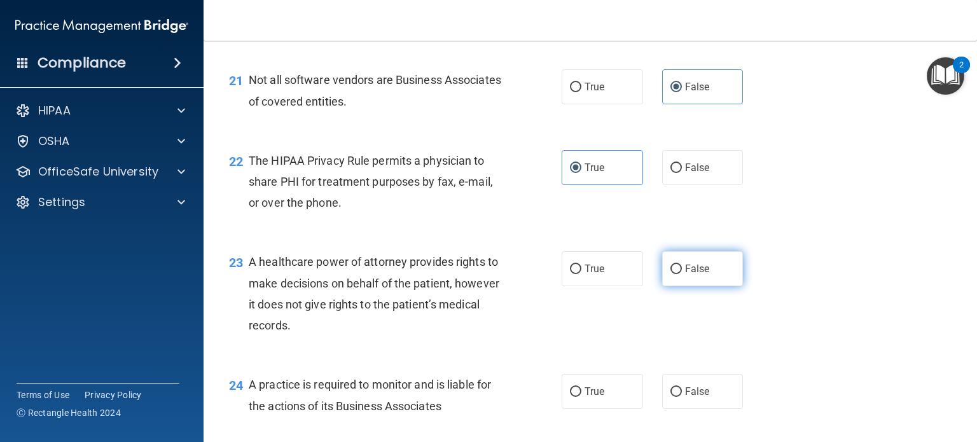
click at [690, 286] on label "False" at bounding box center [702, 268] width 81 height 35
click at [682, 274] on input "False" at bounding box center [676, 270] width 11 height 10
radio input "true"
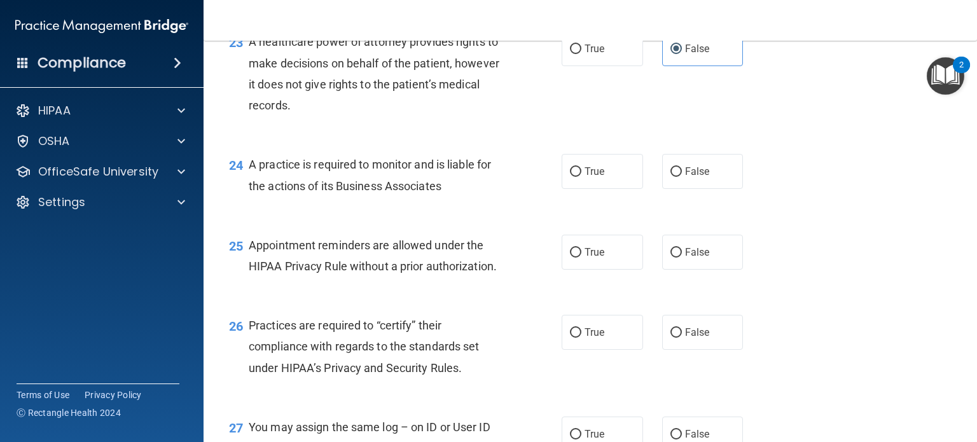
scroll to position [2572, 0]
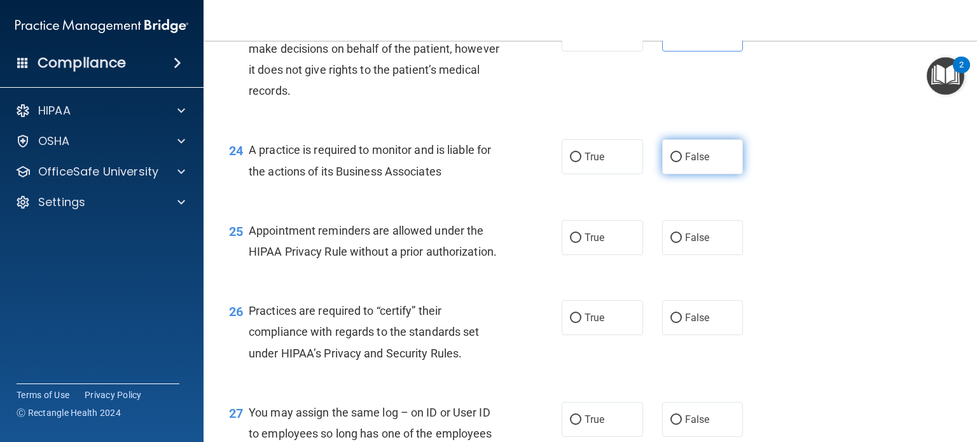
click at [699, 174] on label "False" at bounding box center [702, 156] width 81 height 35
click at [682, 162] on input "False" at bounding box center [676, 158] width 11 height 10
radio input "true"
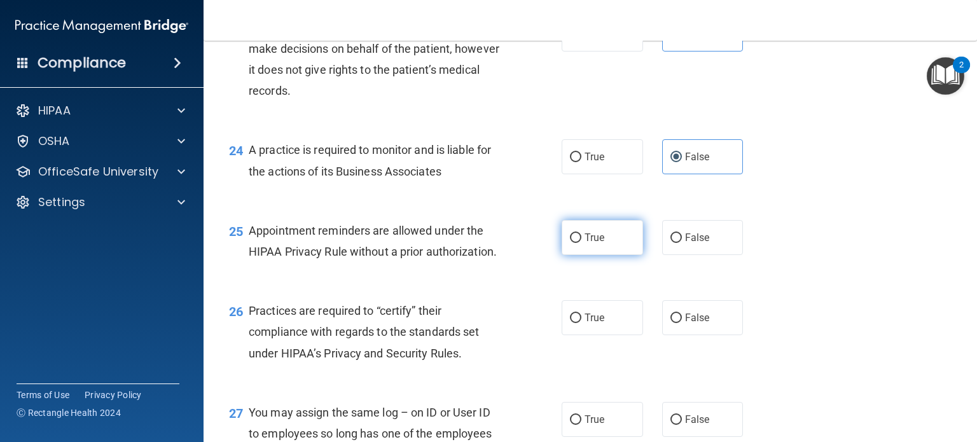
click at [573, 255] on label "True" at bounding box center [602, 237] width 81 height 35
click at [573, 243] on input "True" at bounding box center [575, 238] width 11 height 10
radio input "true"
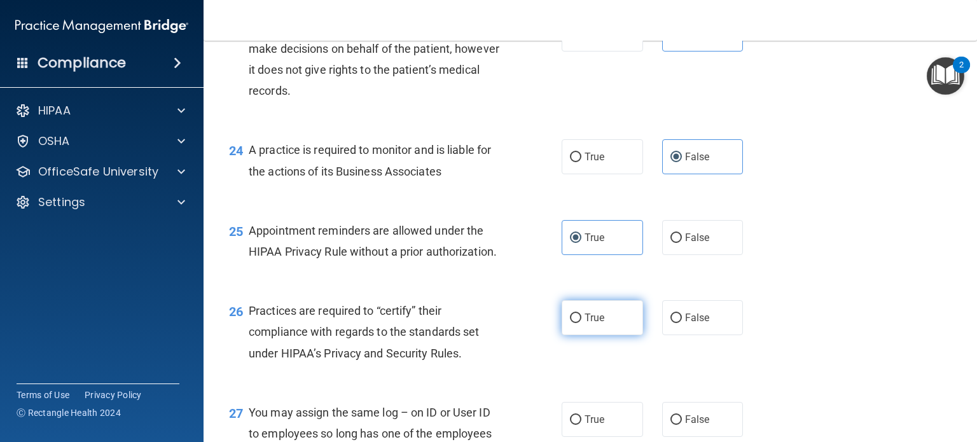
click at [602, 335] on label "True" at bounding box center [602, 317] width 81 height 35
click at [581, 323] on input "True" at bounding box center [575, 319] width 11 height 10
radio input "true"
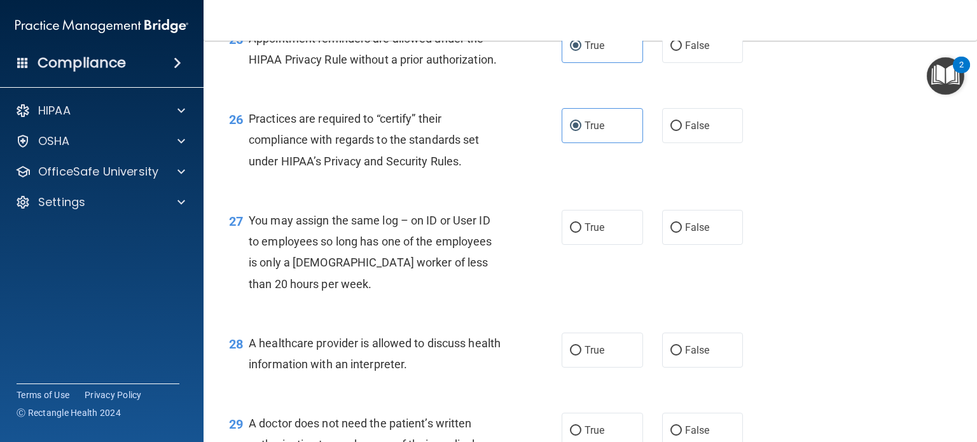
scroll to position [2760, 0]
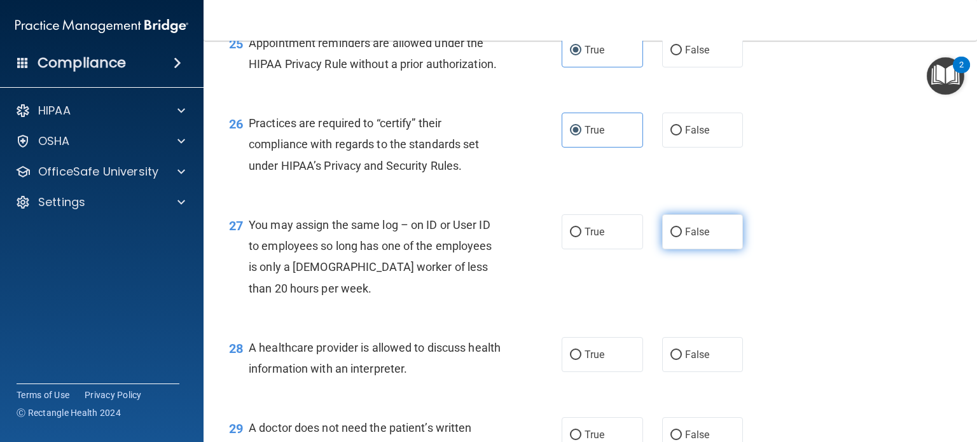
click at [687, 238] on span "False" at bounding box center [697, 232] width 25 height 12
click at [682, 237] on input "False" at bounding box center [676, 233] width 11 height 10
radio input "true"
click at [585, 361] on span "True" at bounding box center [595, 355] width 20 height 12
click at [580, 360] on input "True" at bounding box center [575, 356] width 11 height 10
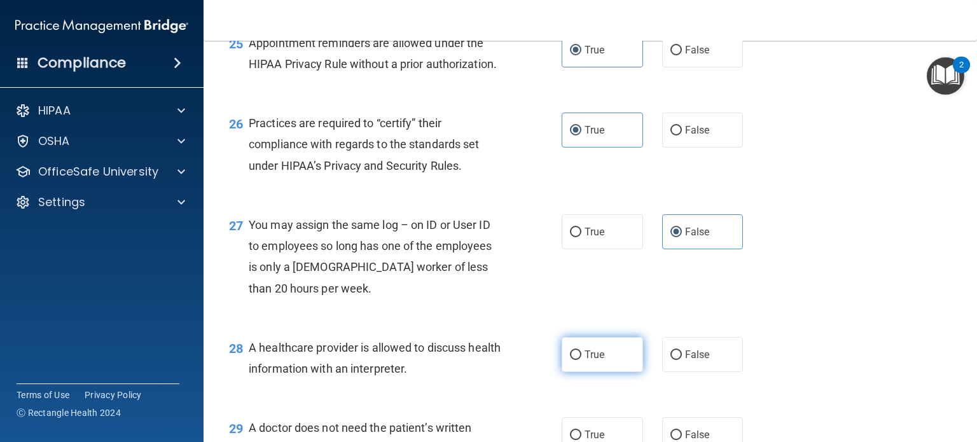
radio input "true"
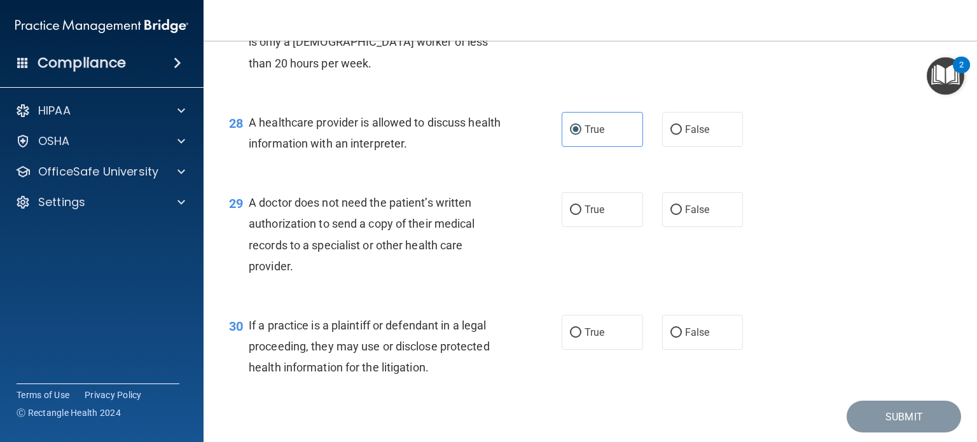
scroll to position [3013, 0]
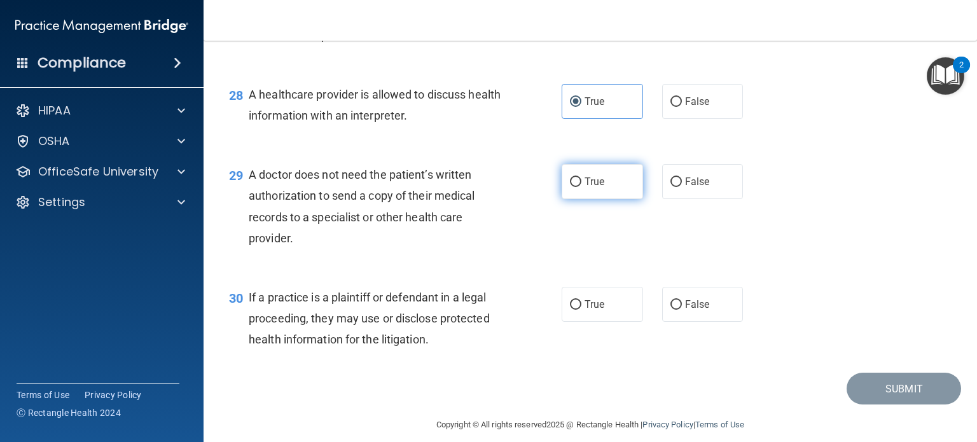
click at [588, 188] on span "True" at bounding box center [595, 182] width 20 height 12
click at [581, 187] on input "True" at bounding box center [575, 183] width 11 height 10
radio input "true"
click at [585, 310] on span "True" at bounding box center [595, 304] width 20 height 12
click at [580, 310] on input "True" at bounding box center [575, 305] width 11 height 10
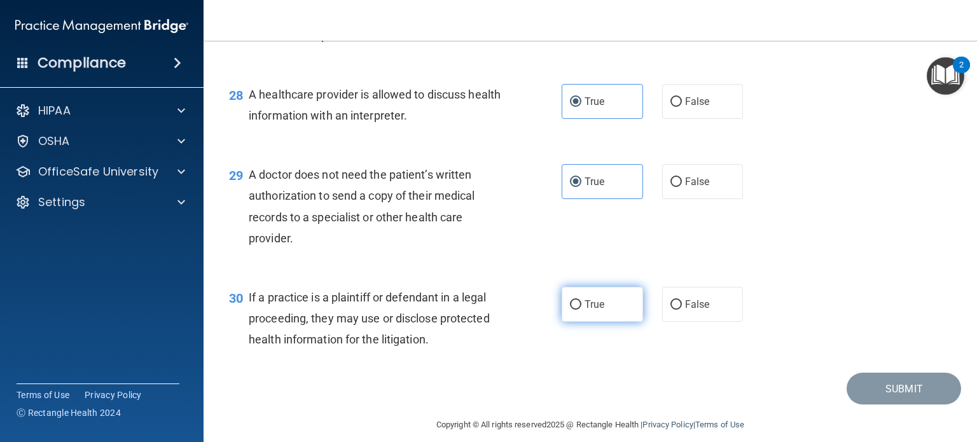
radio input "true"
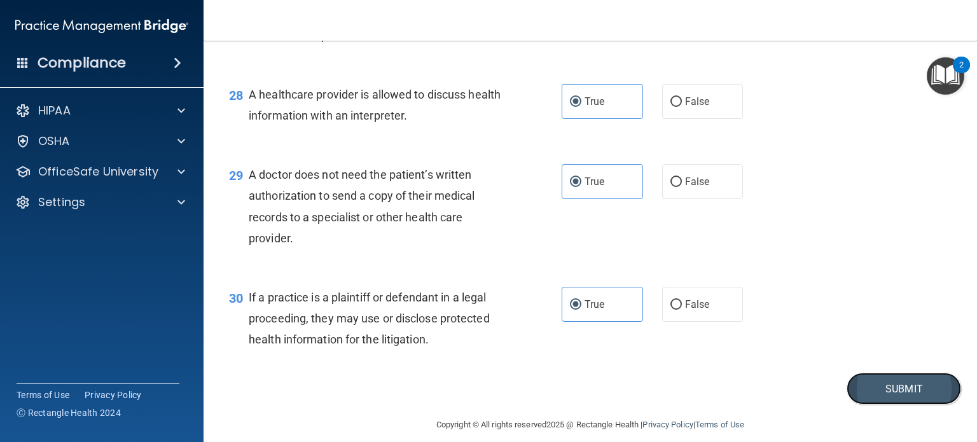
click at [889, 405] on button "Submit" at bounding box center [904, 389] width 115 height 32
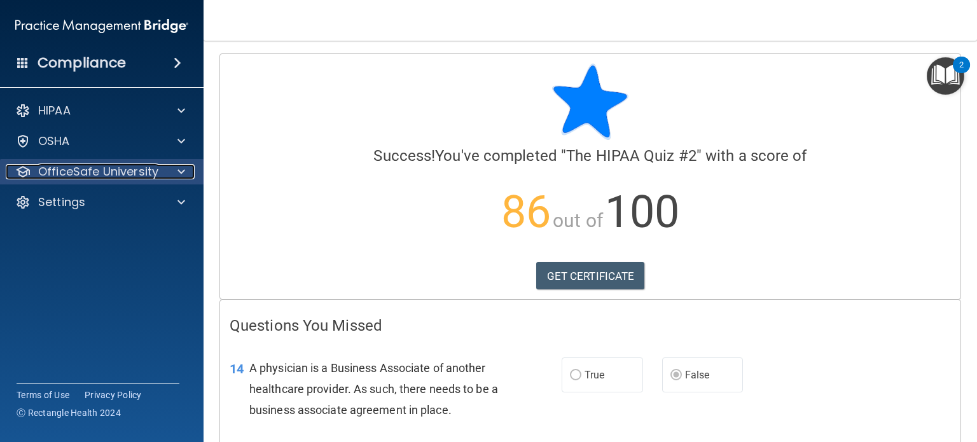
click at [185, 169] on div at bounding box center [180, 171] width 32 height 15
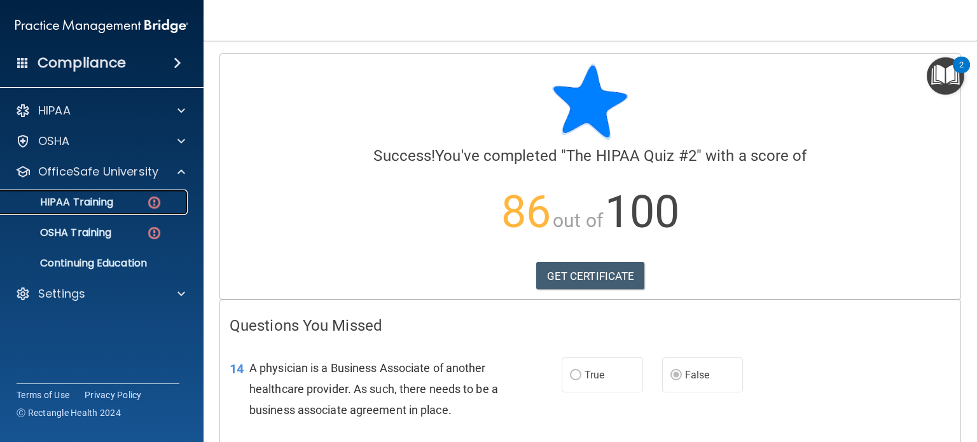
click at [117, 197] on div "HIPAA Training" at bounding box center [95, 202] width 174 height 13
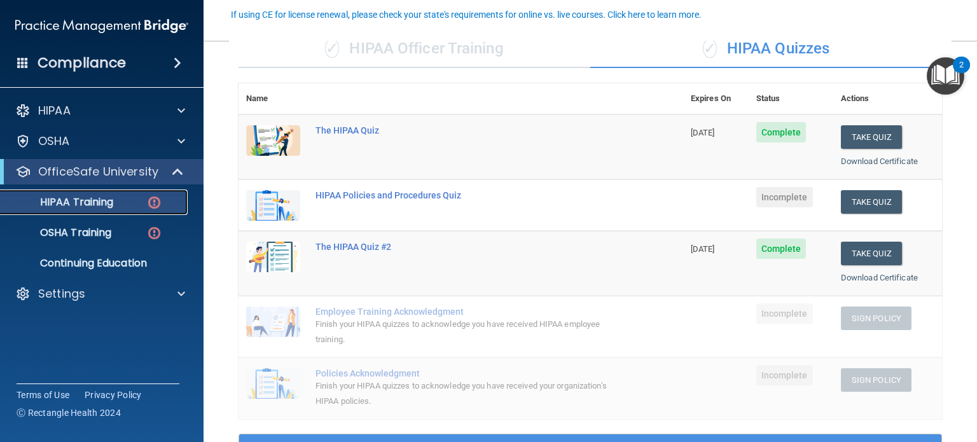
scroll to position [125, 0]
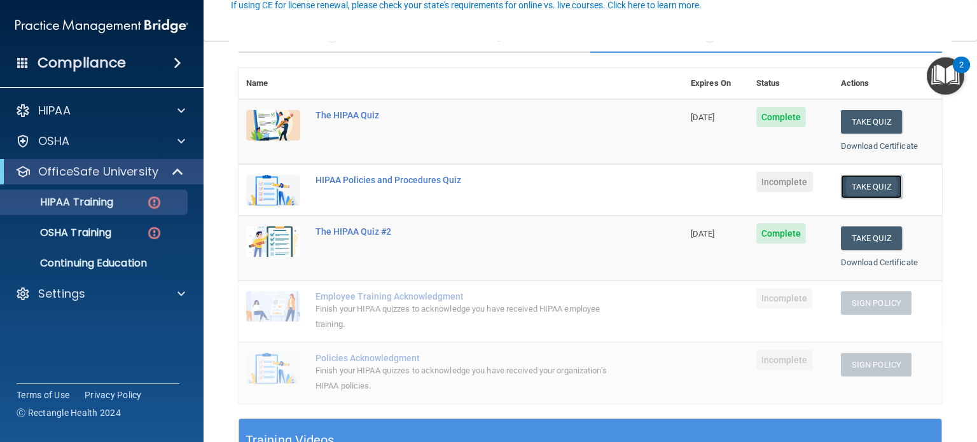
click at [850, 188] on button "Take Quiz" at bounding box center [871, 187] width 61 height 24
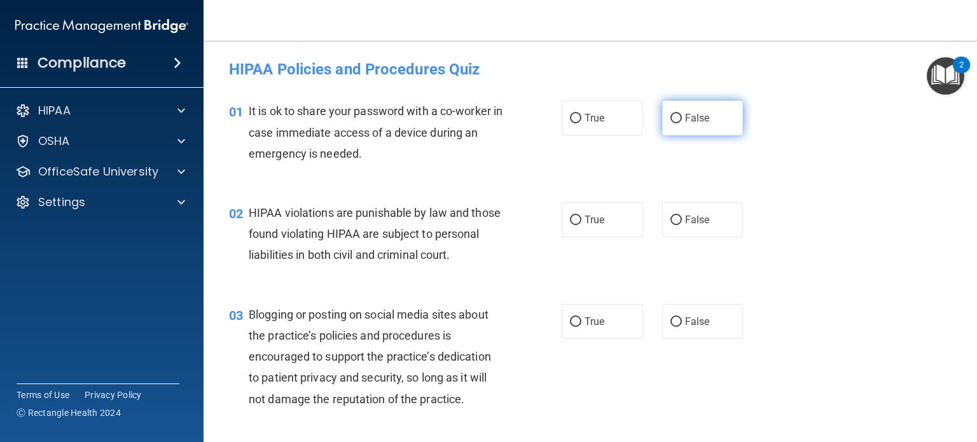
click at [679, 130] on label "False" at bounding box center [702, 118] width 81 height 35
click at [679, 123] on input "False" at bounding box center [676, 119] width 11 height 10
radio input "true"
click at [580, 230] on label "True" at bounding box center [602, 219] width 81 height 35
click at [580, 225] on input "True" at bounding box center [575, 221] width 11 height 10
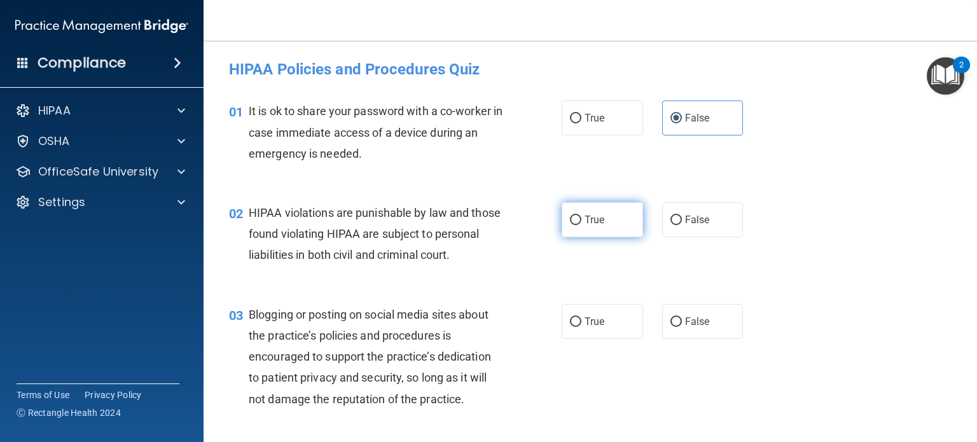
radio input "true"
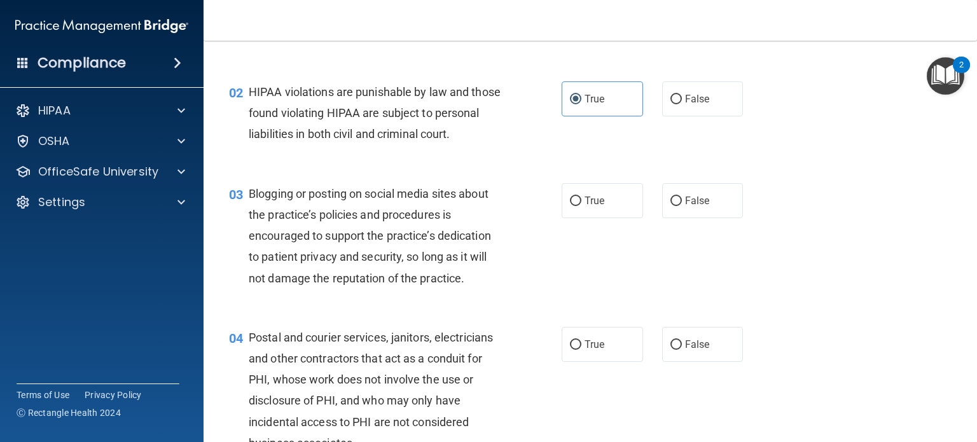
scroll to position [131, 0]
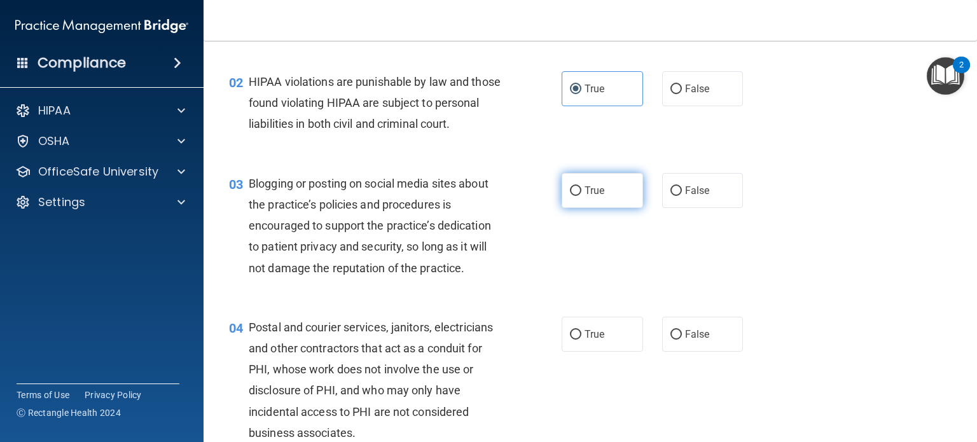
click at [605, 208] on label "True" at bounding box center [602, 190] width 81 height 35
click at [581, 196] on input "True" at bounding box center [575, 191] width 11 height 10
radio input "true"
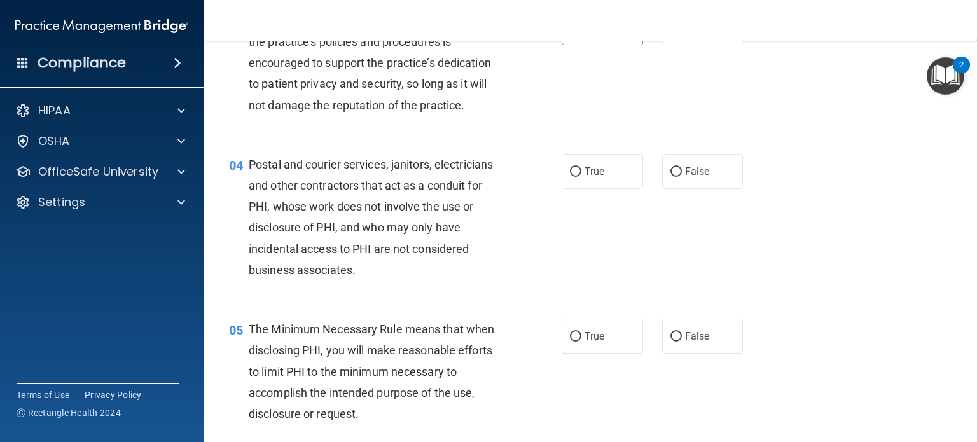
scroll to position [303, 0]
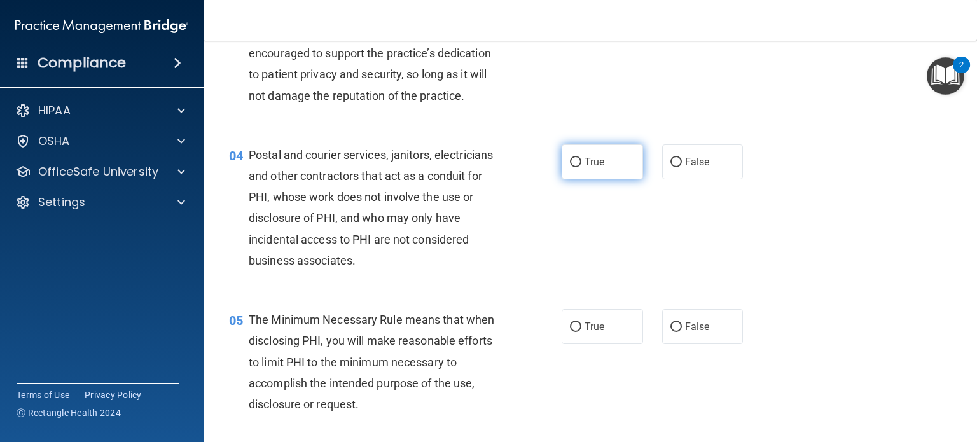
click at [609, 179] on label "True" at bounding box center [602, 161] width 81 height 35
click at [581, 167] on input "True" at bounding box center [575, 163] width 11 height 10
radio input "true"
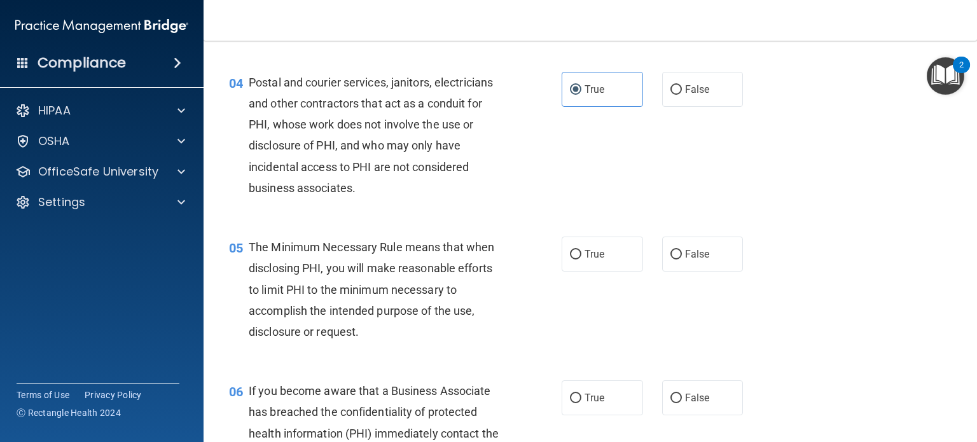
scroll to position [426, 0]
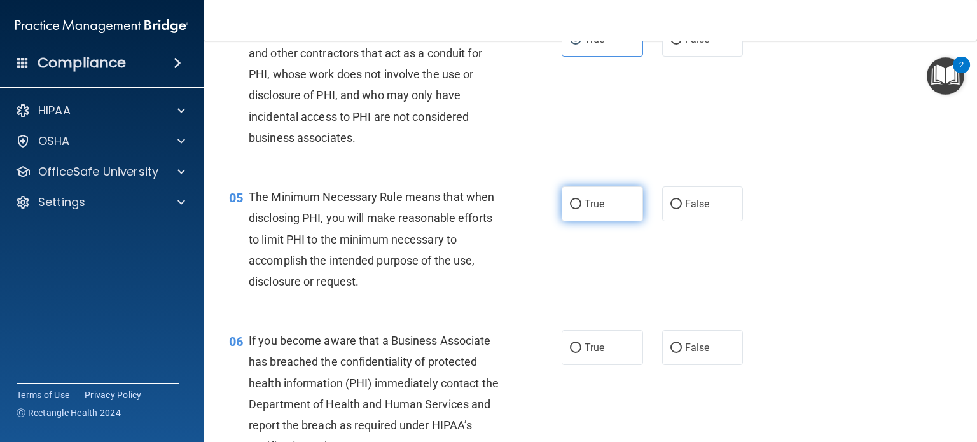
click at [585, 210] on span "True" at bounding box center [595, 204] width 20 height 12
click at [581, 209] on input "True" at bounding box center [575, 205] width 11 height 10
radio input "true"
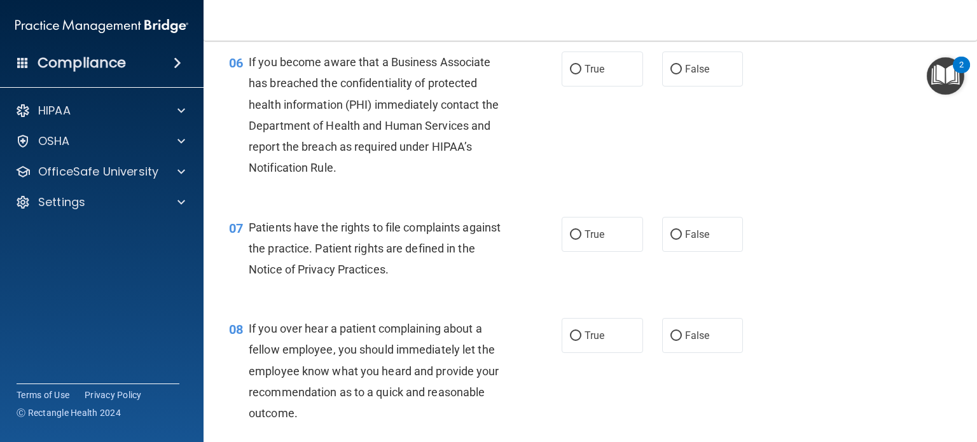
scroll to position [715, 0]
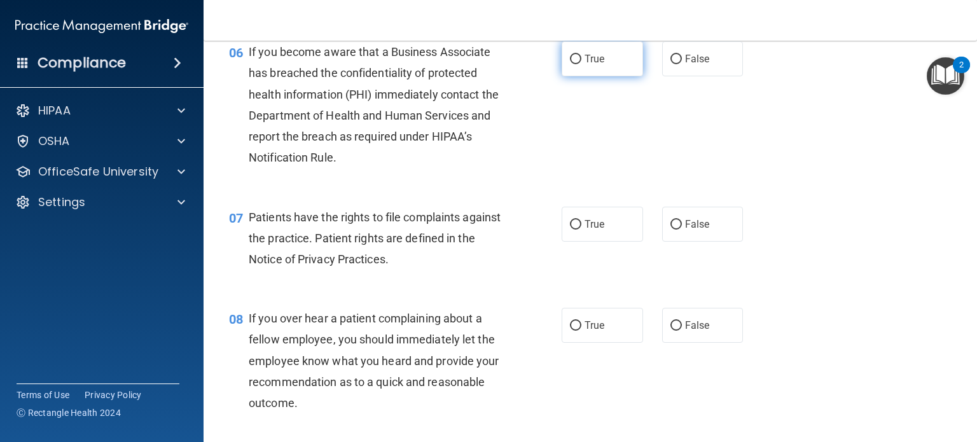
click at [579, 76] on label "True" at bounding box center [602, 58] width 81 height 35
click at [579, 64] on input "True" at bounding box center [575, 60] width 11 height 10
radio input "true"
click at [606, 242] on label "True" at bounding box center [602, 224] width 81 height 35
click at [581, 230] on input "True" at bounding box center [575, 225] width 11 height 10
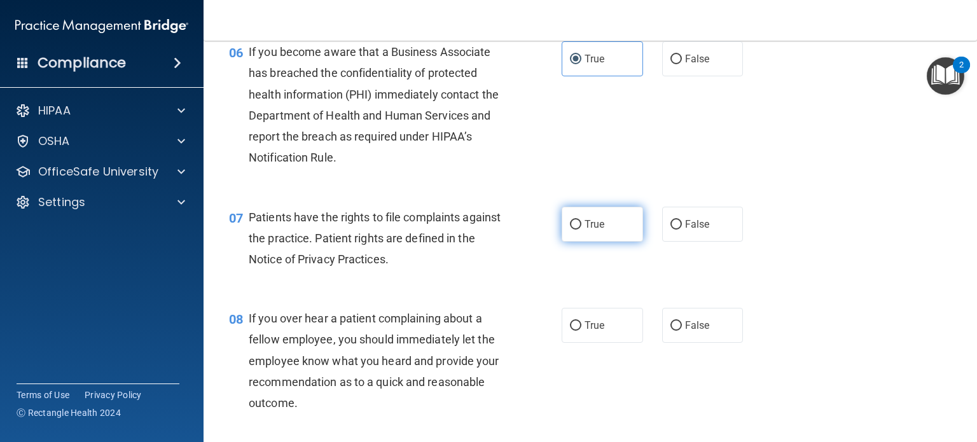
radio input "true"
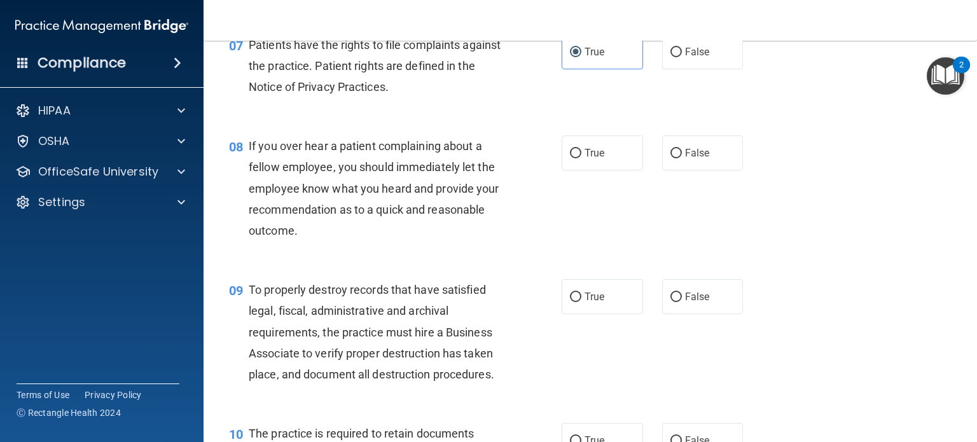
scroll to position [883, 0]
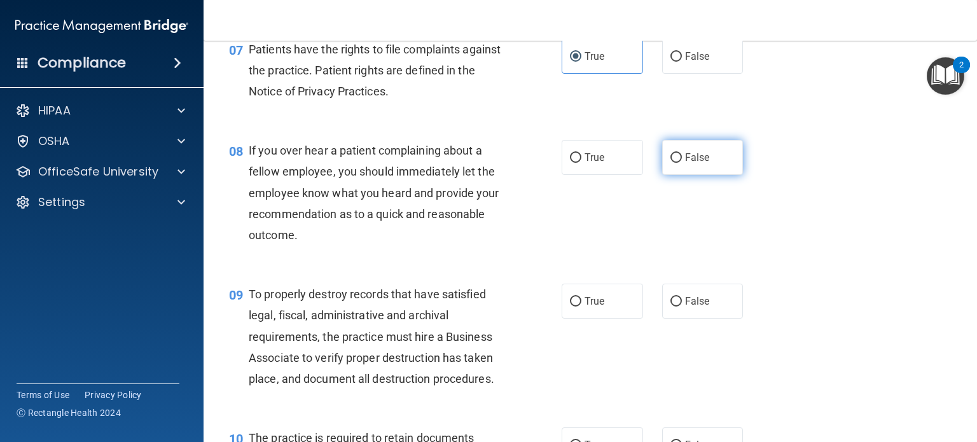
click at [679, 167] on label "False" at bounding box center [702, 157] width 81 height 35
click at [679, 163] on input "False" at bounding box center [676, 158] width 11 height 10
radio input "true"
click at [592, 307] on span "True" at bounding box center [595, 301] width 20 height 12
click at [581, 307] on input "True" at bounding box center [575, 302] width 11 height 10
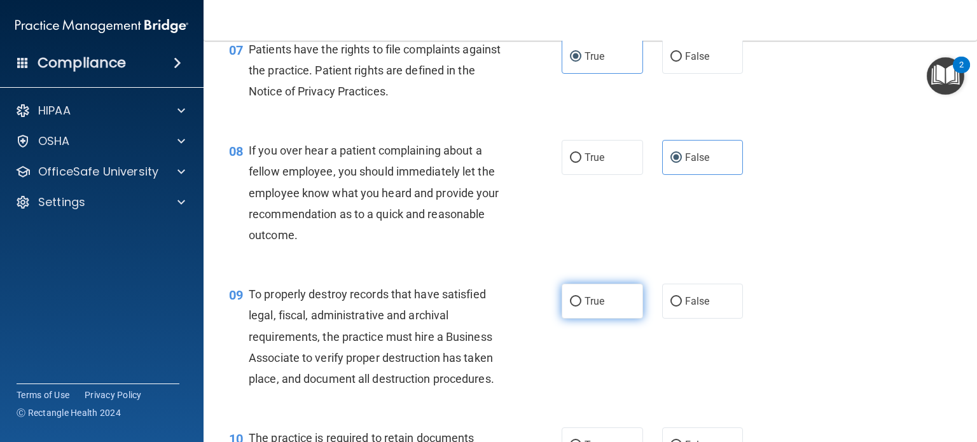
radio input "true"
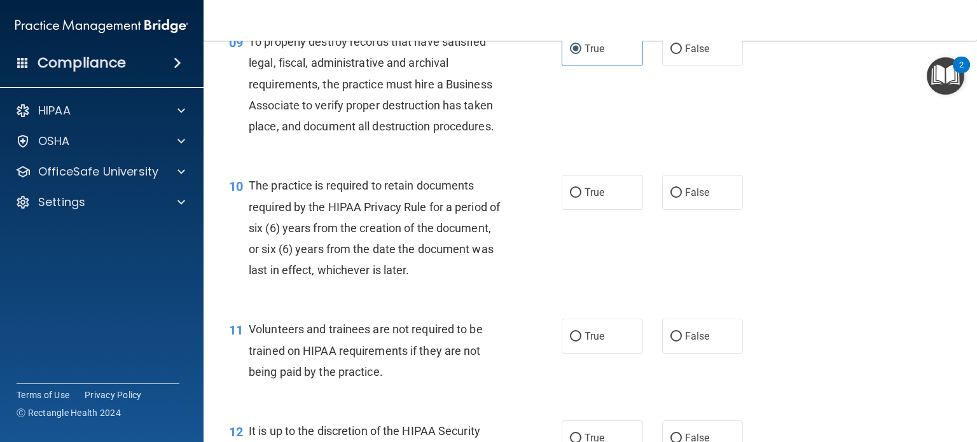
scroll to position [1181, 0]
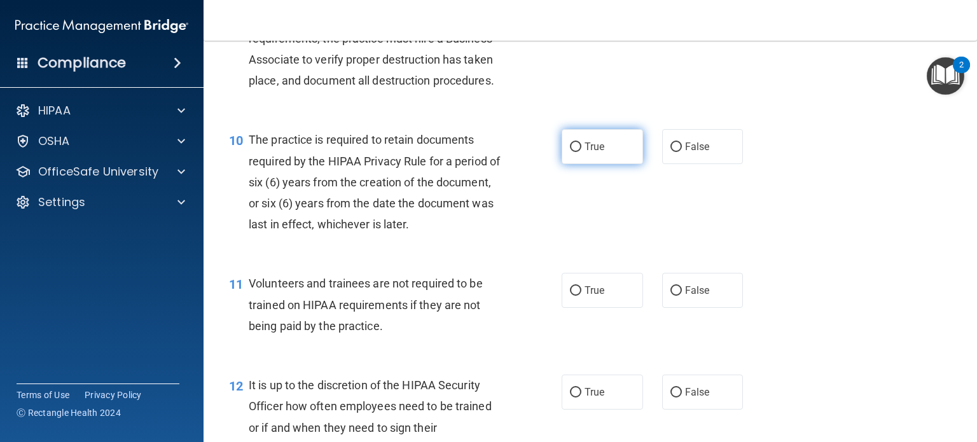
click at [613, 164] on label "True" at bounding box center [602, 146] width 81 height 35
click at [581, 152] on input "True" at bounding box center [575, 148] width 11 height 10
radio input "true"
click at [685, 296] on span "False" at bounding box center [697, 290] width 25 height 12
click at [681, 296] on input "False" at bounding box center [676, 291] width 11 height 10
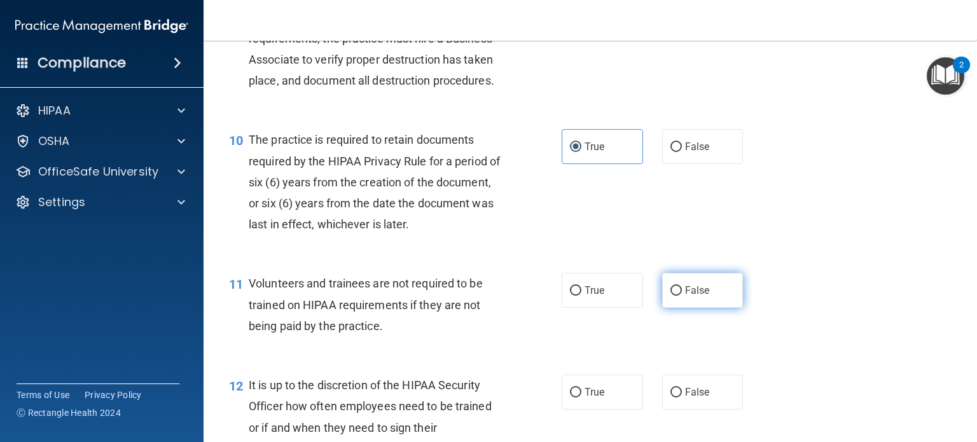
radio input "true"
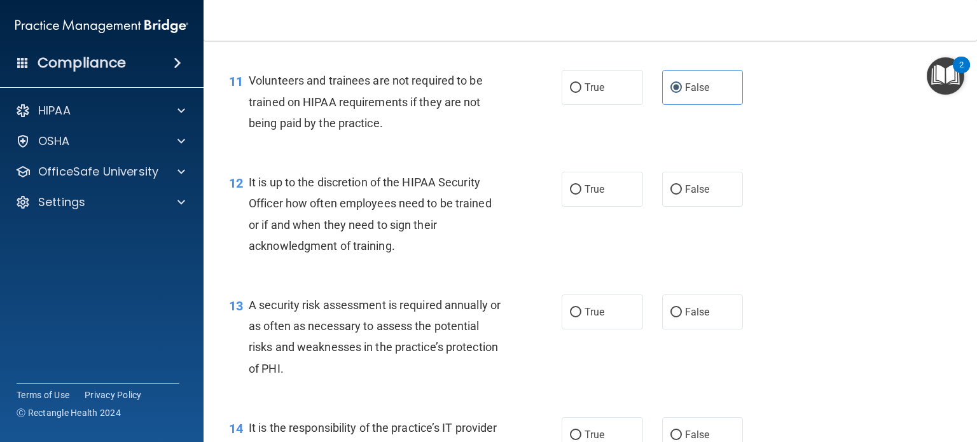
scroll to position [1369, 0]
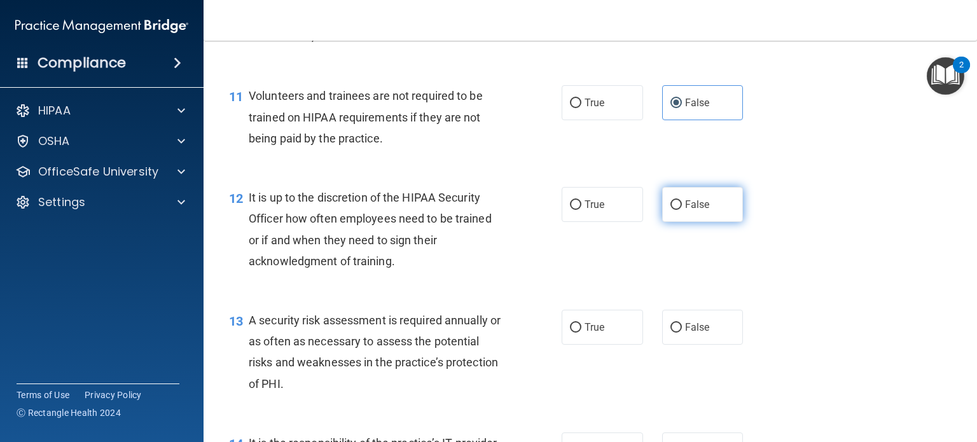
click at [686, 211] on span "False" at bounding box center [697, 204] width 25 height 12
click at [682, 210] on input "False" at bounding box center [676, 205] width 11 height 10
radio input "true"
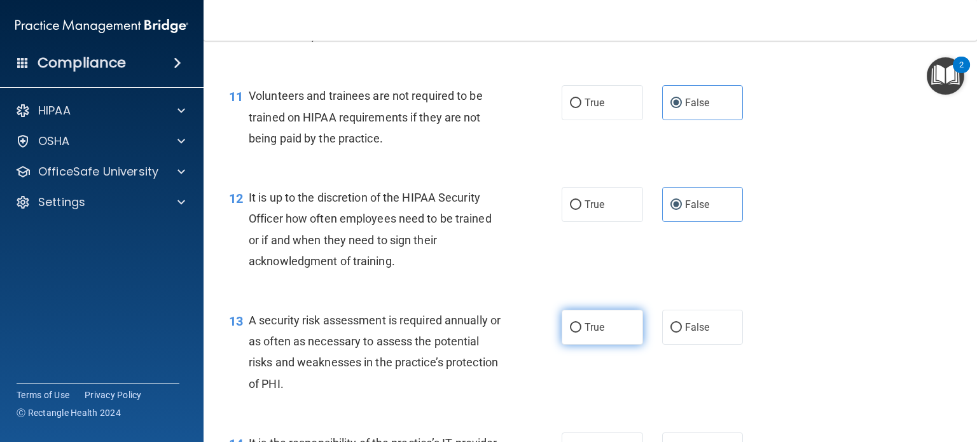
click at [585, 333] on span "True" at bounding box center [595, 327] width 20 height 12
click at [581, 333] on input "True" at bounding box center [575, 328] width 11 height 10
radio input "true"
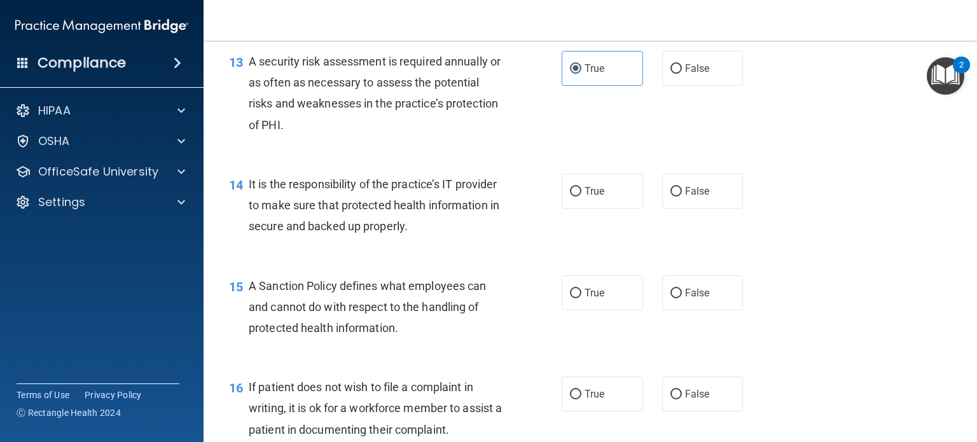
scroll to position [1633, 0]
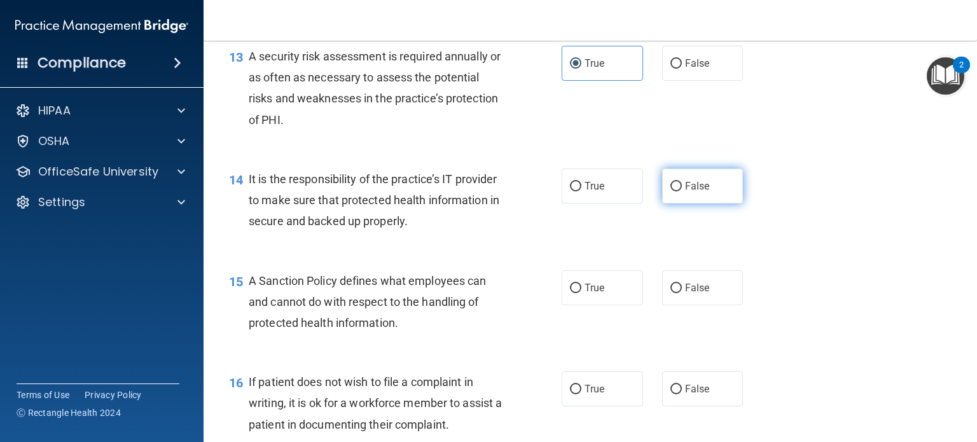
click at [689, 192] on span "False" at bounding box center [697, 186] width 25 height 12
click at [682, 191] on input "False" at bounding box center [676, 187] width 11 height 10
radio input "true"
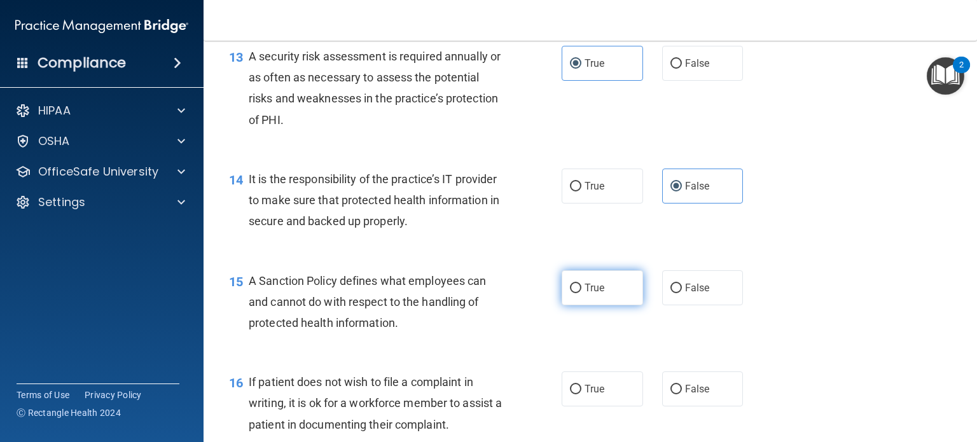
click at [593, 294] on span "True" at bounding box center [595, 288] width 20 height 12
click at [581, 293] on input "True" at bounding box center [575, 289] width 11 height 10
radio input "true"
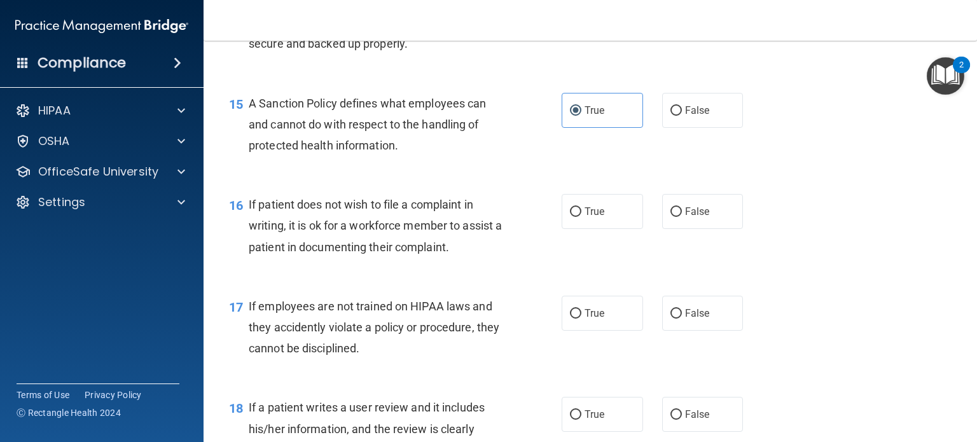
scroll to position [1816, 0]
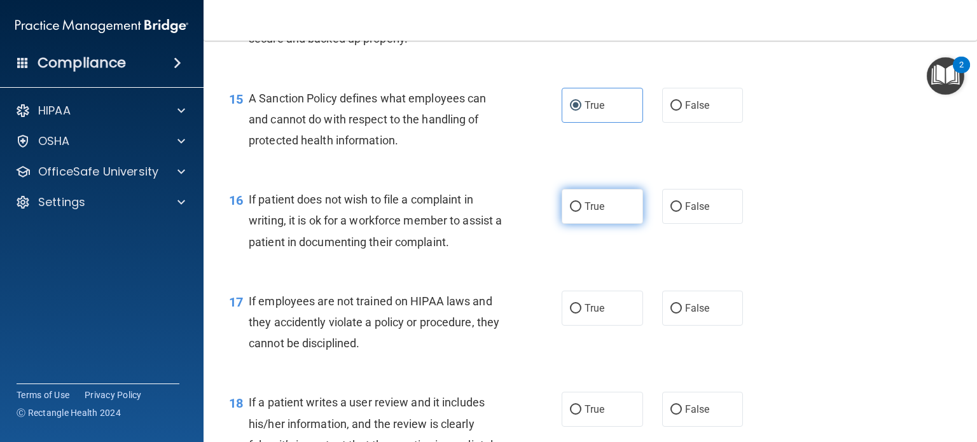
click at [598, 212] on span "True" at bounding box center [595, 206] width 20 height 12
click at [581, 212] on input "True" at bounding box center [575, 207] width 11 height 10
radio input "true"
click at [598, 212] on span "True" at bounding box center [595, 206] width 20 height 12
click at [581, 212] on input "True" at bounding box center [575, 207] width 11 height 10
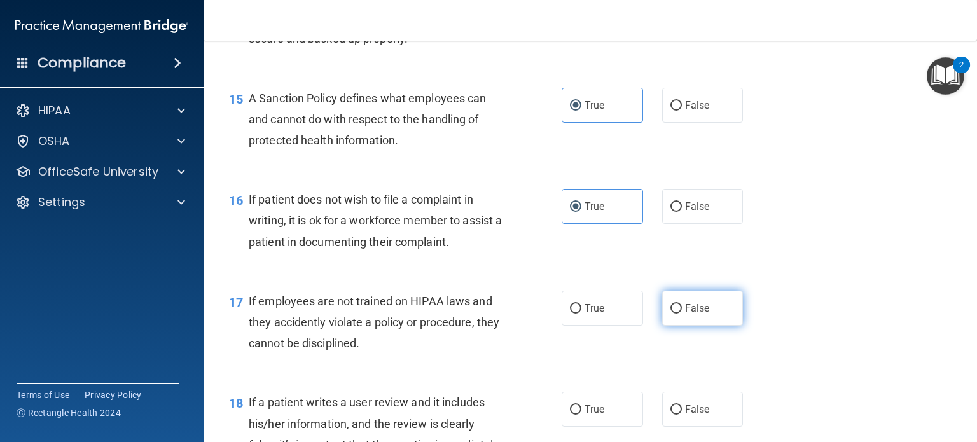
click at [695, 317] on label "False" at bounding box center [702, 308] width 81 height 35
click at [682, 314] on input "False" at bounding box center [676, 309] width 11 height 10
radio input "true"
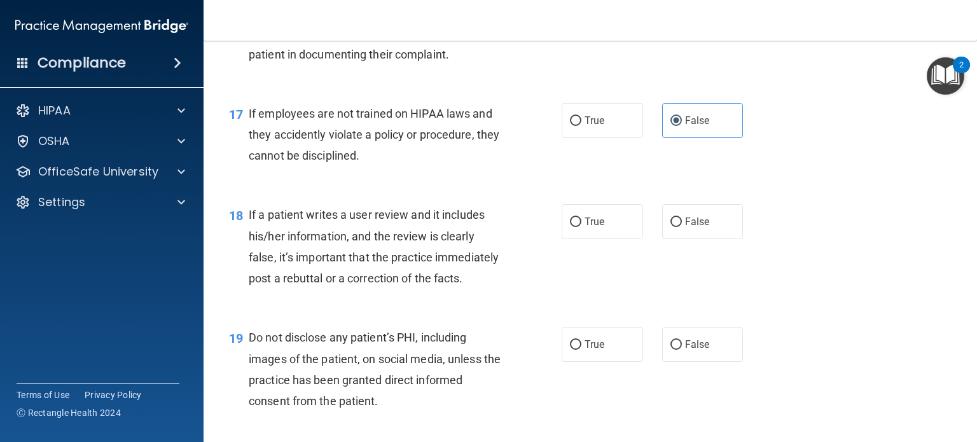
scroll to position [2014, 0]
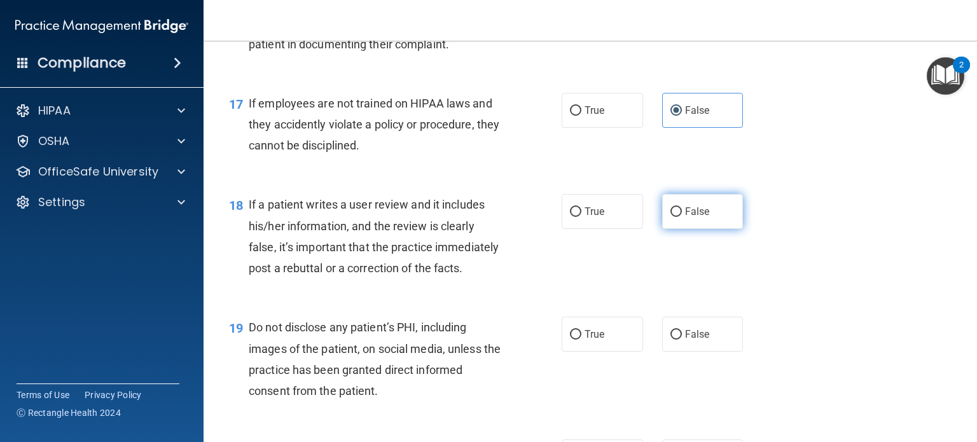
click at [697, 218] on span "False" at bounding box center [697, 211] width 25 height 12
click at [682, 217] on input "False" at bounding box center [676, 212] width 11 height 10
radio input "true"
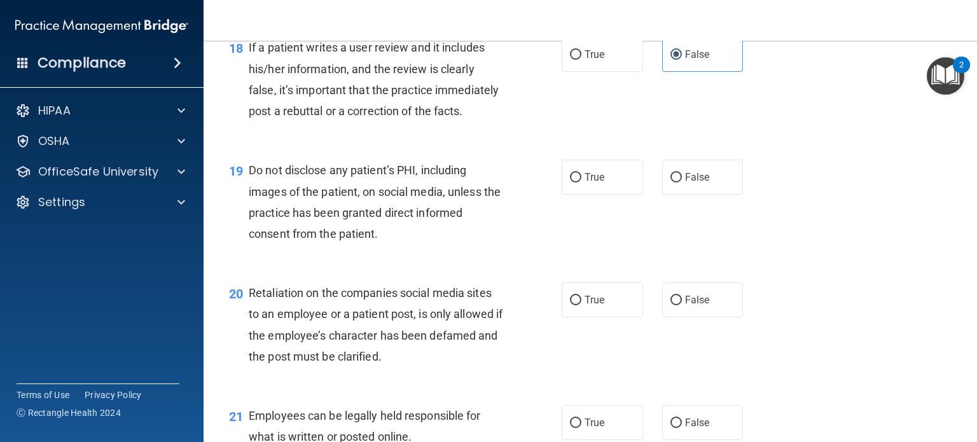
scroll to position [2181, 0]
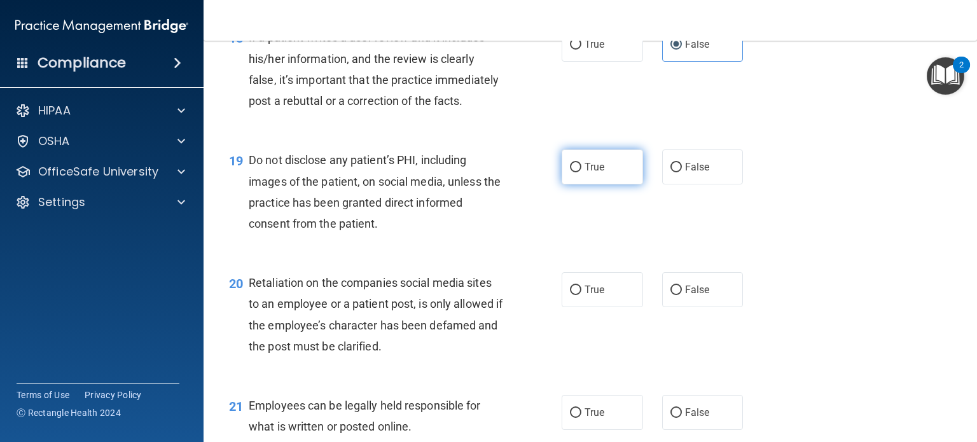
click at [606, 184] on label "True" at bounding box center [602, 167] width 81 height 35
click at [581, 172] on input "True" at bounding box center [575, 168] width 11 height 10
radio input "true"
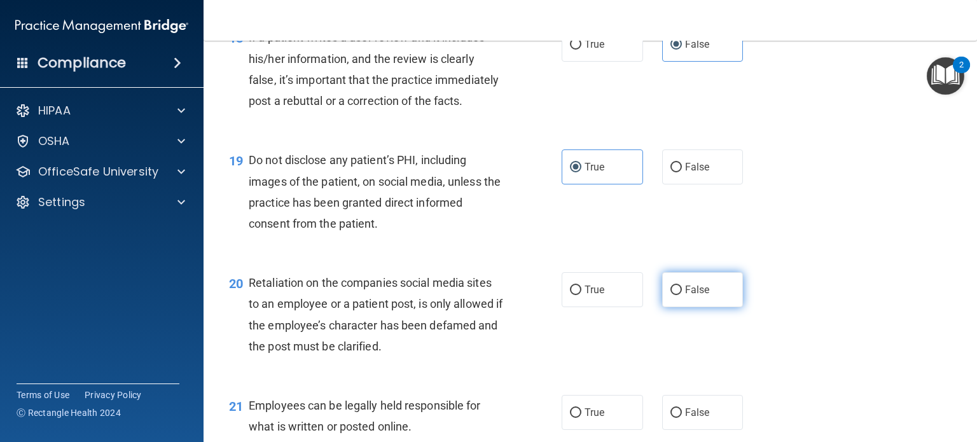
click at [679, 307] on label "False" at bounding box center [702, 289] width 81 height 35
click at [679, 295] on input "False" at bounding box center [676, 291] width 11 height 10
radio input "true"
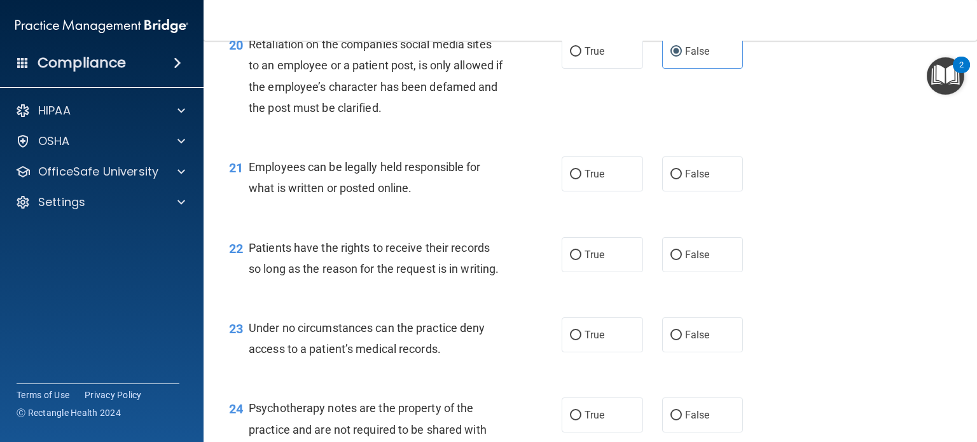
scroll to position [2435, 0]
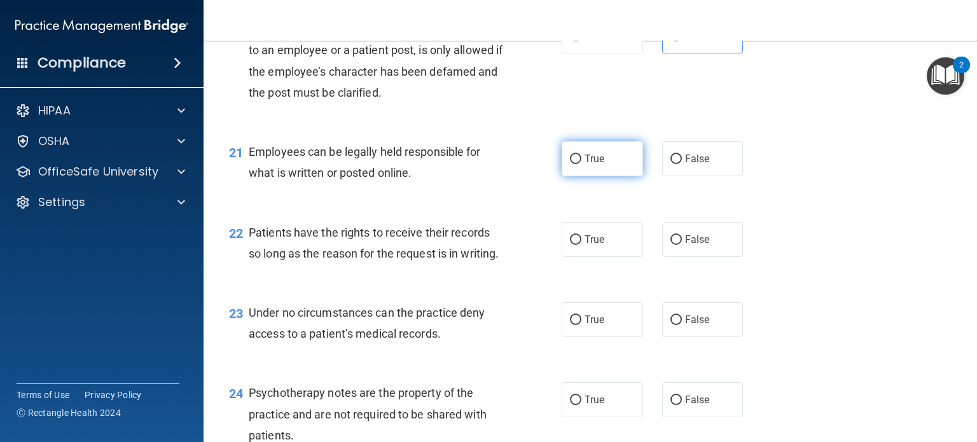
click at [595, 176] on label "True" at bounding box center [602, 158] width 81 height 35
click at [581, 164] on input "True" at bounding box center [575, 160] width 11 height 10
radio input "true"
click at [570, 245] on input "True" at bounding box center [575, 240] width 11 height 10
radio input "true"
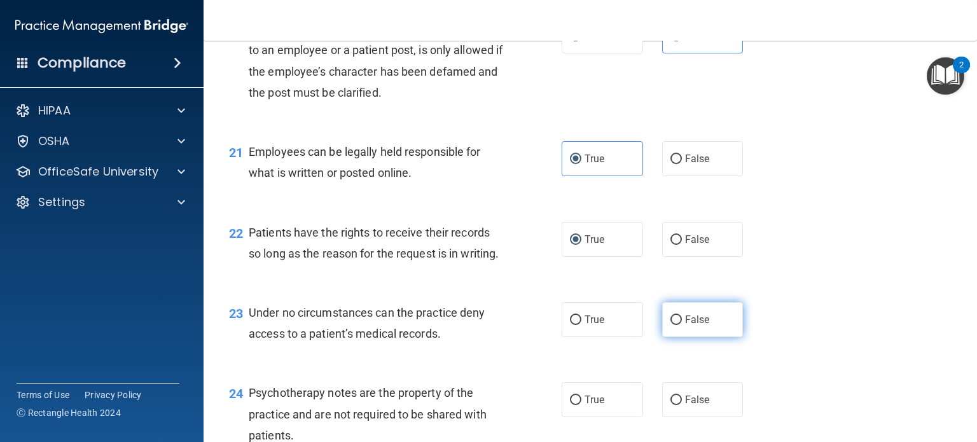
click at [662, 337] on label "False" at bounding box center [702, 319] width 81 height 35
click at [671, 325] on input "False" at bounding box center [676, 321] width 11 height 10
radio input "true"
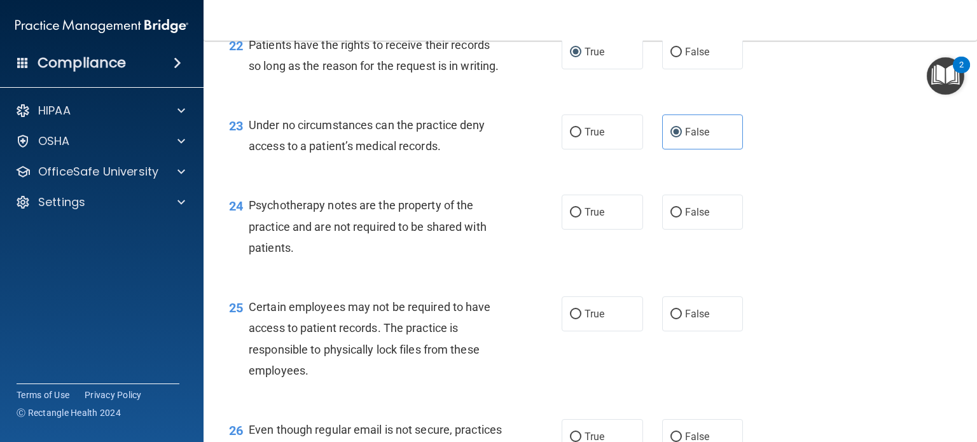
scroll to position [2598, 0]
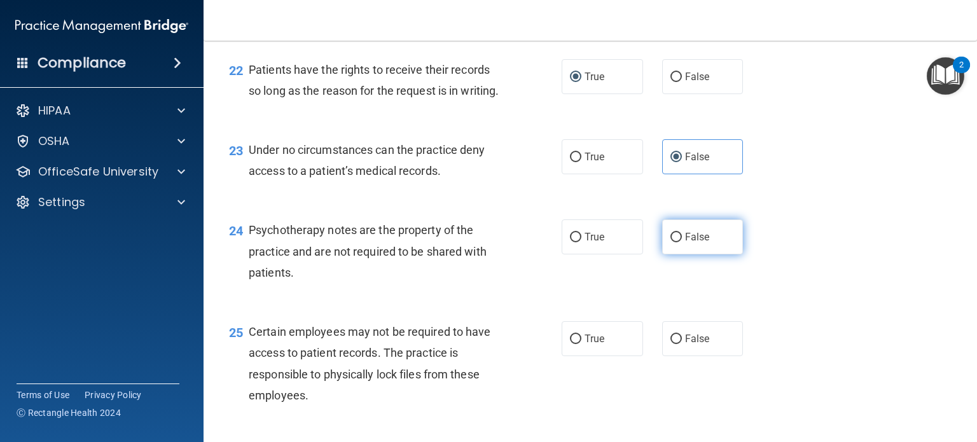
click at [688, 243] on span "False" at bounding box center [697, 237] width 25 height 12
click at [682, 242] on input "False" at bounding box center [676, 238] width 11 height 10
radio input "true"
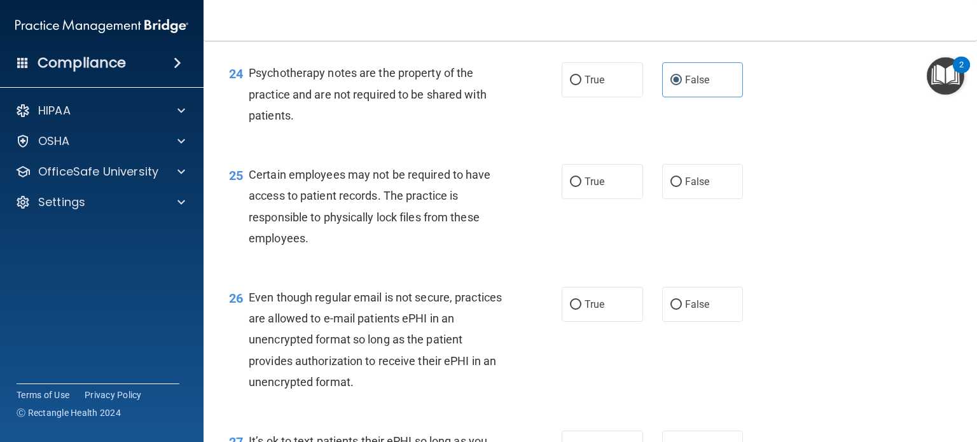
scroll to position [2750, 0]
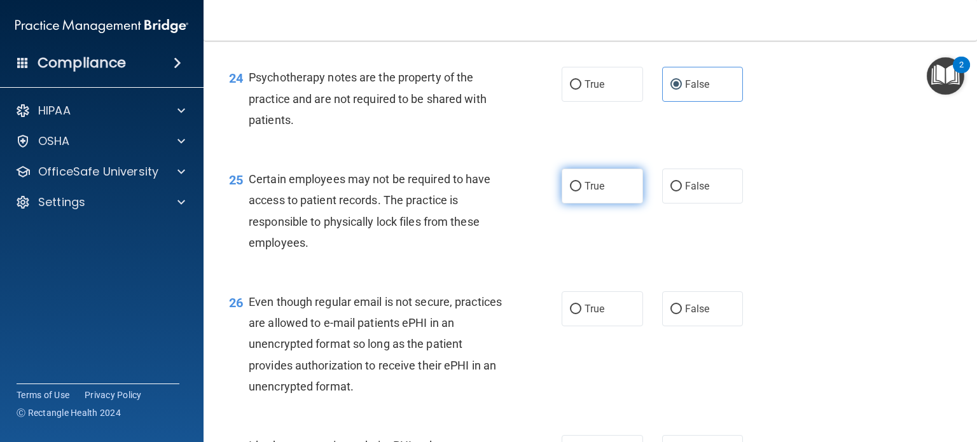
click at [595, 204] on label "True" at bounding box center [602, 186] width 81 height 35
click at [581, 191] on input "True" at bounding box center [575, 187] width 11 height 10
radio input "true"
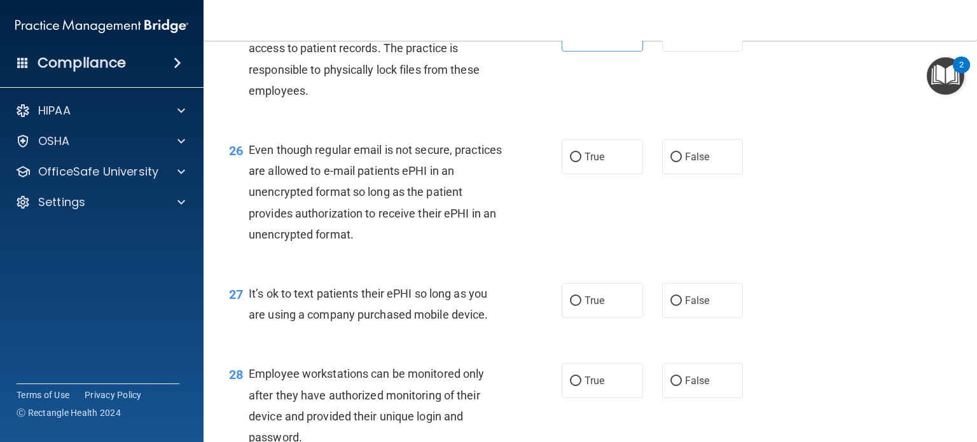
scroll to position [2897, 0]
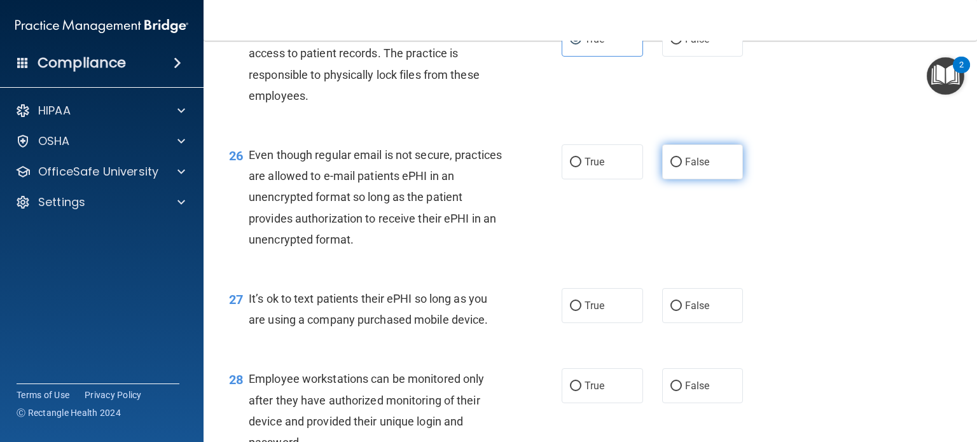
click at [674, 179] on label "False" at bounding box center [702, 161] width 81 height 35
click at [674, 167] on input "False" at bounding box center [676, 163] width 11 height 10
radio input "true"
click at [671, 311] on input "False" at bounding box center [676, 307] width 11 height 10
radio input "true"
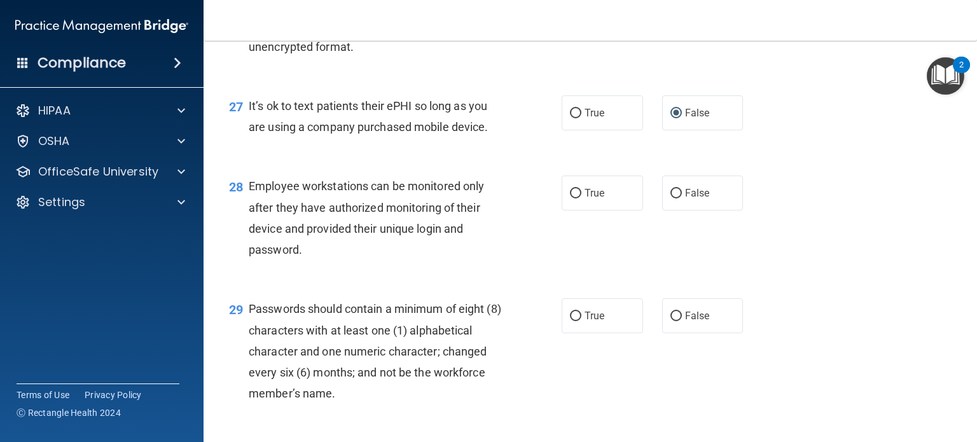
scroll to position [3086, 0]
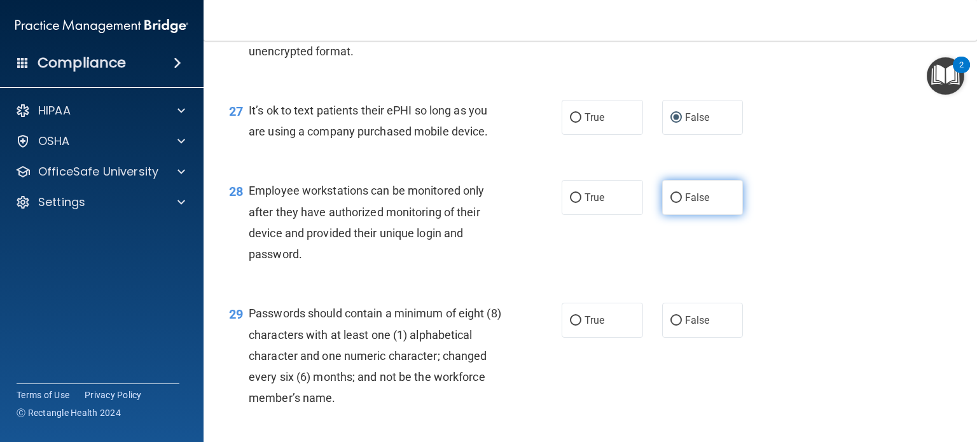
click at [695, 215] on label "False" at bounding box center [702, 197] width 81 height 35
click at [682, 203] on input "False" at bounding box center [676, 198] width 11 height 10
radio input "true"
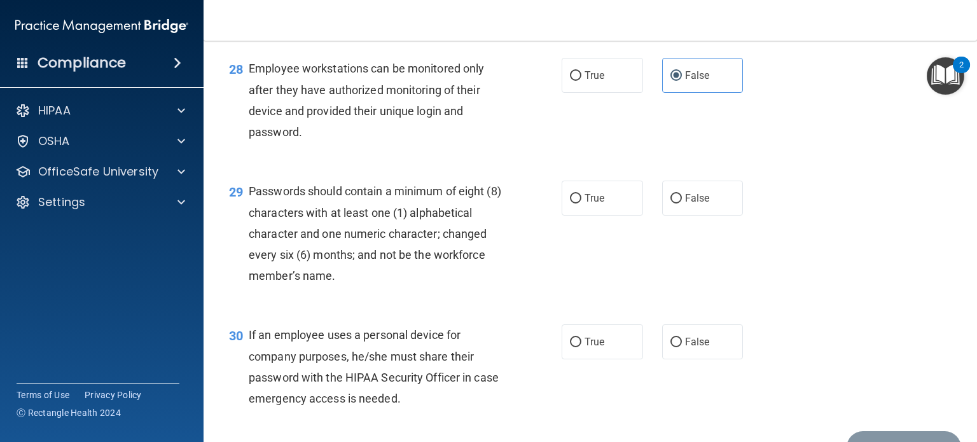
scroll to position [3182, 0]
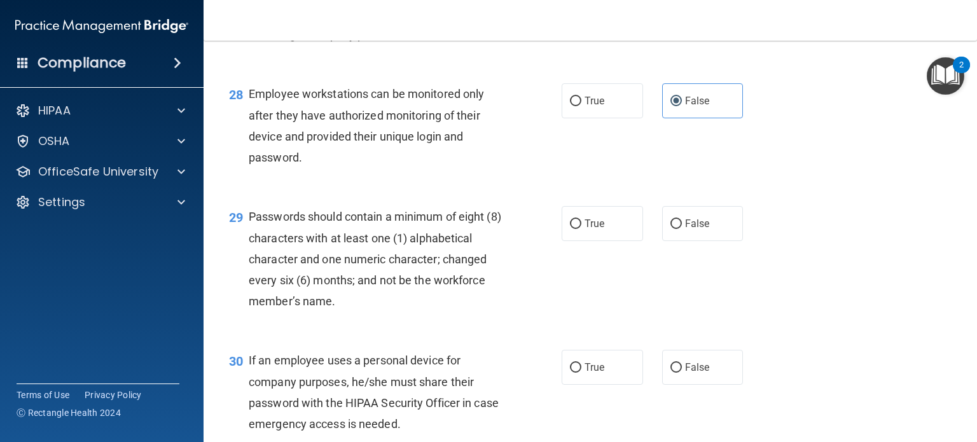
click at [967, 387] on main "- HIPAA Policies and Procedures Quiz This quiz doesn’t expire until . Are you s…" at bounding box center [591, 241] width 774 height 401
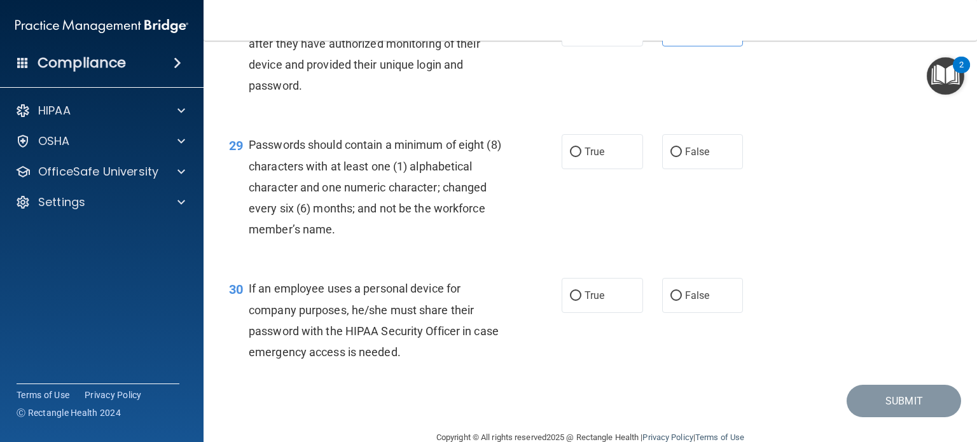
scroll to position [3269, 0]
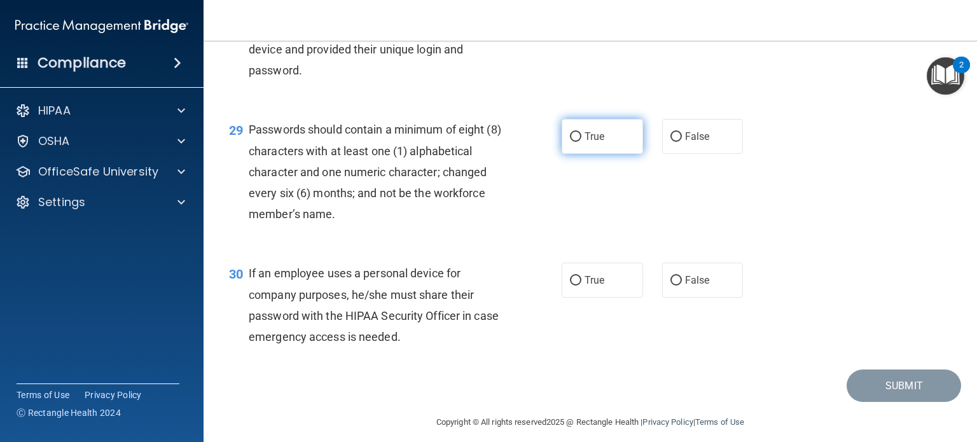
click at [585, 143] on span "True" at bounding box center [595, 136] width 20 height 12
click at [581, 142] on input "True" at bounding box center [575, 137] width 11 height 10
radio input "true"
click at [677, 298] on label "False" at bounding box center [702, 280] width 81 height 35
click at [677, 286] on input "False" at bounding box center [676, 281] width 11 height 10
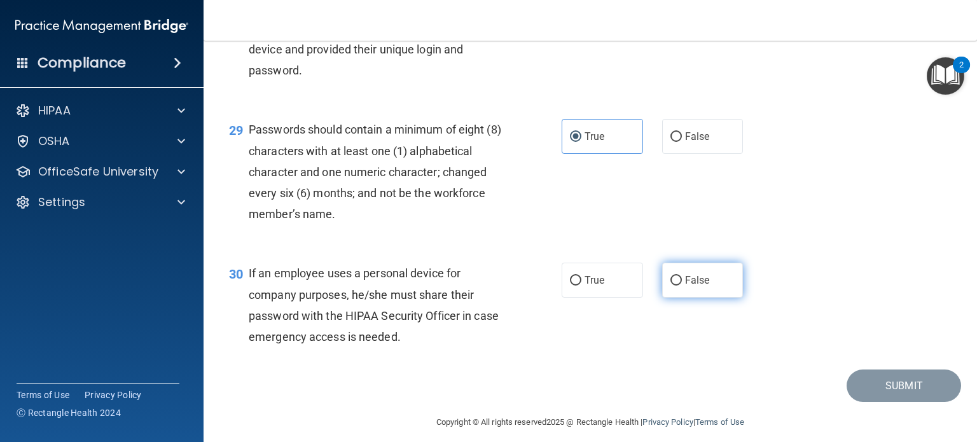
radio input "true"
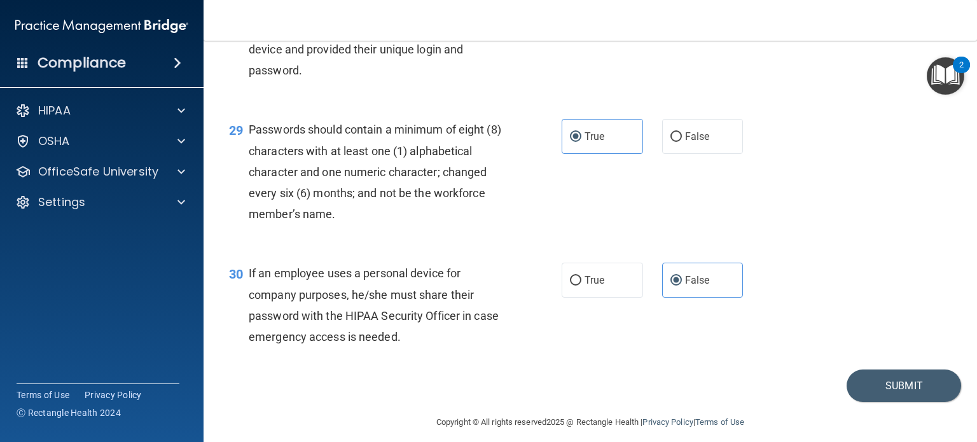
scroll to position [3344, 0]
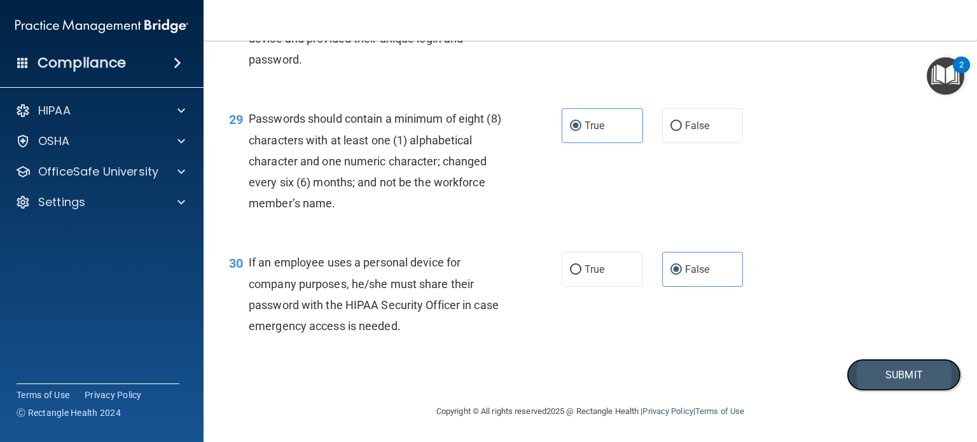
click at [910, 375] on button "Submit" at bounding box center [904, 375] width 115 height 32
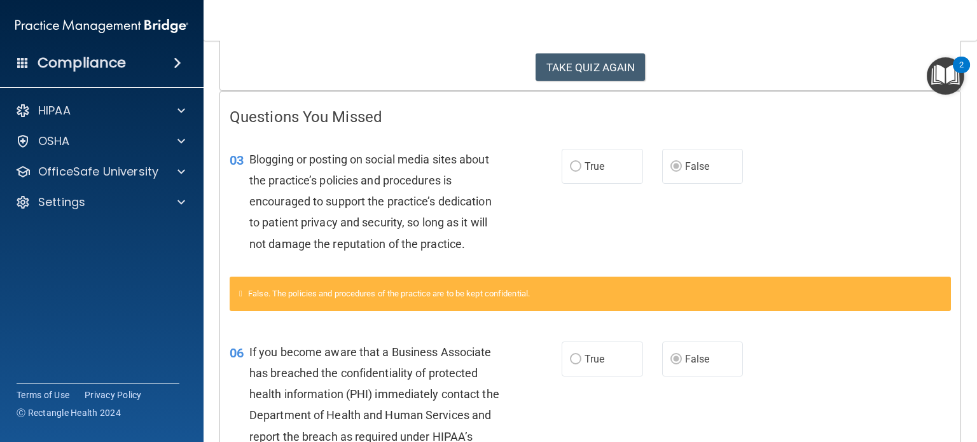
scroll to position [195, 0]
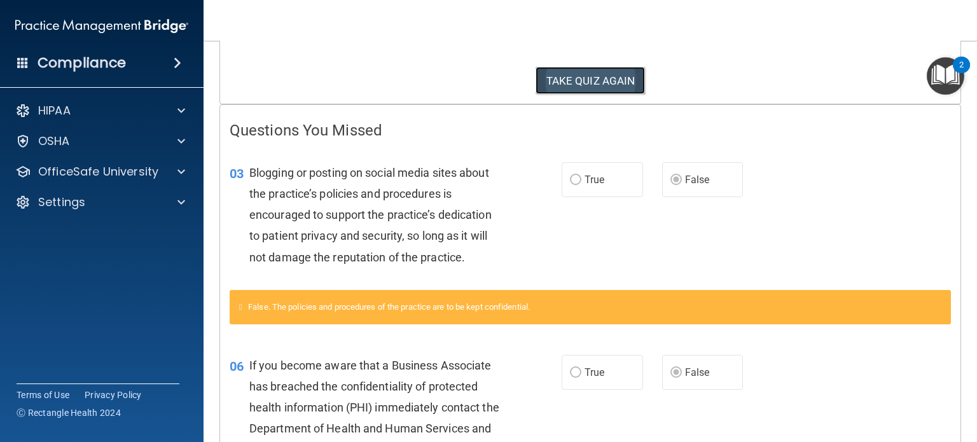
click at [545, 78] on button "TAKE QUIZ AGAIN" at bounding box center [591, 81] width 110 height 28
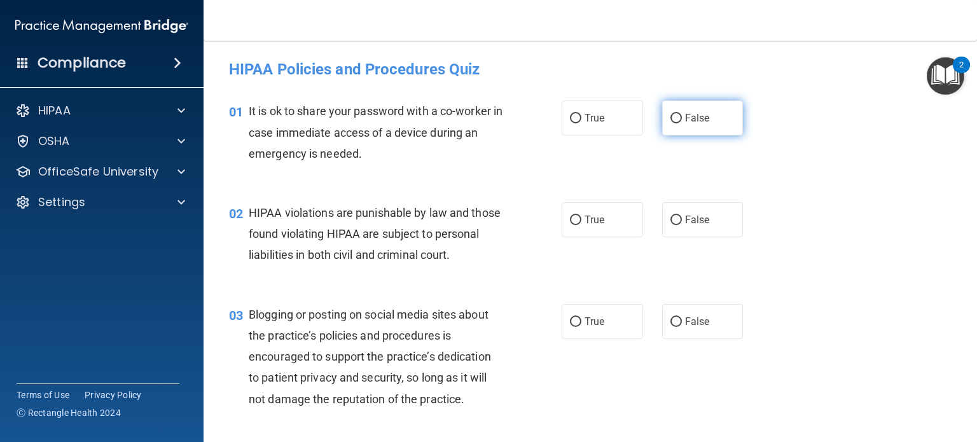
click at [685, 122] on span "False" at bounding box center [697, 118] width 25 height 12
click at [680, 122] on input "False" at bounding box center [676, 119] width 11 height 10
radio input "true"
click at [570, 220] on input "True" at bounding box center [575, 221] width 11 height 10
radio input "true"
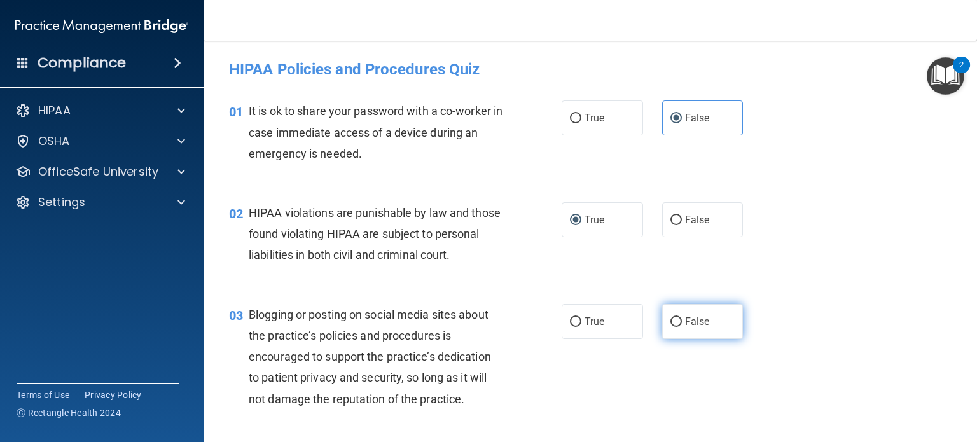
click at [685, 328] on span "False" at bounding box center [697, 322] width 25 height 12
click at [680, 327] on input "False" at bounding box center [676, 322] width 11 height 10
radio input "true"
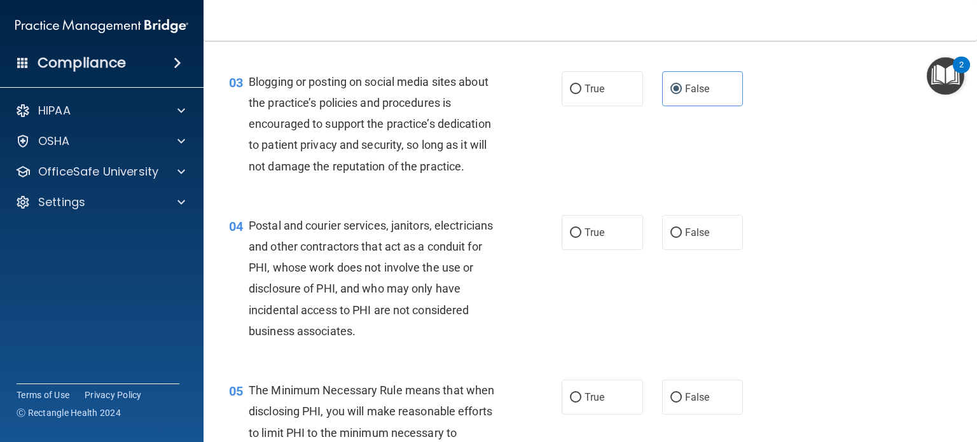
scroll to position [248, 0]
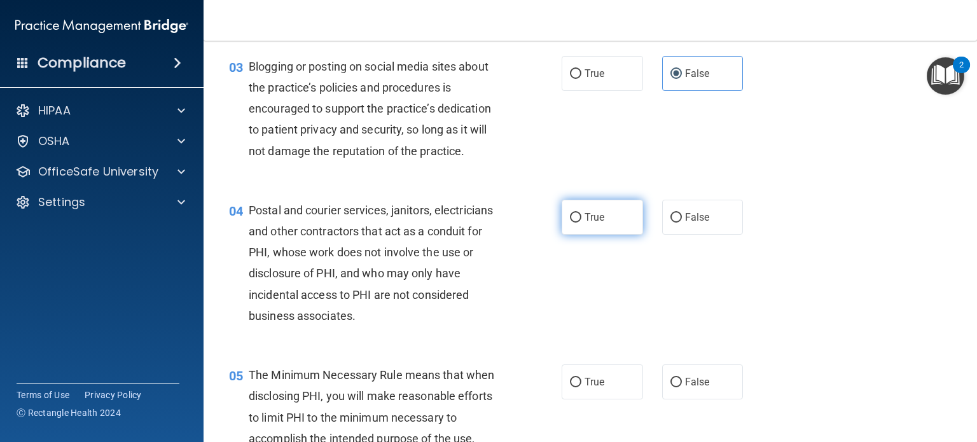
click at [600, 235] on label "True" at bounding box center [602, 217] width 81 height 35
click at [581, 223] on input "True" at bounding box center [575, 218] width 11 height 10
radio input "true"
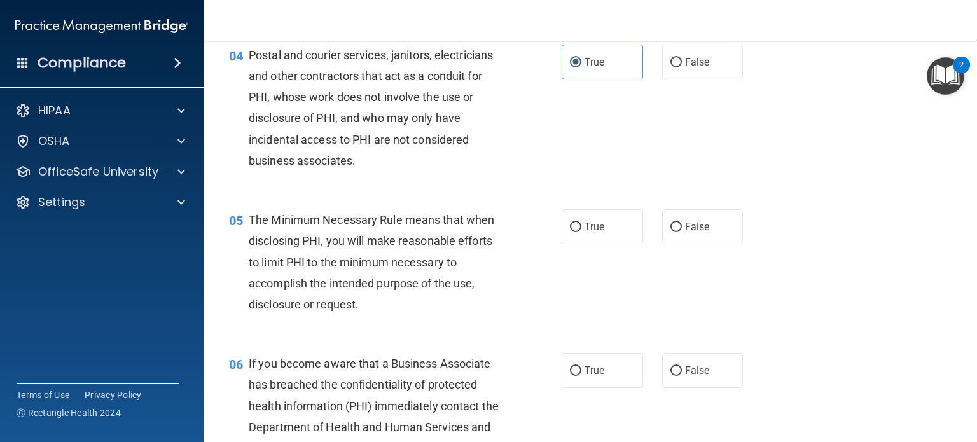
scroll to position [388, 0]
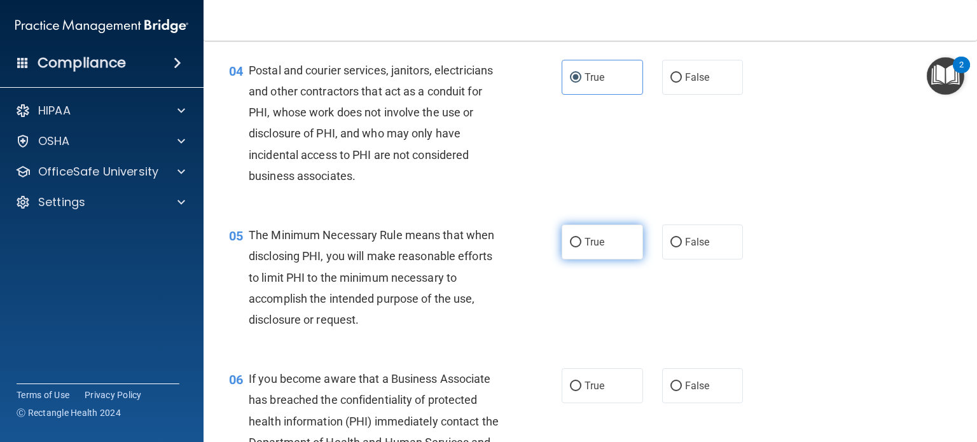
click at [585, 248] on span "True" at bounding box center [595, 242] width 20 height 12
click at [581, 247] on input "True" at bounding box center [575, 243] width 11 height 10
radio input "true"
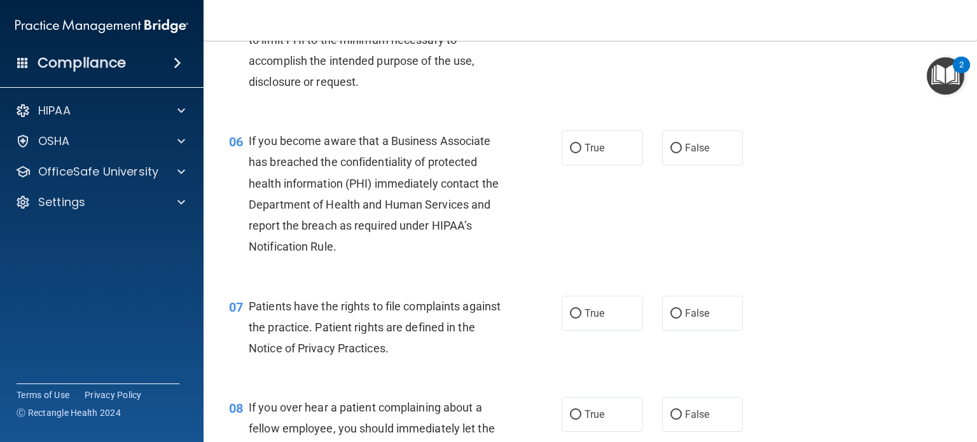
scroll to position [636, 0]
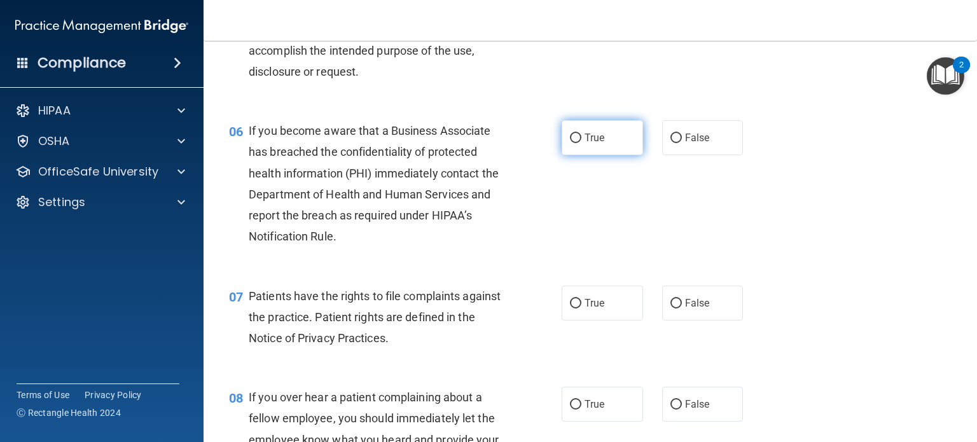
click at [588, 144] on span "True" at bounding box center [595, 138] width 20 height 12
click at [581, 143] on input "True" at bounding box center [575, 139] width 11 height 10
radio input "true"
click at [587, 309] on span "True" at bounding box center [595, 303] width 20 height 12
click at [581, 309] on input "True" at bounding box center [575, 304] width 11 height 10
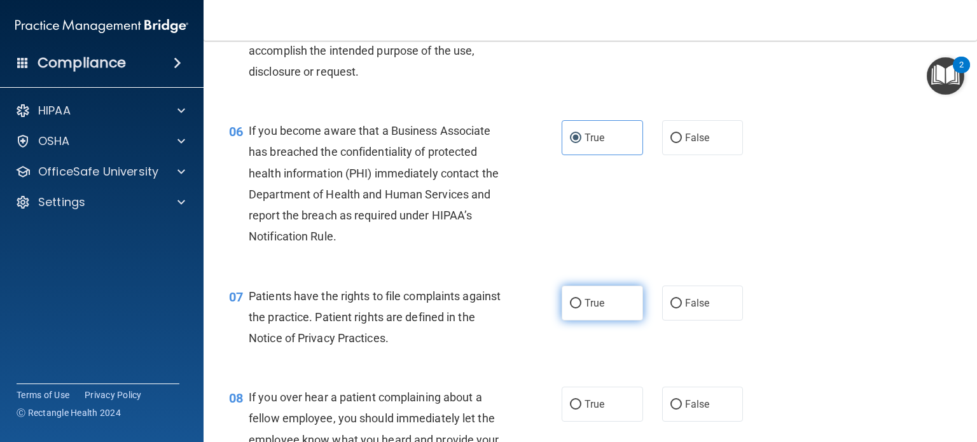
radio input "true"
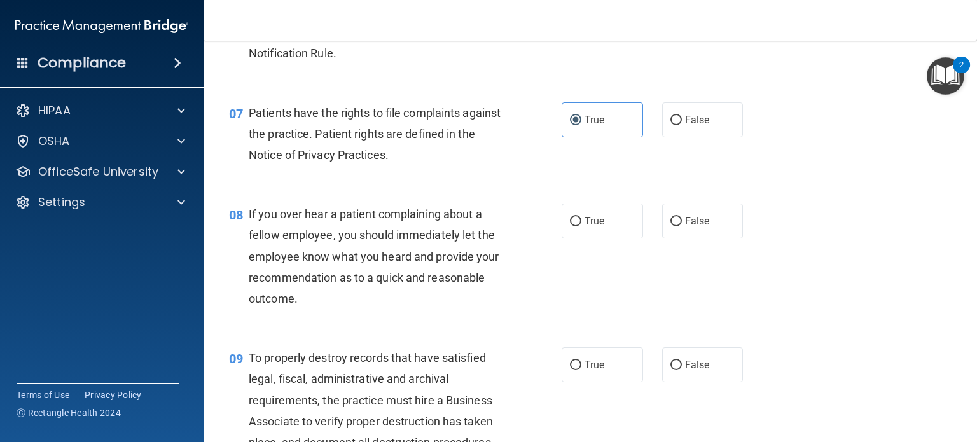
scroll to position [849, 0]
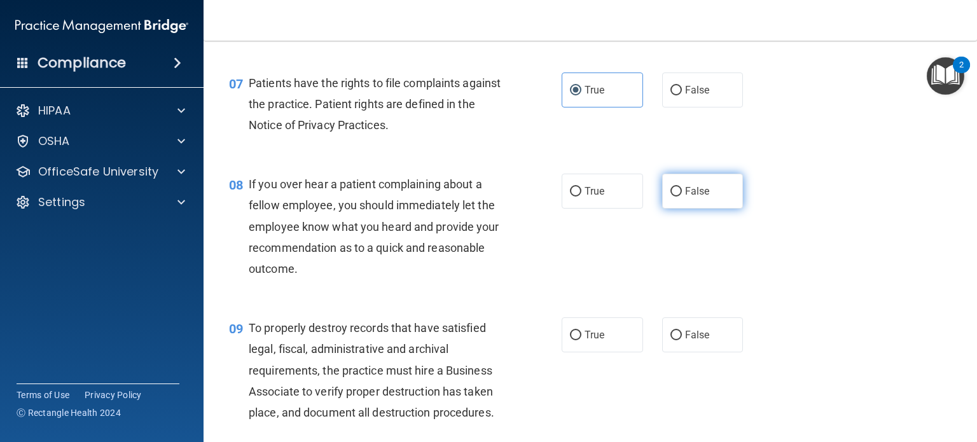
click at [697, 197] on span "False" at bounding box center [697, 191] width 25 height 12
click at [682, 197] on input "False" at bounding box center [676, 192] width 11 height 10
radio input "true"
click at [671, 340] on input "False" at bounding box center [676, 336] width 11 height 10
radio input "true"
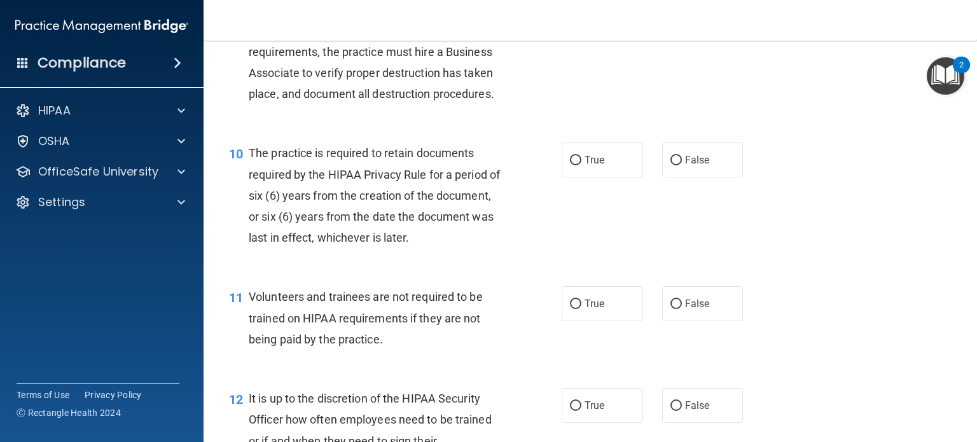
scroll to position [1173, 0]
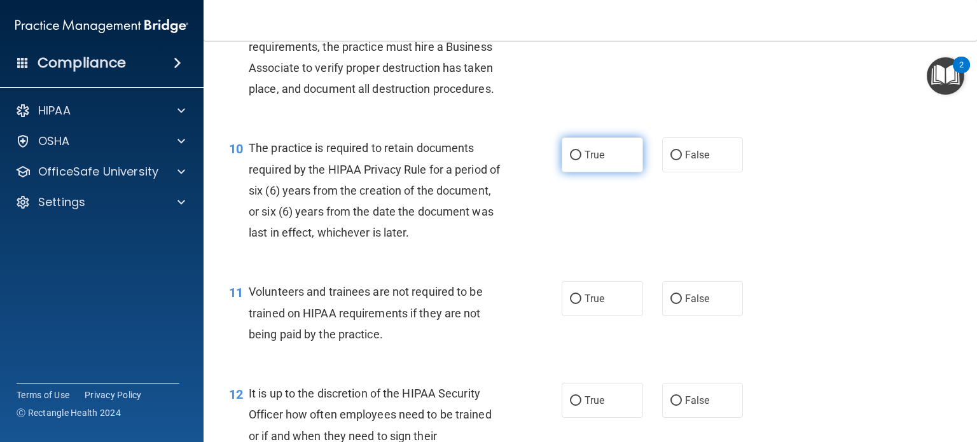
click at [595, 161] on span "True" at bounding box center [595, 155] width 20 height 12
click at [581, 160] on input "True" at bounding box center [575, 156] width 11 height 10
radio input "true"
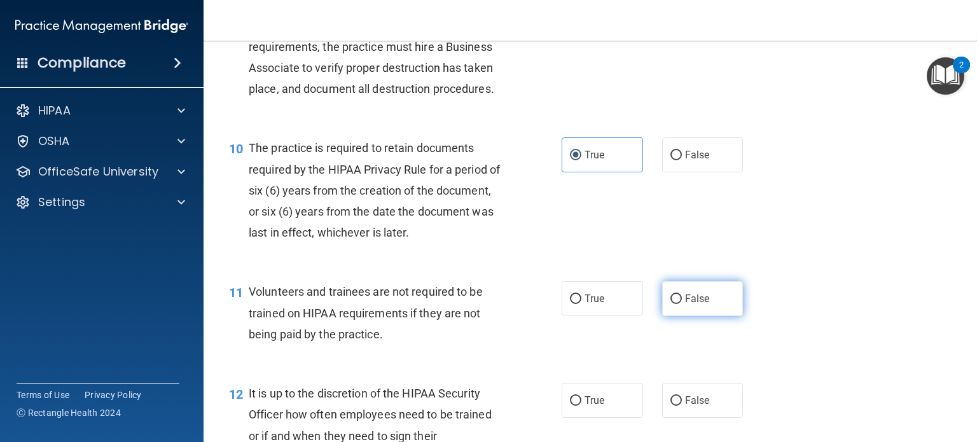
click at [685, 305] on span "False" at bounding box center [697, 299] width 25 height 12
click at [679, 304] on input "False" at bounding box center [676, 300] width 11 height 10
radio input "true"
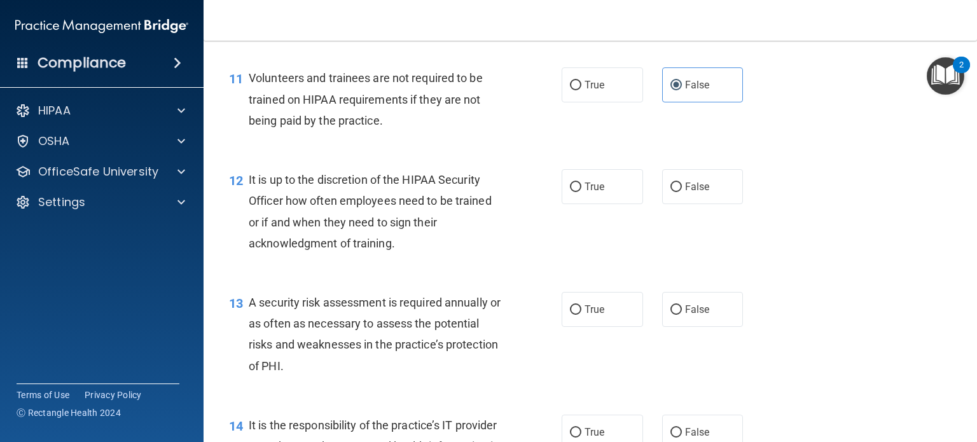
scroll to position [1412, 0]
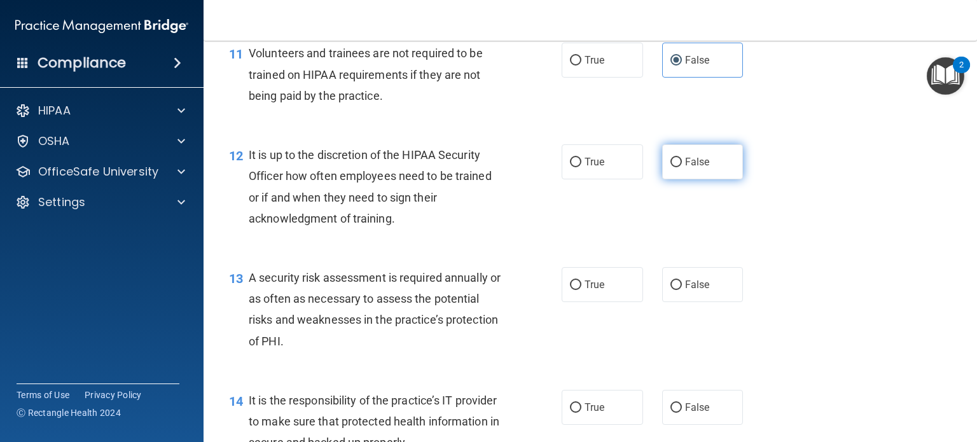
click at [690, 168] on span "False" at bounding box center [697, 162] width 25 height 12
click at [682, 167] on input "False" at bounding box center [676, 163] width 11 height 10
radio input "true"
click at [595, 291] on span "True" at bounding box center [595, 285] width 20 height 12
click at [581, 290] on input "True" at bounding box center [575, 286] width 11 height 10
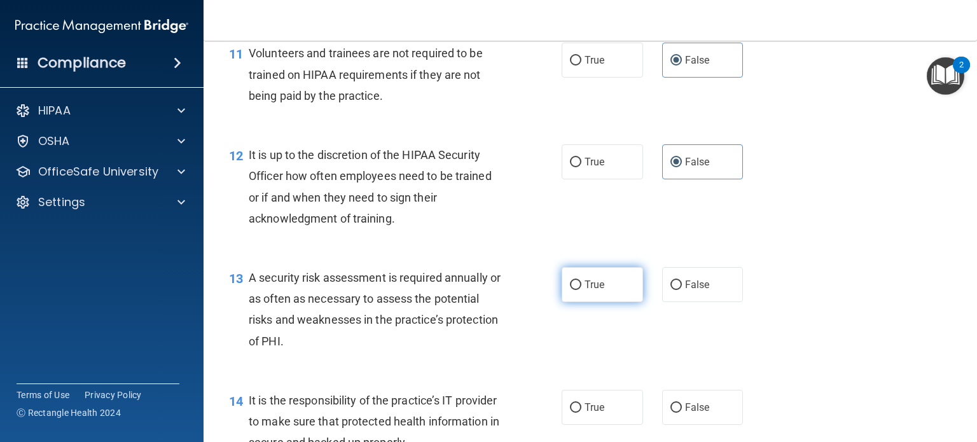
radio input "true"
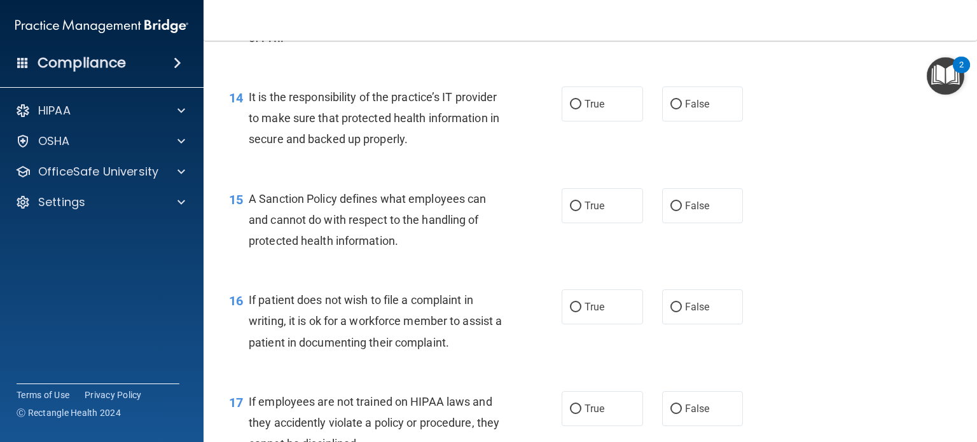
scroll to position [1730, 0]
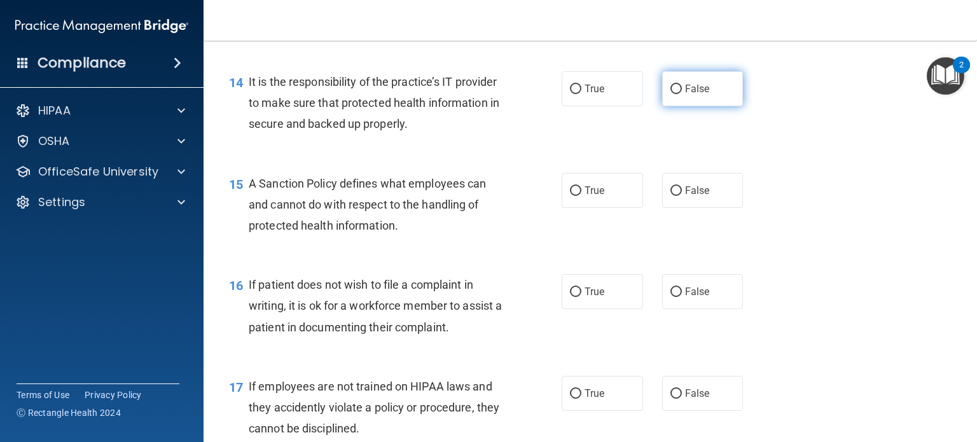
click at [685, 95] on span "False" at bounding box center [697, 89] width 25 height 12
click at [682, 94] on input "False" at bounding box center [676, 90] width 11 height 10
radio input "true"
click at [678, 208] on label "False" at bounding box center [702, 190] width 81 height 35
click at [678, 196] on input "False" at bounding box center [676, 191] width 11 height 10
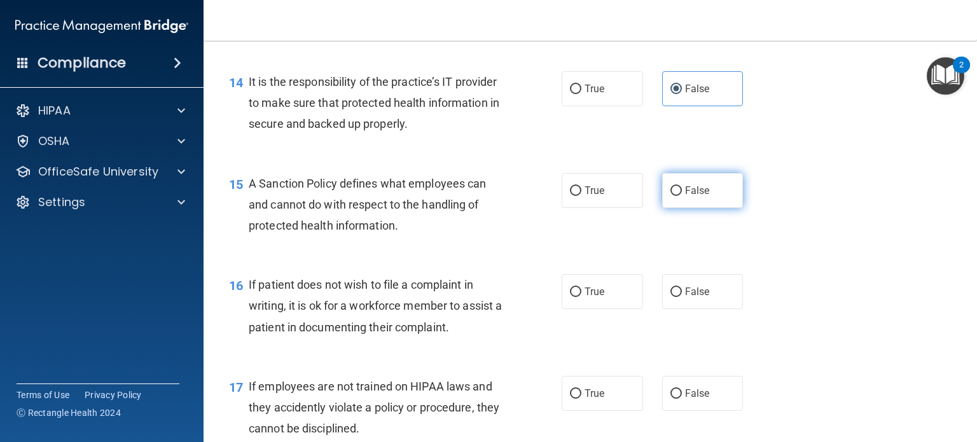
radio input "true"
click at [584, 309] on label "True" at bounding box center [602, 291] width 81 height 35
click at [581, 297] on input "True" at bounding box center [575, 293] width 11 height 10
radio input "true"
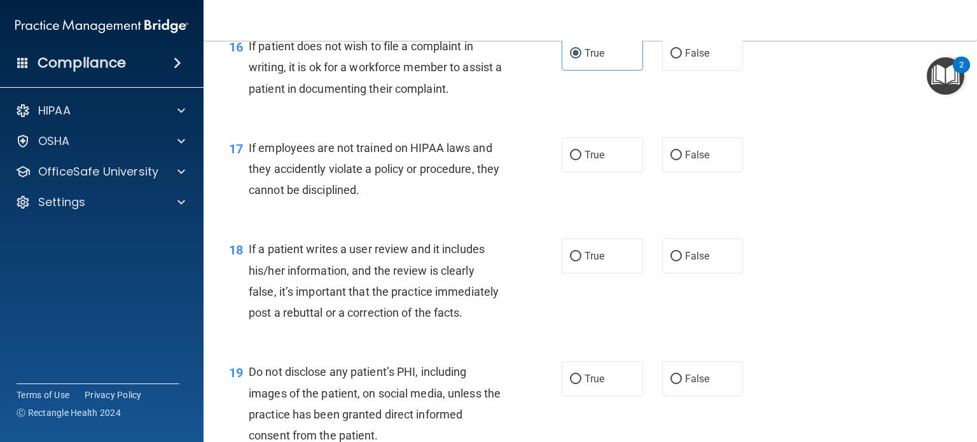
scroll to position [2050, 0]
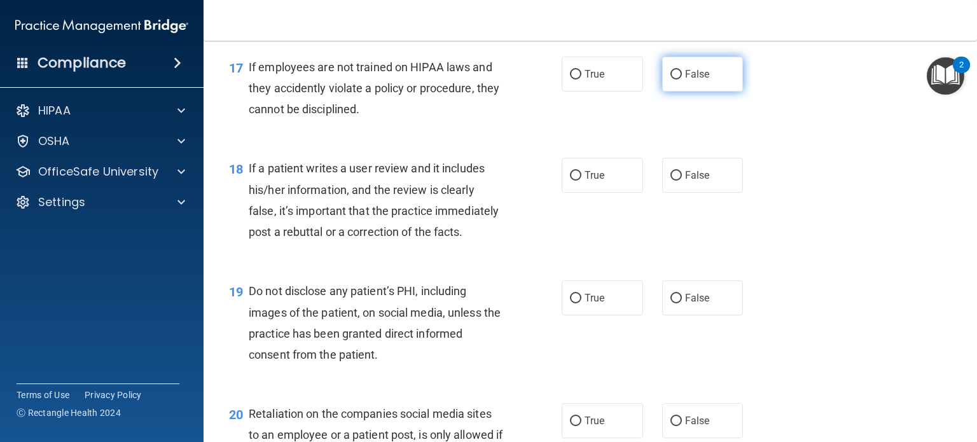
click at [688, 80] on span "False" at bounding box center [697, 74] width 25 height 12
click at [682, 80] on input "False" at bounding box center [676, 75] width 11 height 10
radio input "true"
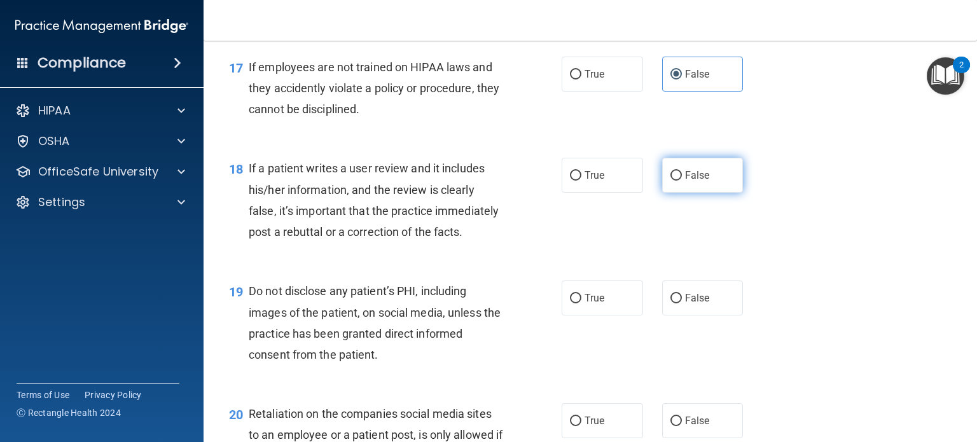
click at [700, 181] on span "False" at bounding box center [697, 175] width 25 height 12
click at [682, 181] on input "False" at bounding box center [676, 176] width 11 height 10
radio input "true"
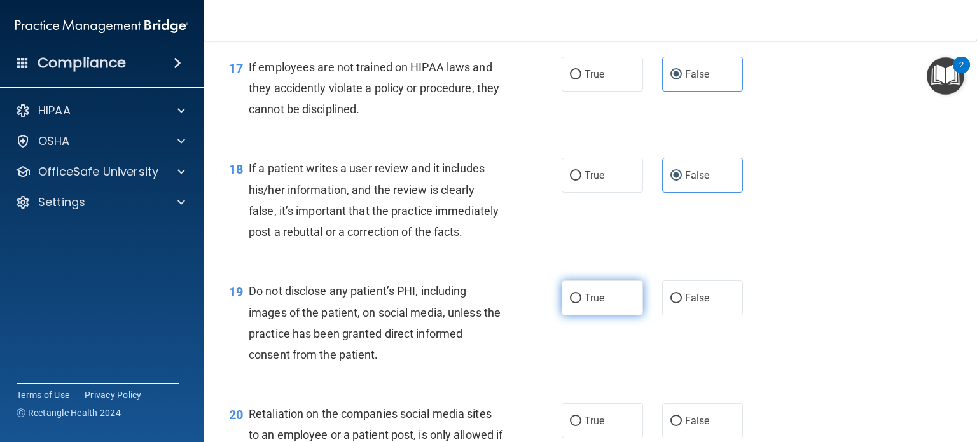
click at [583, 316] on label "True" at bounding box center [602, 298] width 81 height 35
click at [581, 303] on input "True" at bounding box center [575, 299] width 11 height 10
radio input "true"
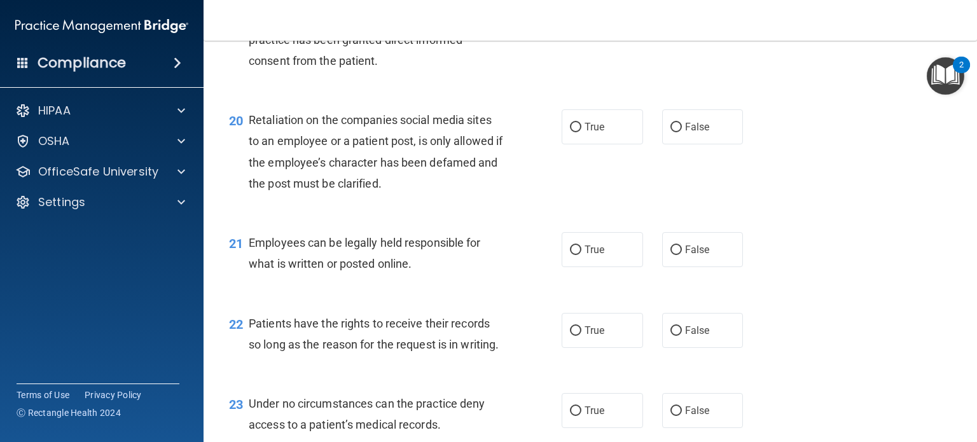
scroll to position [2339, 0]
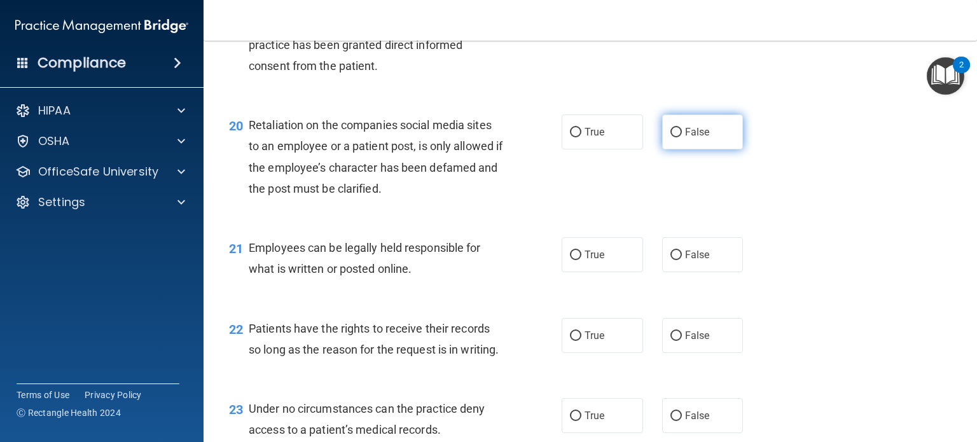
click at [685, 138] on span "False" at bounding box center [697, 132] width 25 height 12
click at [682, 137] on input "False" at bounding box center [676, 133] width 11 height 10
radio input "true"
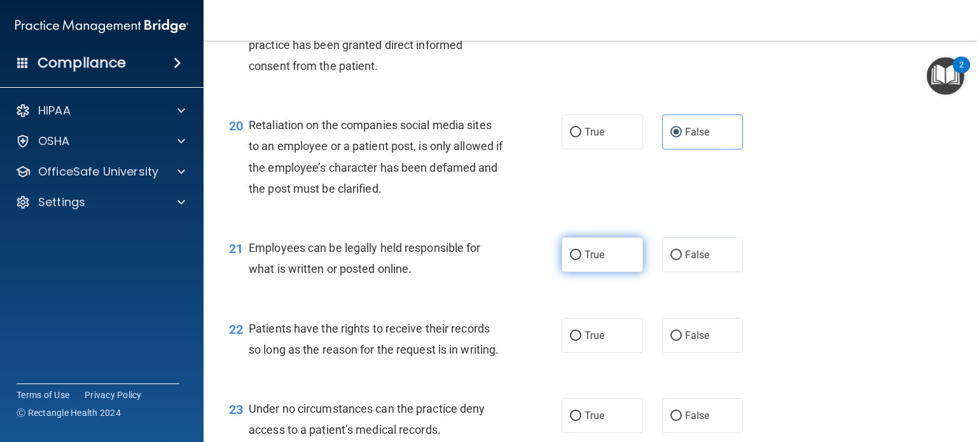
click at [615, 272] on label "True" at bounding box center [602, 254] width 81 height 35
click at [581, 260] on input "True" at bounding box center [575, 256] width 11 height 10
radio input "true"
click at [576, 353] on label "True" at bounding box center [602, 335] width 81 height 35
click at [576, 341] on input "True" at bounding box center [575, 336] width 11 height 10
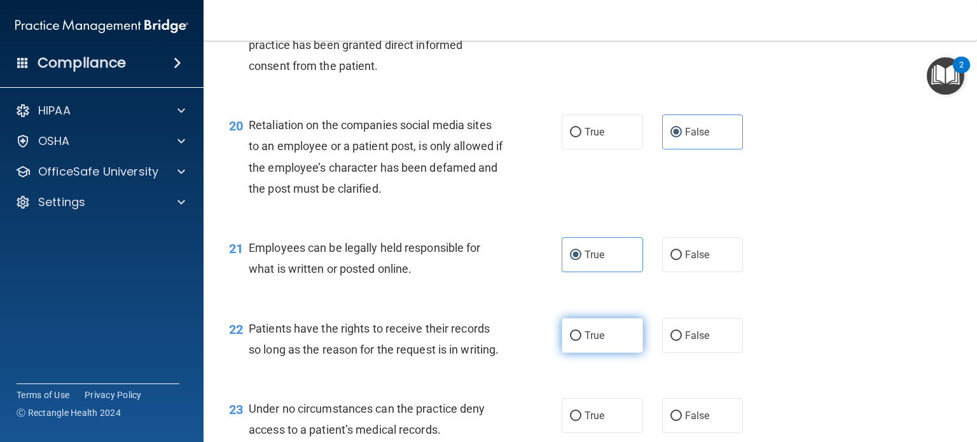
radio input "true"
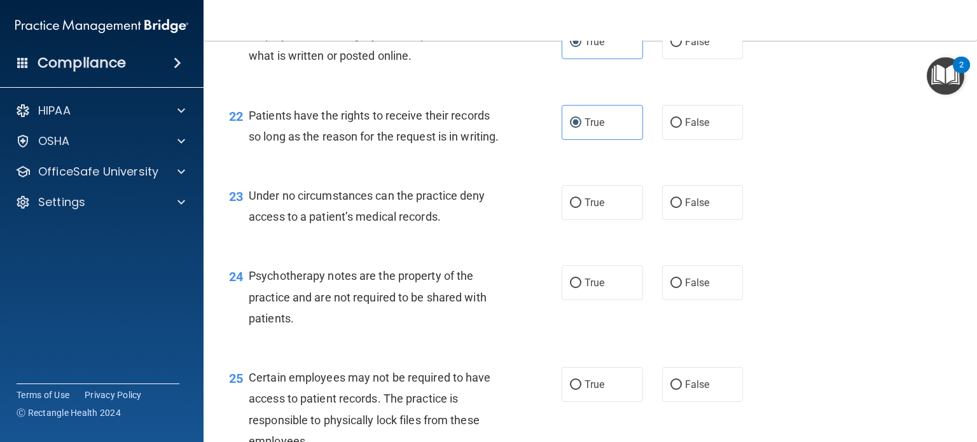
scroll to position [2577, 0]
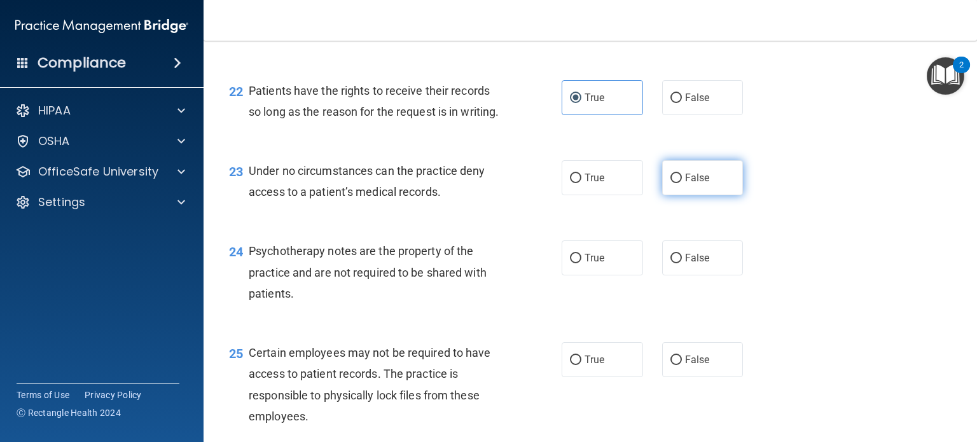
click at [685, 184] on span "False" at bounding box center [697, 178] width 25 height 12
click at [681, 183] on input "False" at bounding box center [676, 179] width 11 height 10
radio input "true"
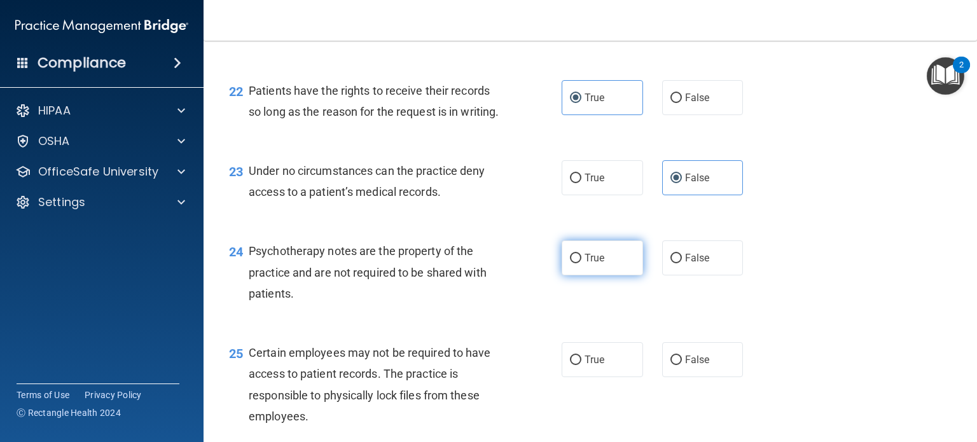
click at [594, 264] on span "True" at bounding box center [595, 258] width 20 height 12
click at [581, 263] on input "True" at bounding box center [575, 259] width 11 height 10
radio input "true"
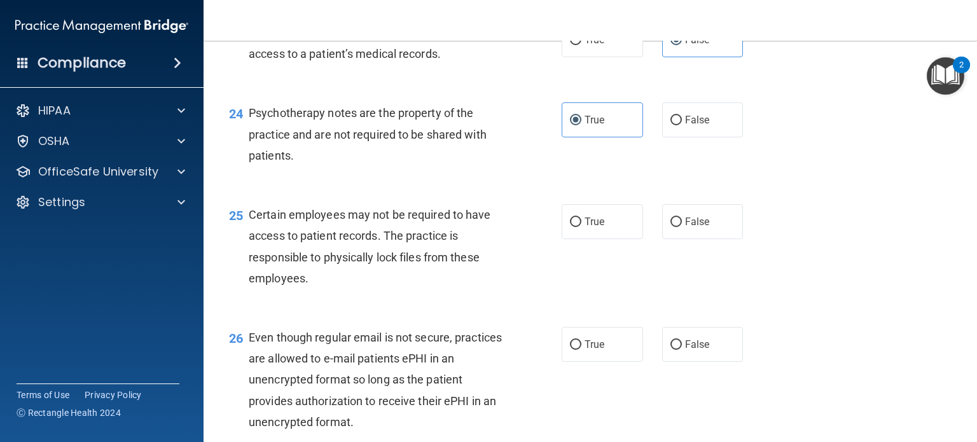
scroll to position [2719, 0]
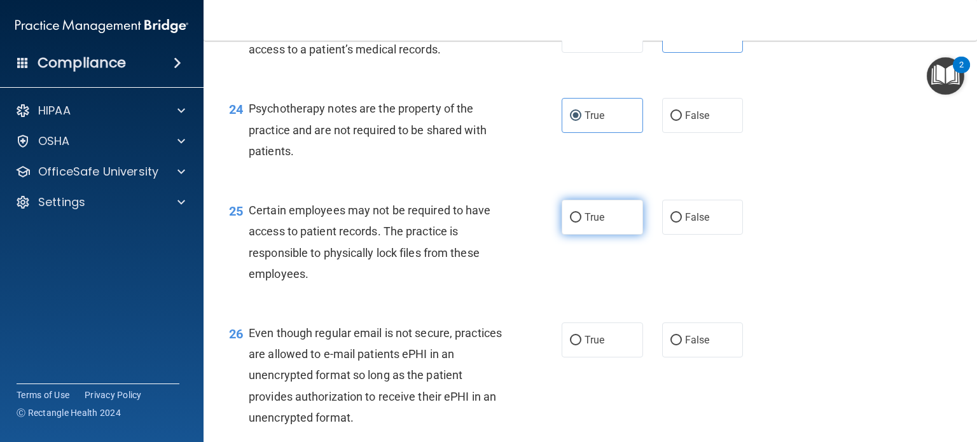
click at [600, 235] on label "True" at bounding box center [602, 217] width 81 height 35
click at [581, 223] on input "True" at bounding box center [575, 218] width 11 height 10
radio input "true"
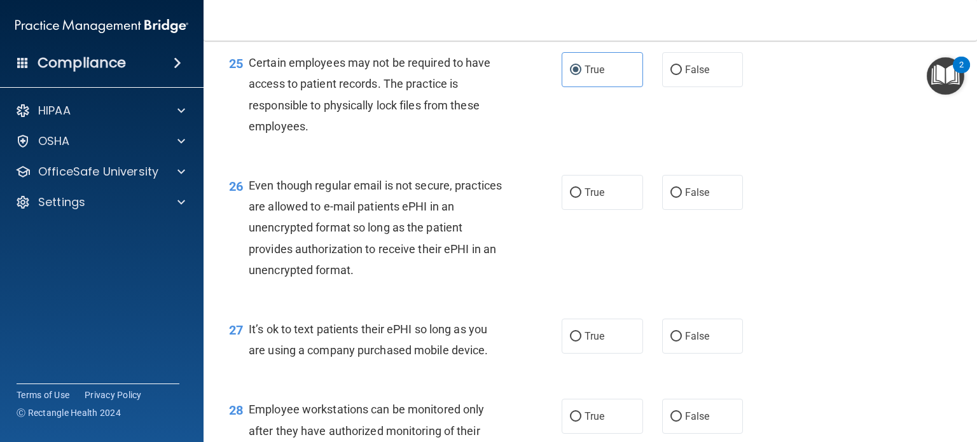
scroll to position [2872, 0]
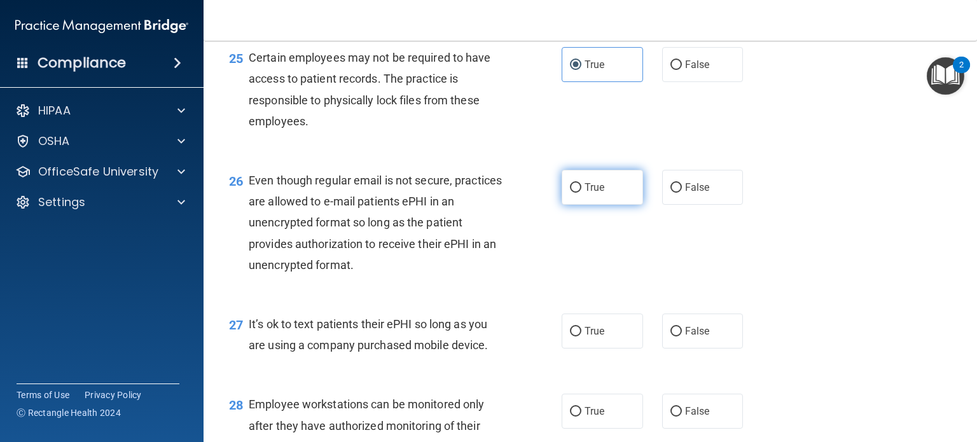
click at [581, 205] on label "True" at bounding box center [602, 187] width 81 height 35
click at [581, 193] on input "True" at bounding box center [575, 188] width 11 height 10
radio input "true"
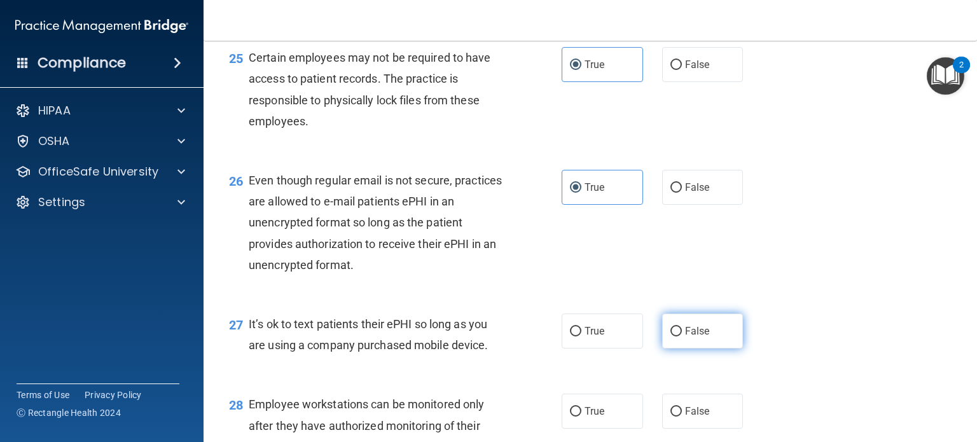
click at [671, 337] on input "False" at bounding box center [676, 332] width 11 height 10
radio input "true"
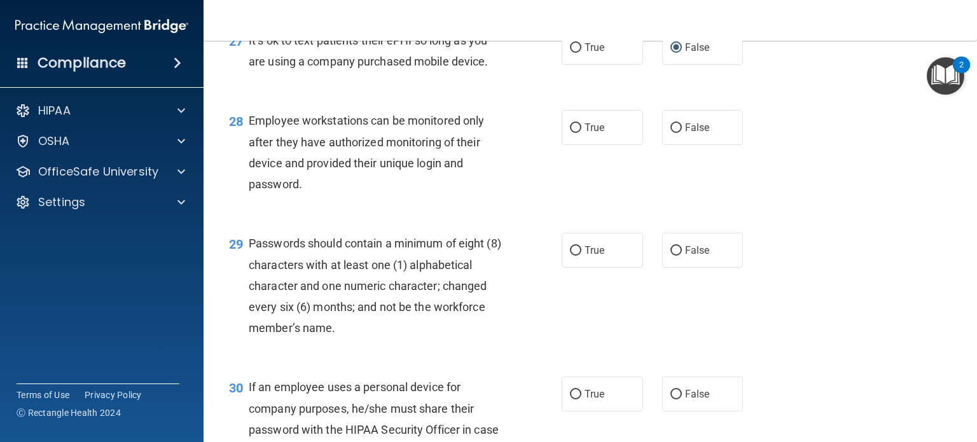
scroll to position [3150, 0]
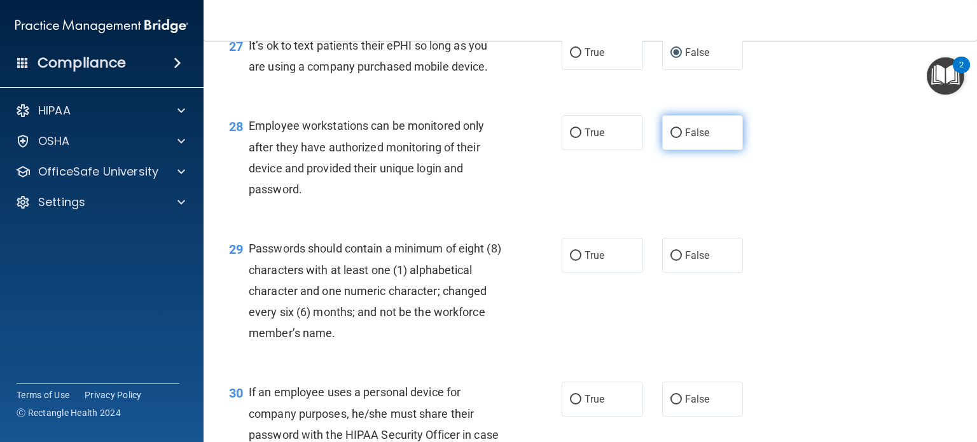
click at [672, 138] on input "False" at bounding box center [676, 134] width 11 height 10
radio input "true"
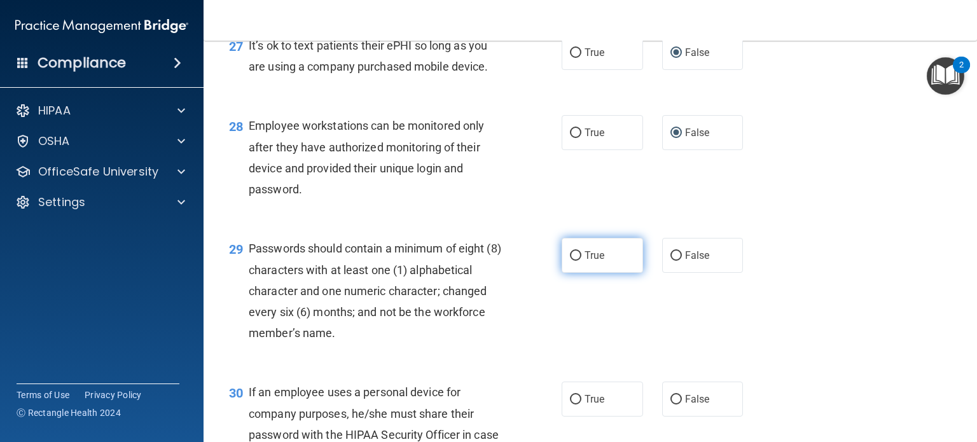
click at [592, 261] on span "True" at bounding box center [595, 255] width 20 height 12
click at [581, 261] on input "True" at bounding box center [575, 256] width 11 height 10
radio input "true"
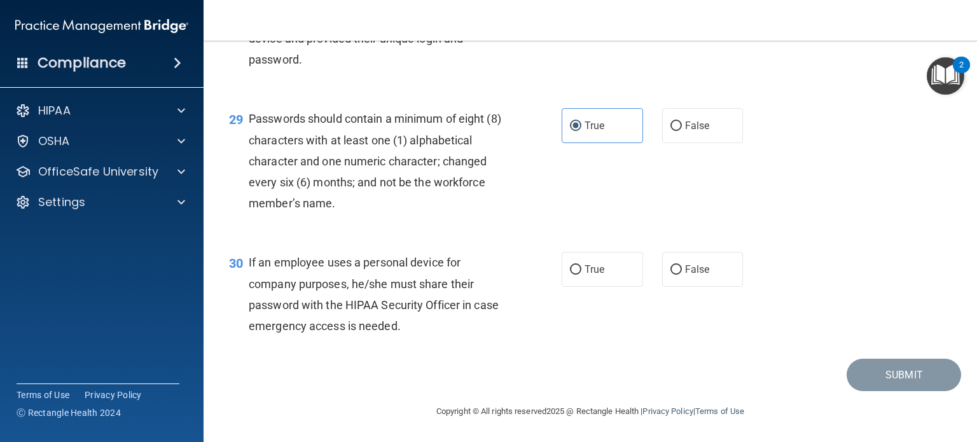
scroll to position [3334, 0]
click at [696, 275] on span "False" at bounding box center [697, 269] width 25 height 12
click at [682, 275] on input "False" at bounding box center [676, 270] width 11 height 10
radio input "true"
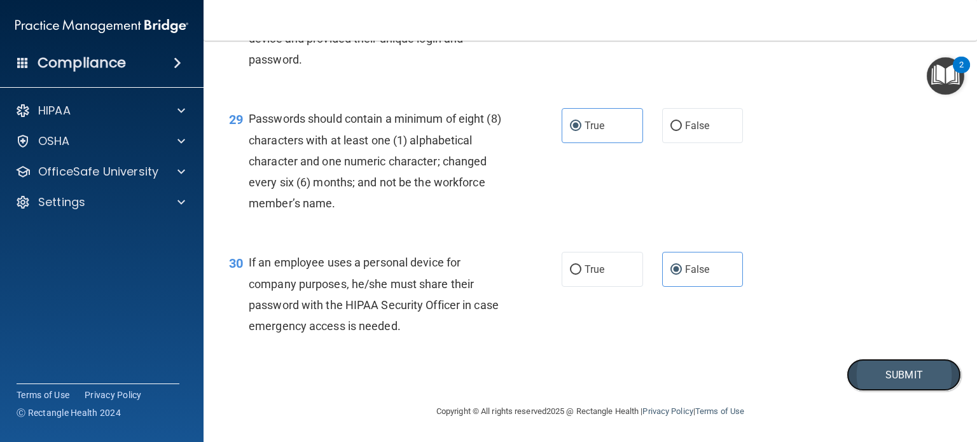
click at [892, 390] on button "Submit" at bounding box center [904, 375] width 115 height 32
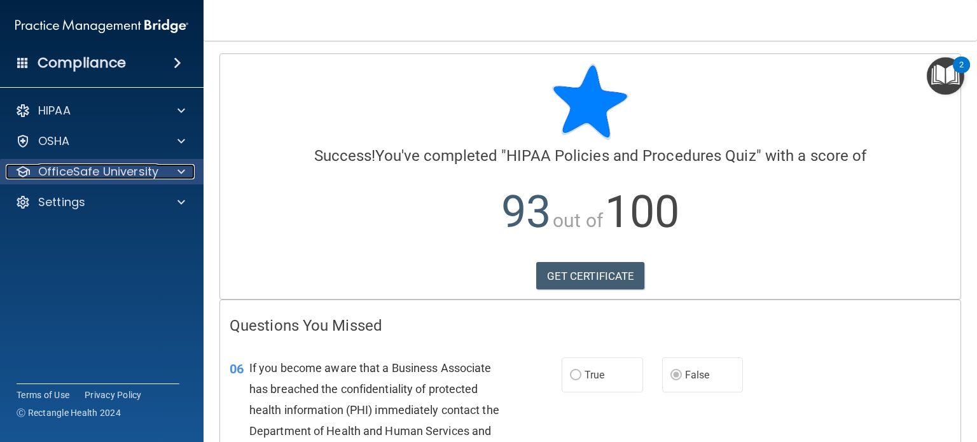
click at [108, 176] on p "OfficeSafe University" at bounding box center [98, 171] width 120 height 15
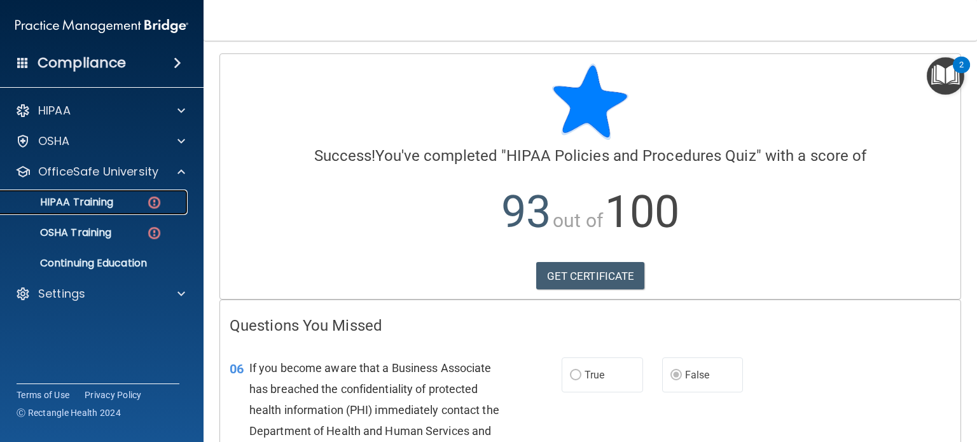
click at [120, 200] on div "HIPAA Training" at bounding box center [95, 202] width 174 height 13
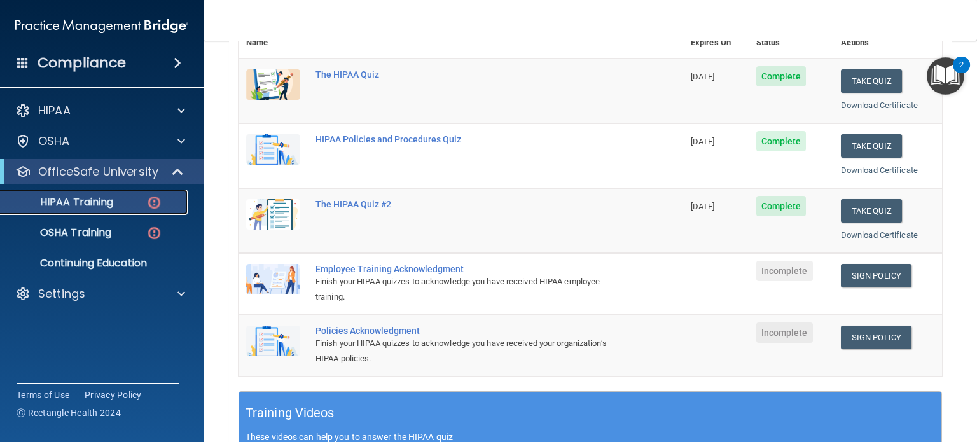
scroll to position [163, 0]
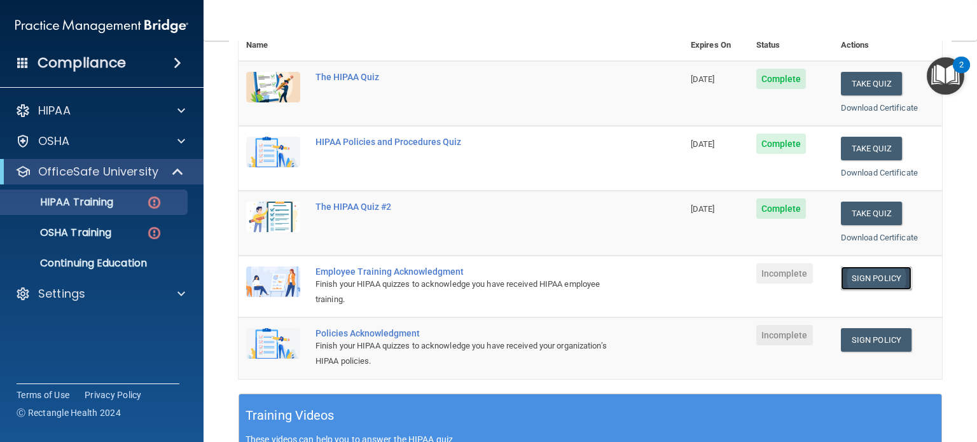
click at [858, 281] on link "Sign Policy" at bounding box center [876, 279] width 71 height 24
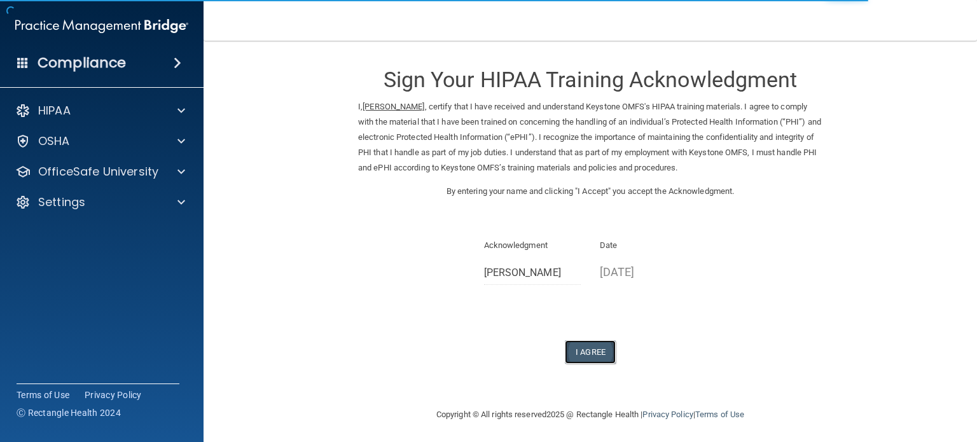
click at [597, 351] on button "I Agree" at bounding box center [590, 352] width 51 height 24
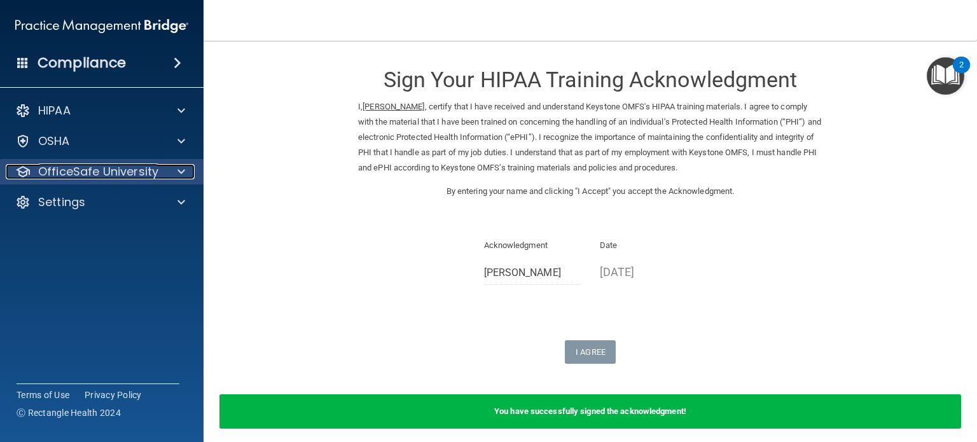
click at [188, 172] on div at bounding box center [180, 171] width 32 height 15
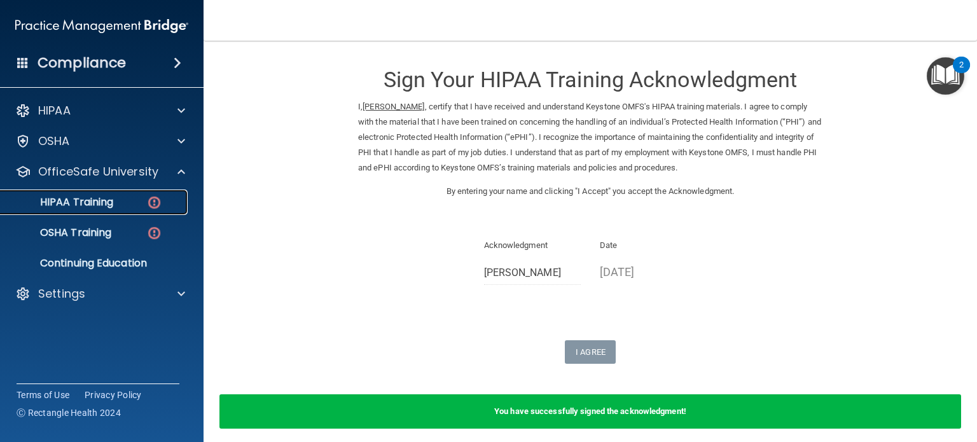
click at [102, 205] on p "HIPAA Training" at bounding box center [60, 202] width 105 height 13
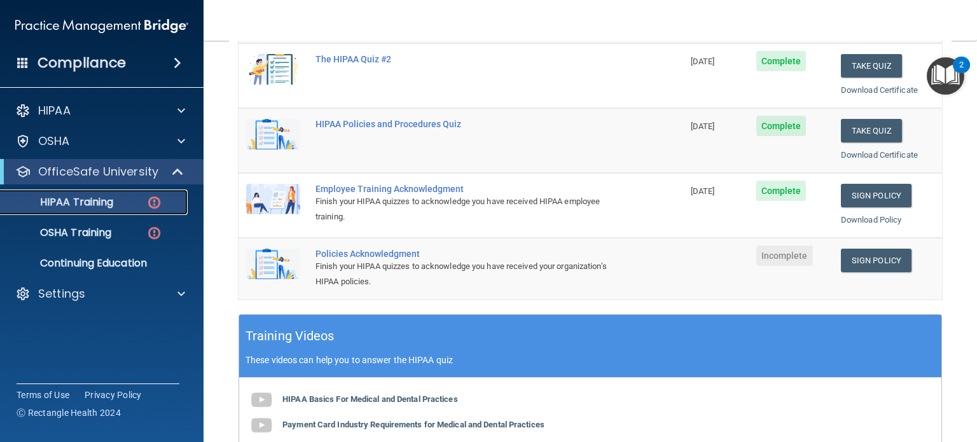
scroll to position [240, 0]
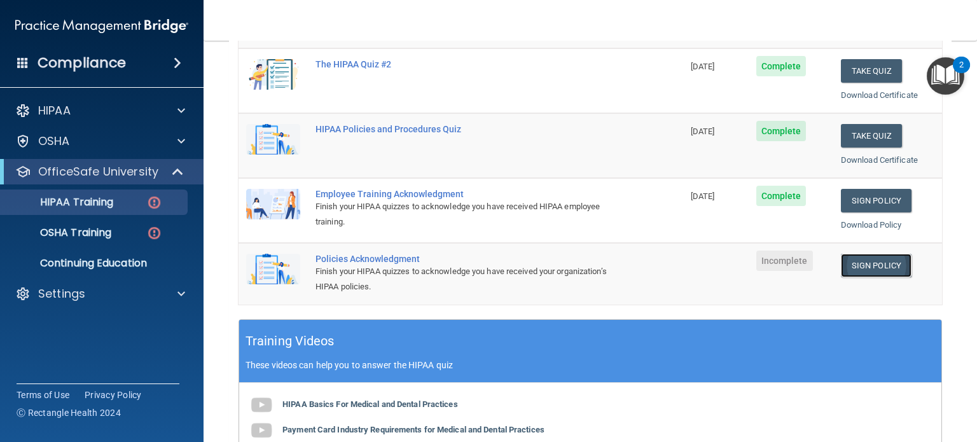
click at [860, 258] on link "Sign Policy" at bounding box center [876, 266] width 71 height 24
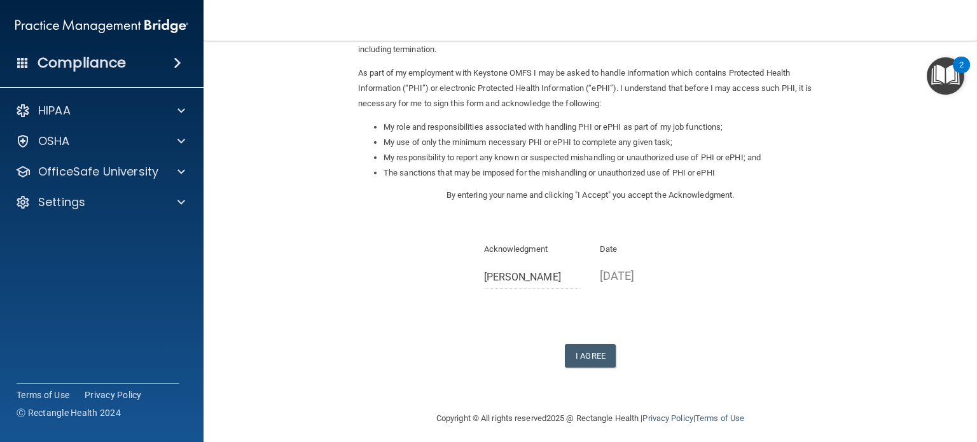
scroll to position [140, 0]
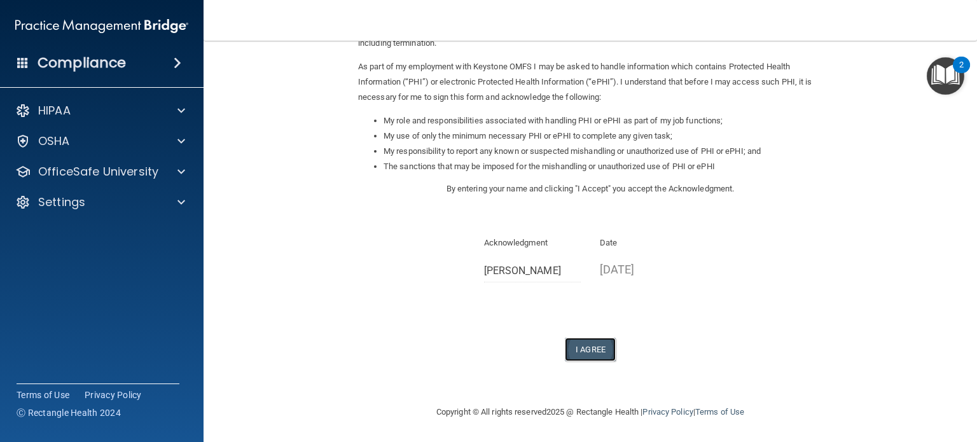
click at [588, 351] on button "I Agree" at bounding box center [590, 350] width 51 height 24
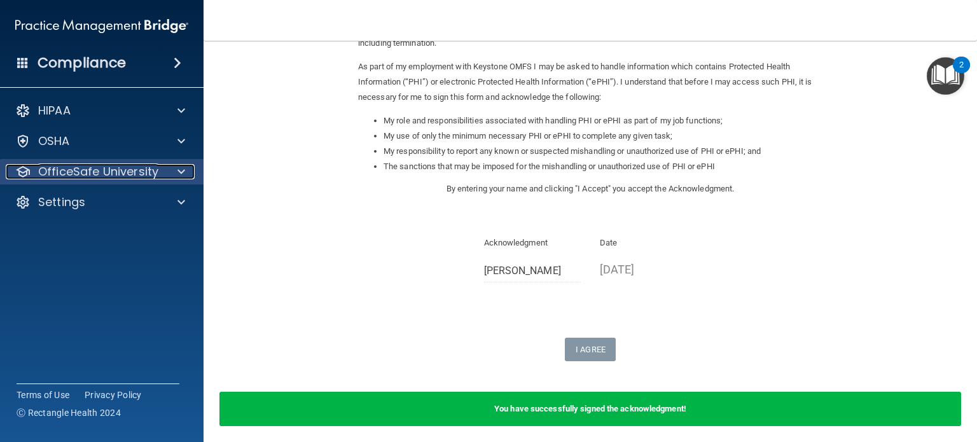
click at [165, 173] on div at bounding box center [180, 171] width 32 height 15
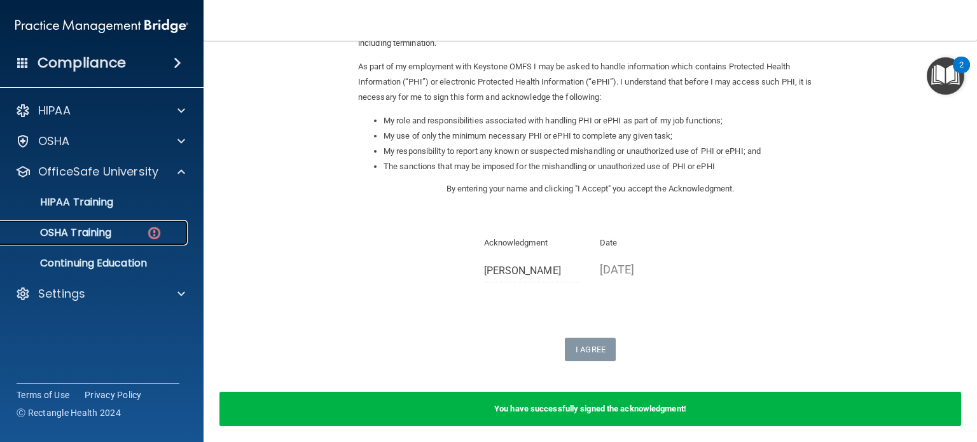
click at [102, 228] on p "OSHA Training" at bounding box center [59, 232] width 103 height 13
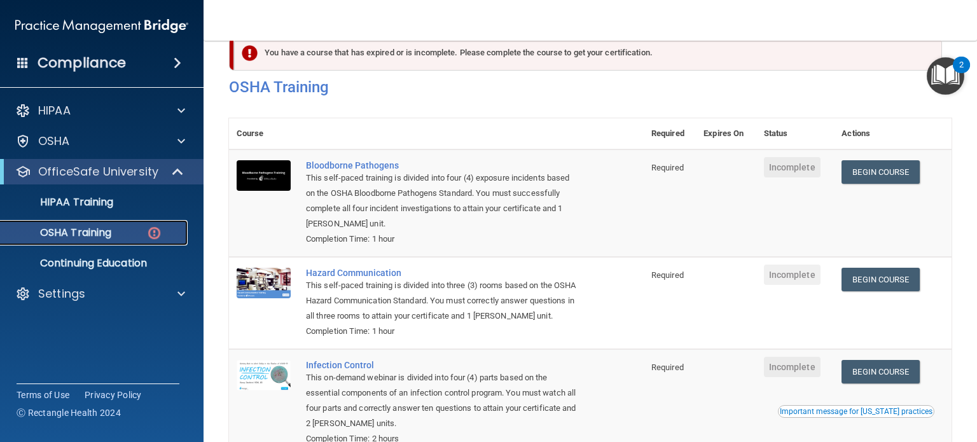
scroll to position [10, 0]
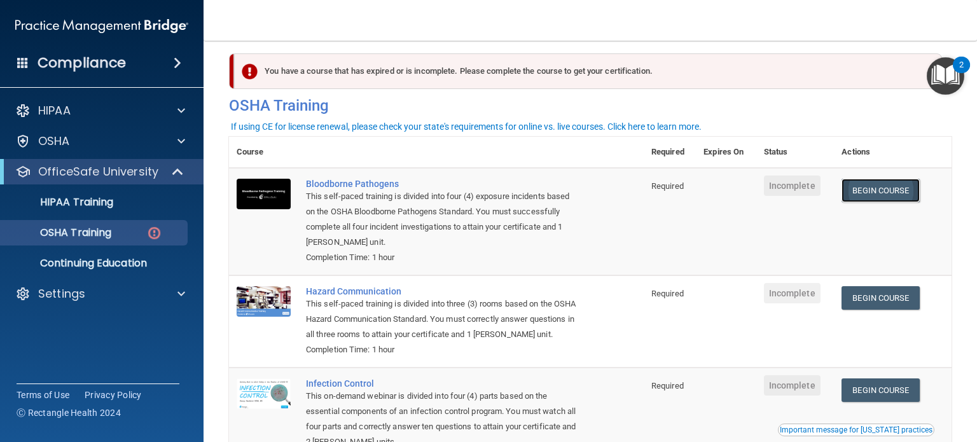
click at [859, 200] on link "Begin Course" at bounding box center [881, 191] width 78 height 24
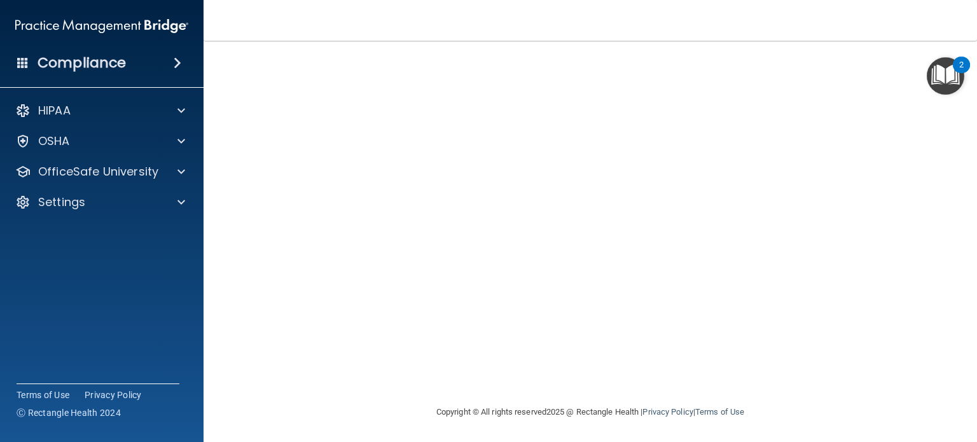
scroll to position [18, 0]
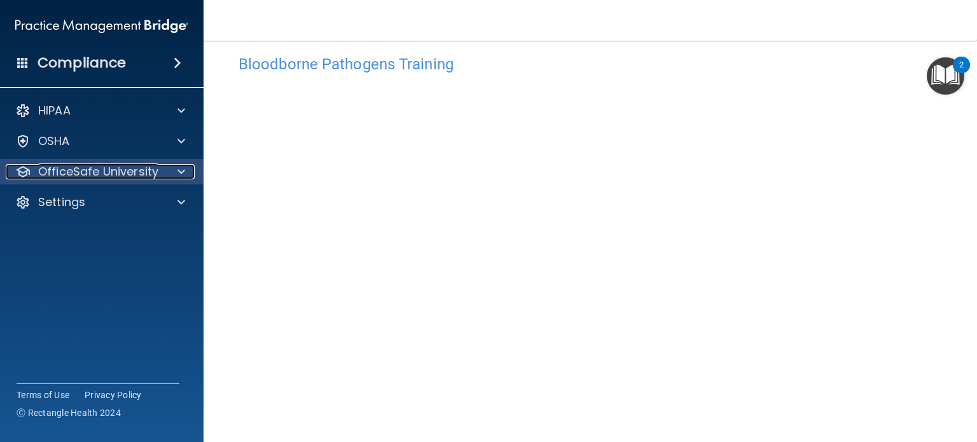
click at [188, 172] on div at bounding box center [180, 171] width 32 height 15
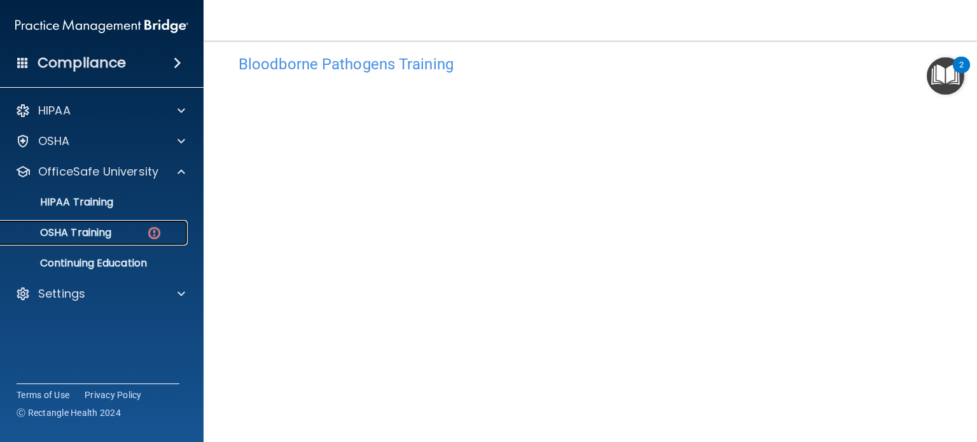
click at [96, 231] on p "OSHA Training" at bounding box center [59, 232] width 103 height 13
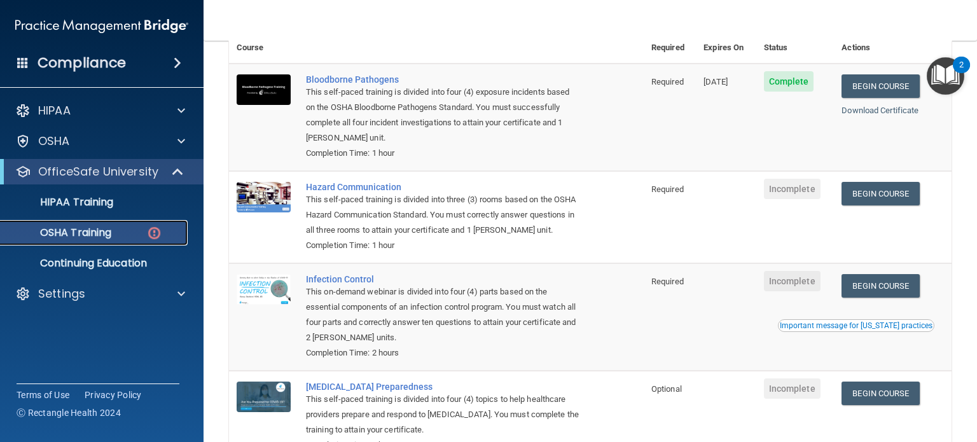
scroll to position [81, 0]
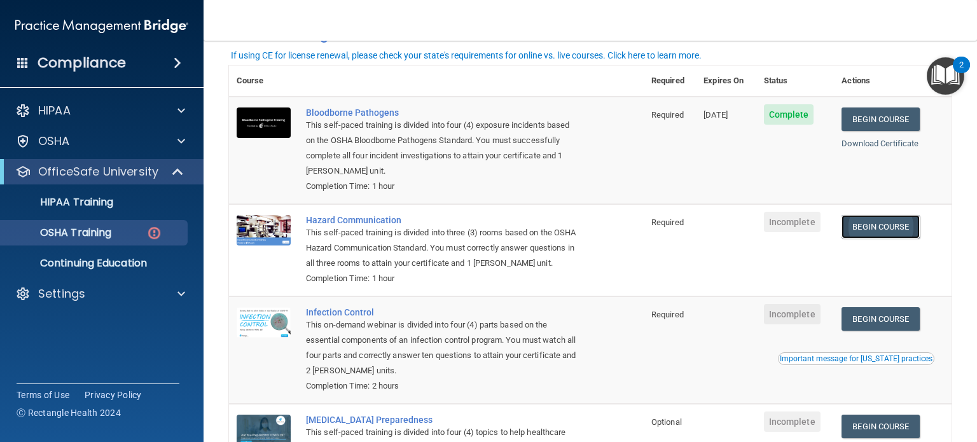
click at [860, 236] on link "Begin Course" at bounding box center [881, 227] width 78 height 24
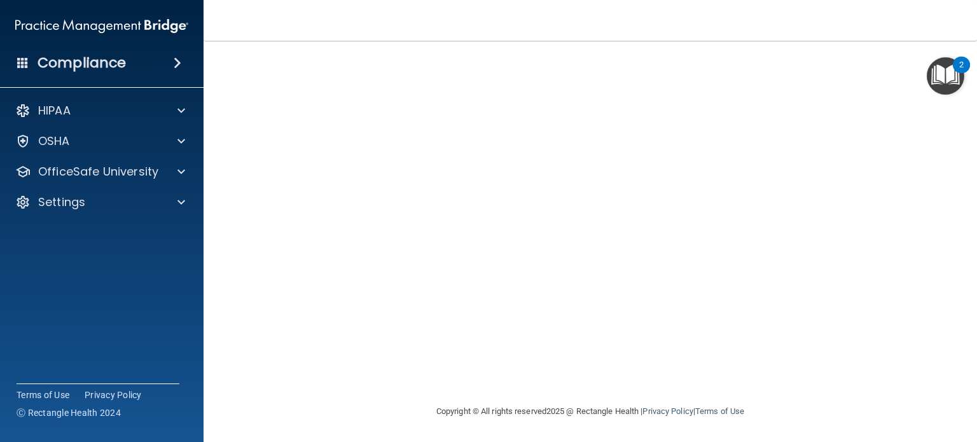
scroll to position [36, 0]
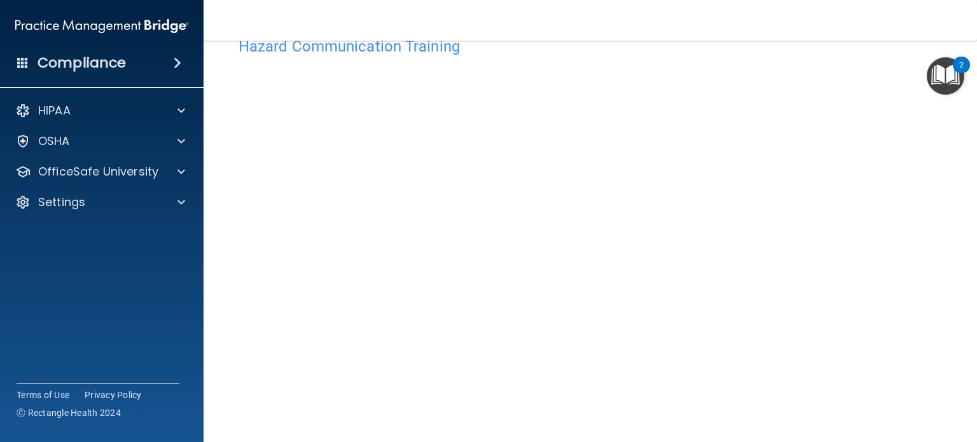
drag, startPoint x: 967, startPoint y: 175, endPoint x: 977, endPoint y: 202, distance: 29.0
click at [977, 202] on main "Hazard Communication Training This course doesn’t expire until . Are you sure y…" at bounding box center [591, 241] width 774 height 401
click at [184, 174] on span at bounding box center [182, 171] width 8 height 15
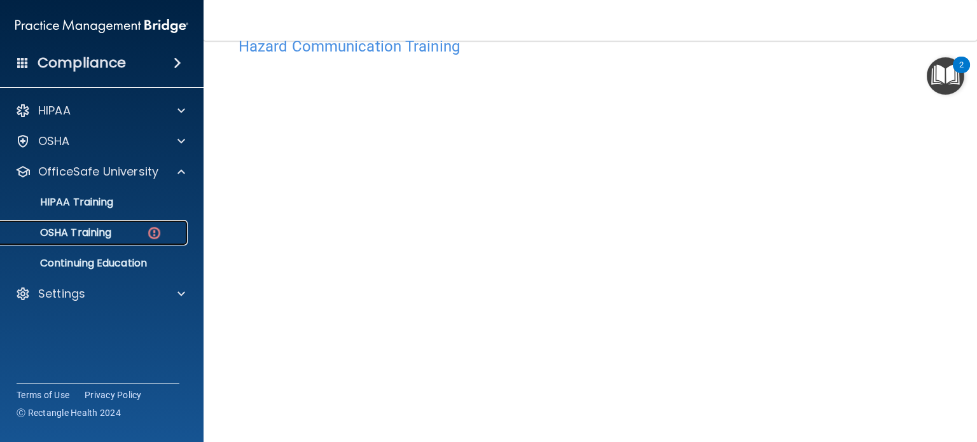
click at [108, 233] on p "OSHA Training" at bounding box center [59, 232] width 103 height 13
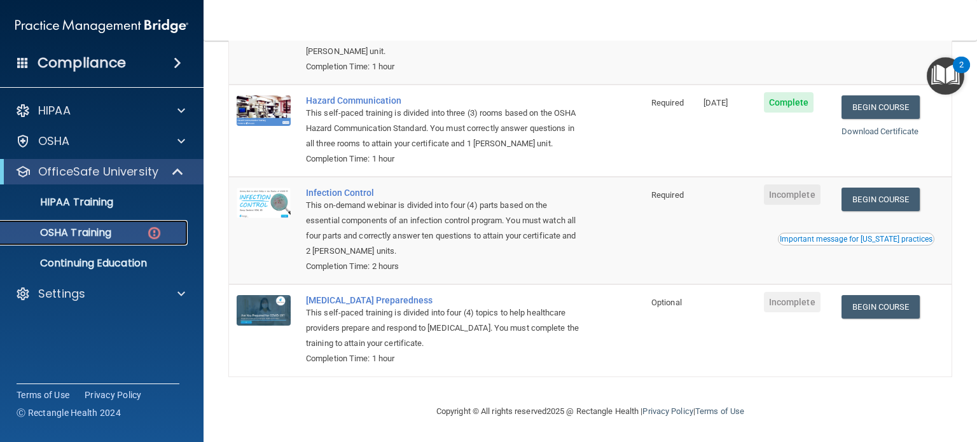
scroll to position [215, 0]
click at [865, 200] on link "Begin Course" at bounding box center [881, 200] width 78 height 24
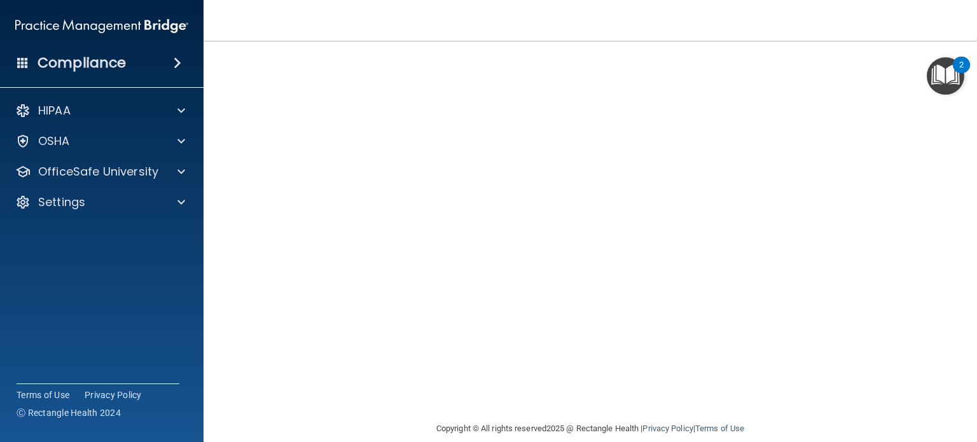
scroll to position [85, 0]
click at [190, 162] on div "OfficeSafe University" at bounding box center [102, 171] width 204 height 25
click at [179, 169] on span at bounding box center [182, 171] width 8 height 15
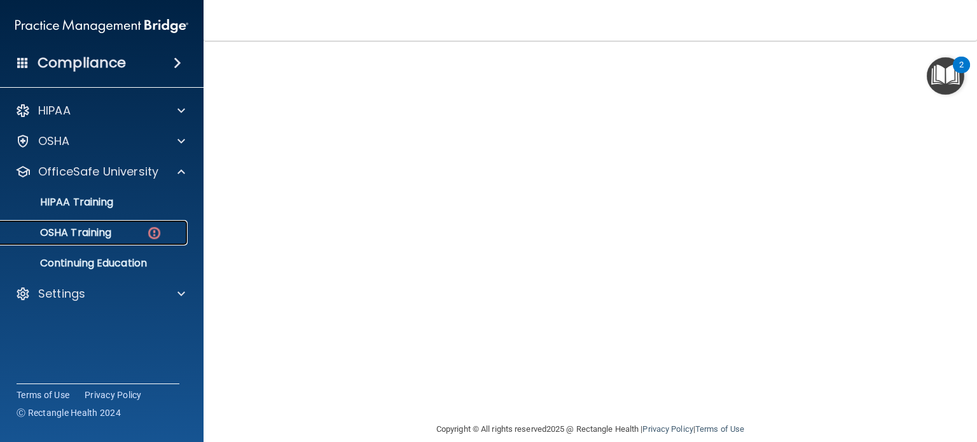
click at [127, 233] on div "OSHA Training" at bounding box center [95, 232] width 174 height 13
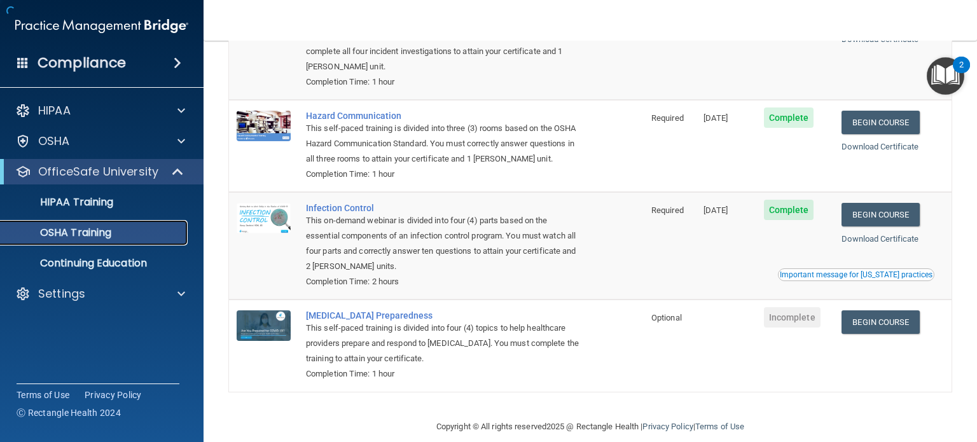
scroll to position [165, 0]
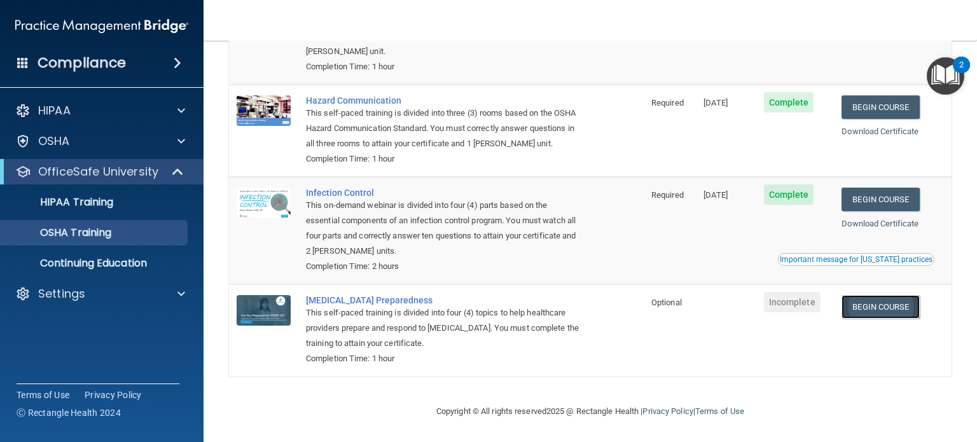
click at [888, 319] on link "Begin Course" at bounding box center [881, 307] width 78 height 24
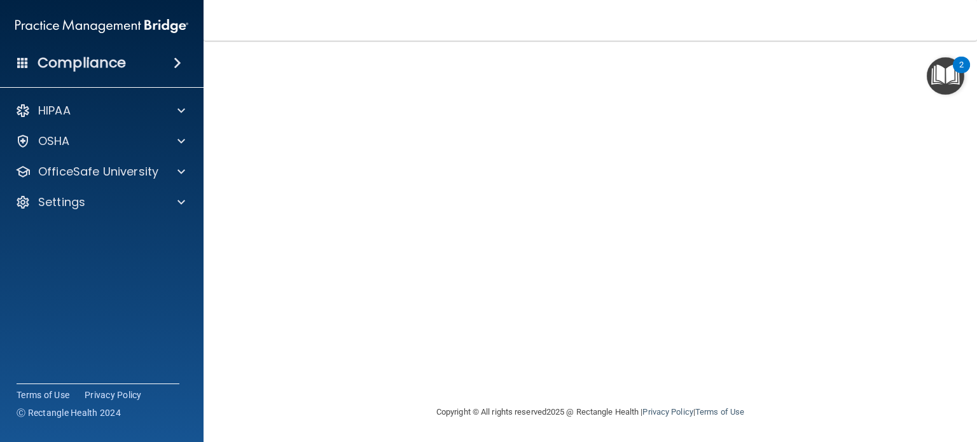
scroll to position [7, 0]
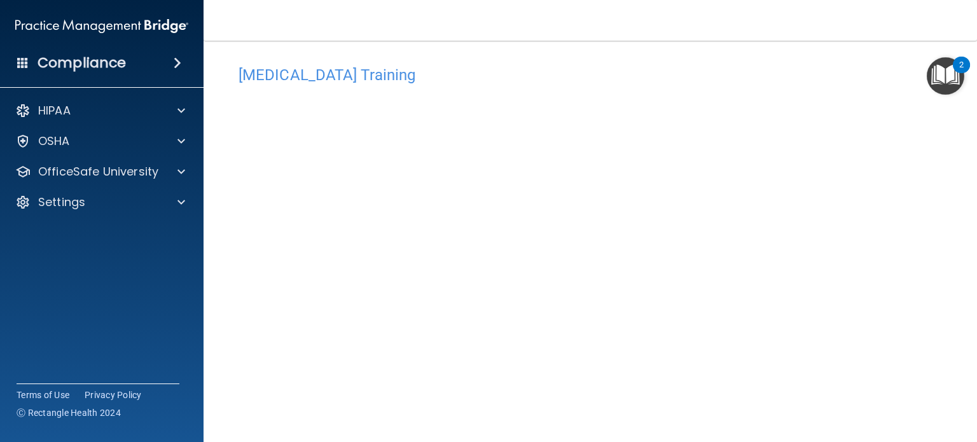
drag, startPoint x: 967, startPoint y: 162, endPoint x: 977, endPoint y: 177, distance: 18.0
click at [977, 177] on main "COVID-19 Training This course doesn’t expire until . Are you sure you want to t…" at bounding box center [591, 241] width 774 height 401
click at [183, 171] on span at bounding box center [182, 171] width 8 height 15
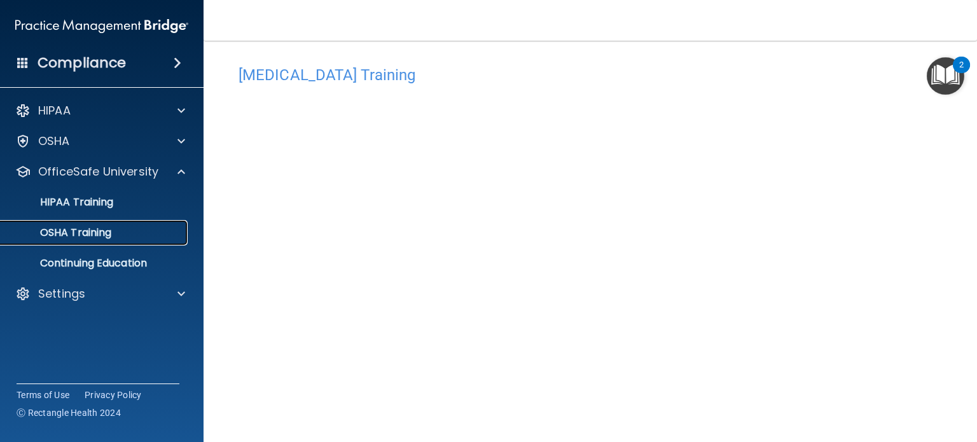
click at [127, 227] on div "OSHA Training" at bounding box center [95, 232] width 174 height 13
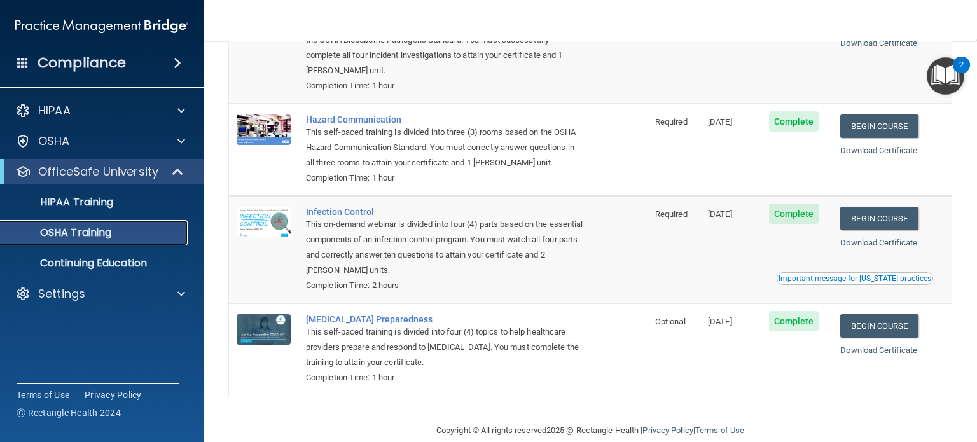
scroll to position [167, 0]
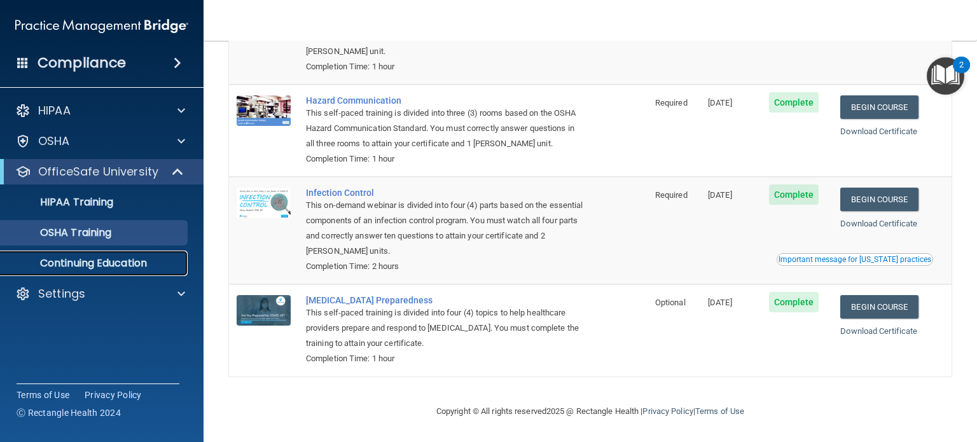
click at [98, 259] on p "Continuing Education" at bounding box center [95, 263] width 174 height 13
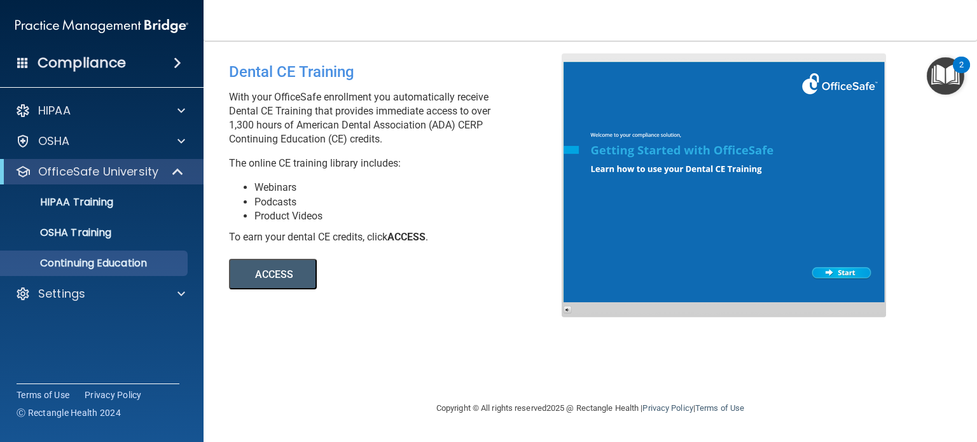
click at [125, 60] on div "Compliance" at bounding box center [102, 63] width 204 height 28
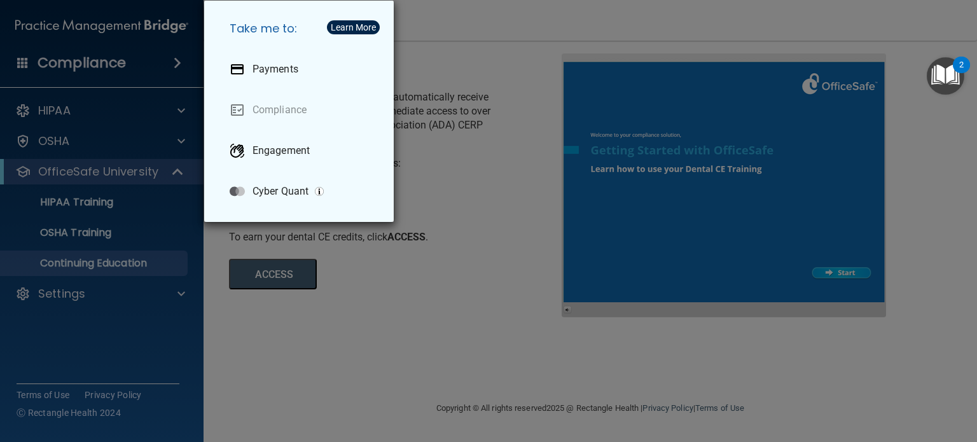
click at [179, 109] on div "Take me to: Payments Compliance Engagement Cyber Quant" at bounding box center [488, 221] width 977 height 442
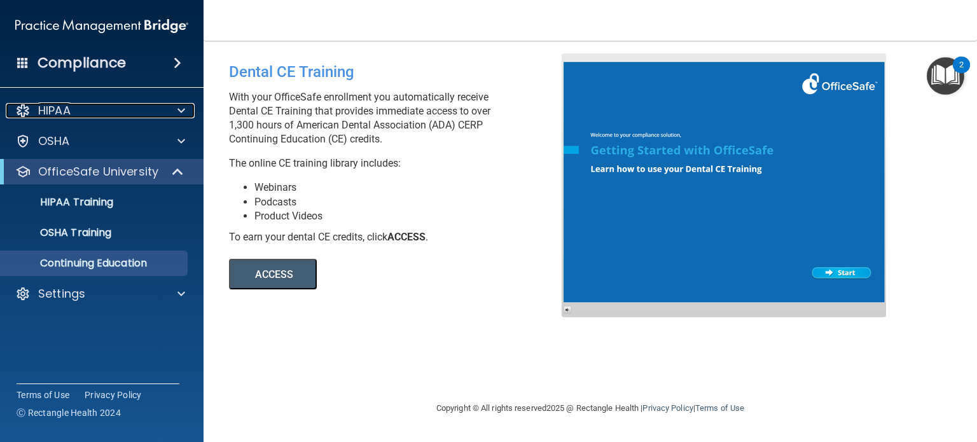
click at [179, 109] on span at bounding box center [182, 110] width 8 height 15
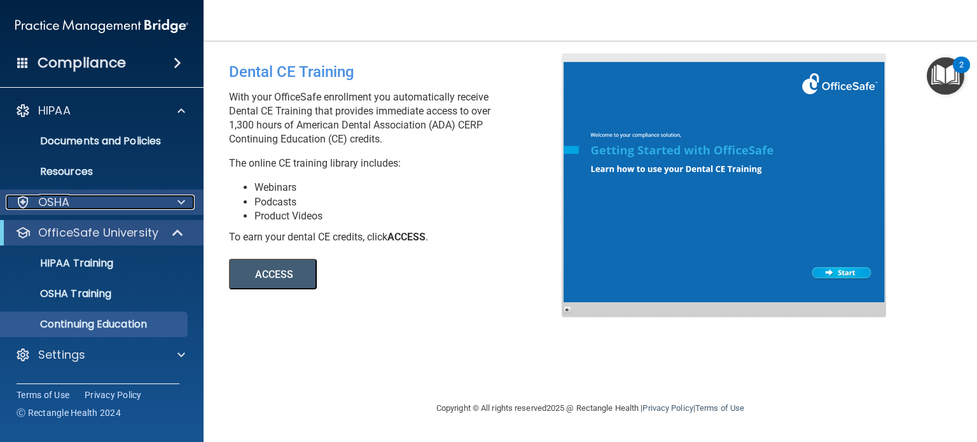
click at [188, 198] on div at bounding box center [180, 202] width 32 height 15
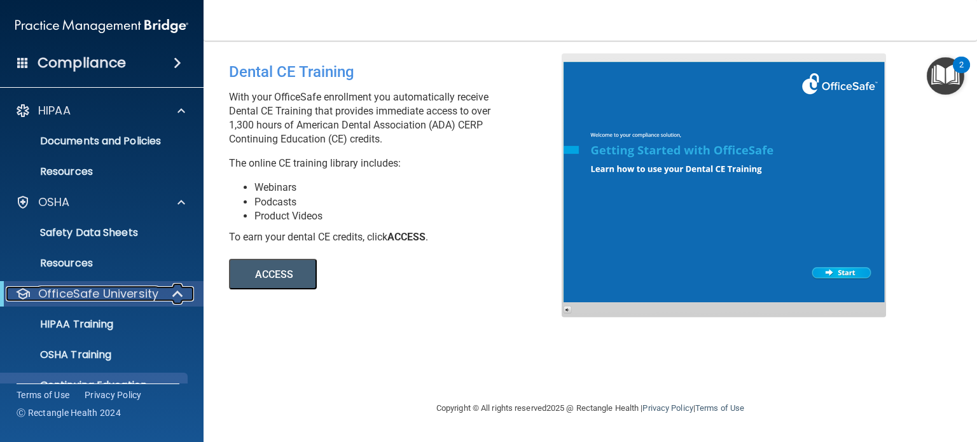
click at [181, 300] on span at bounding box center [179, 293] width 11 height 15
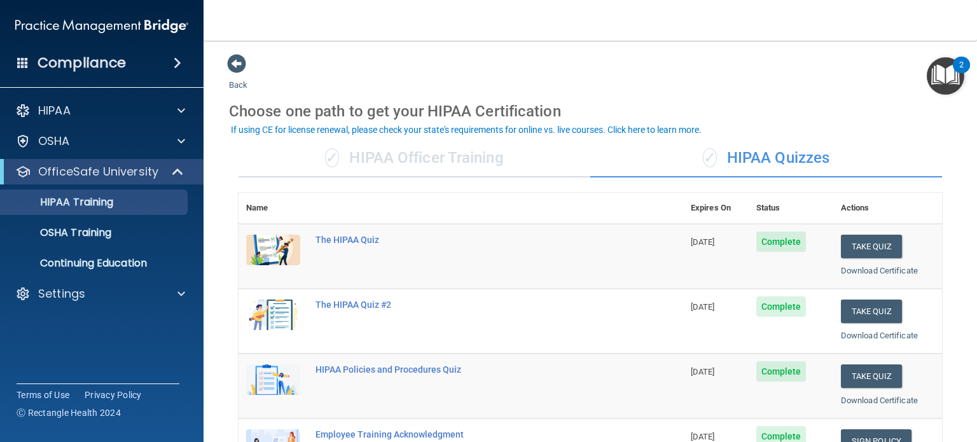
click at [132, 24] on img at bounding box center [101, 25] width 173 height 25
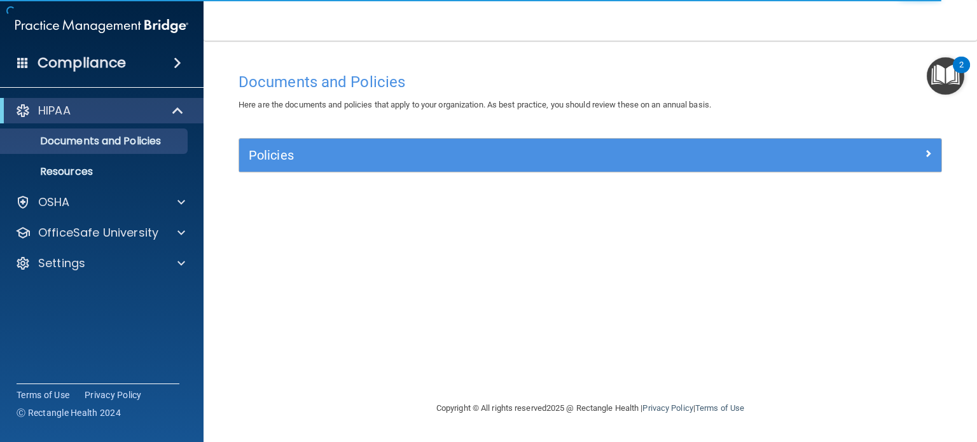
click at [173, 74] on div "Compliance" at bounding box center [102, 63] width 204 height 28
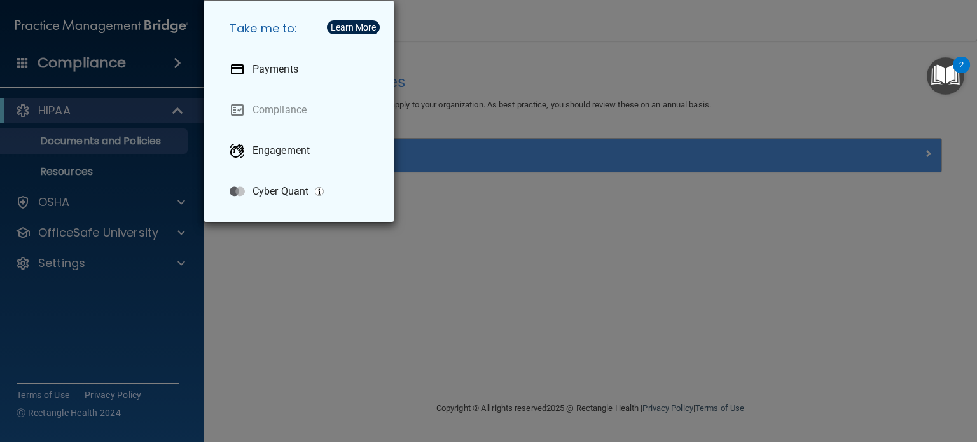
click at [373, 24] on div "Learn More" at bounding box center [353, 27] width 45 height 9
click at [246, 247] on div "Take me to: Payments Compliance Engagement Cyber Quant" at bounding box center [488, 221] width 977 height 442
